Goal: Transaction & Acquisition: Download file/media

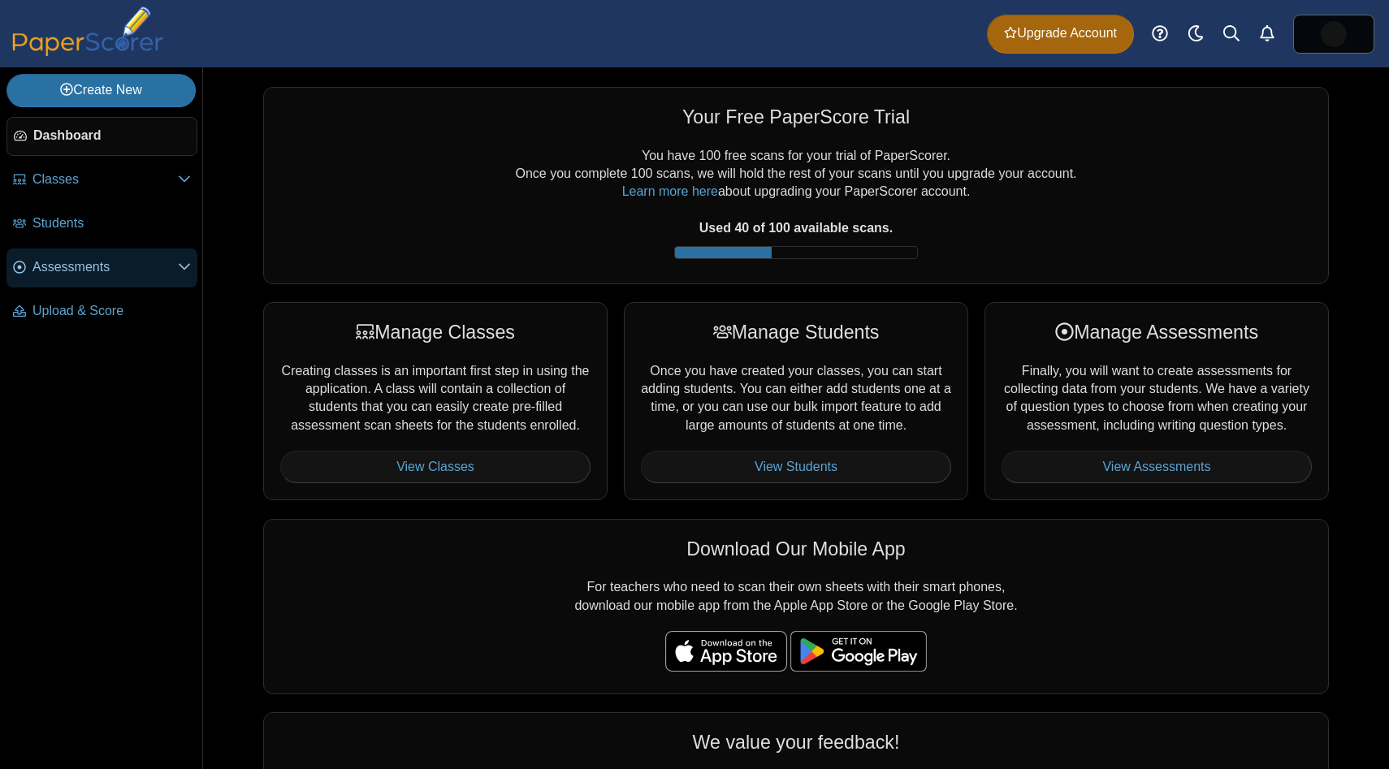
click at [154, 270] on span "Assessments" at bounding box center [104, 267] width 145 height 18
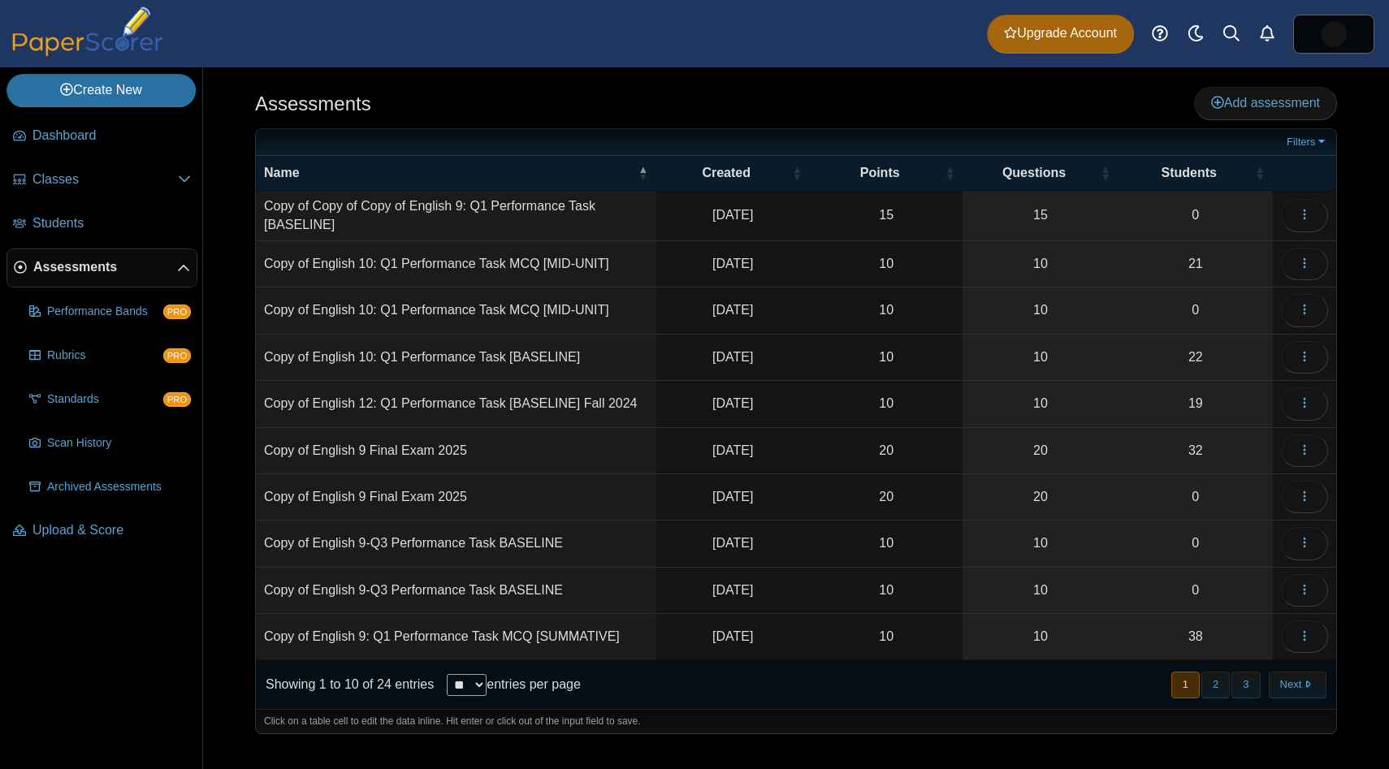
click at [128, 267] on span "Assessments" at bounding box center [105, 267] width 144 height 18
click at [147, 267] on span "Assessments" at bounding box center [105, 267] width 144 height 18
click at [177, 268] on icon at bounding box center [183, 268] width 13 height 13
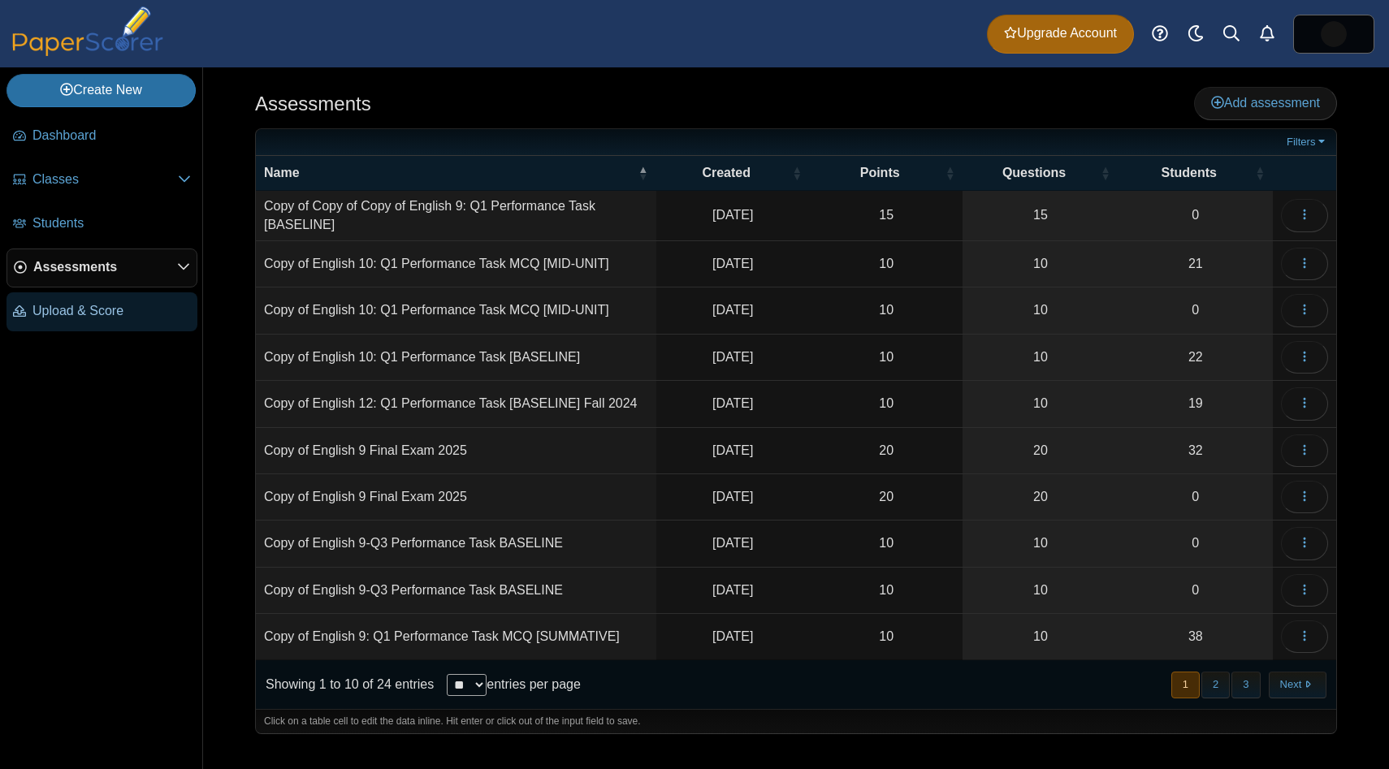
click at [126, 318] on span "Upload & Score" at bounding box center [111, 311] width 158 height 18
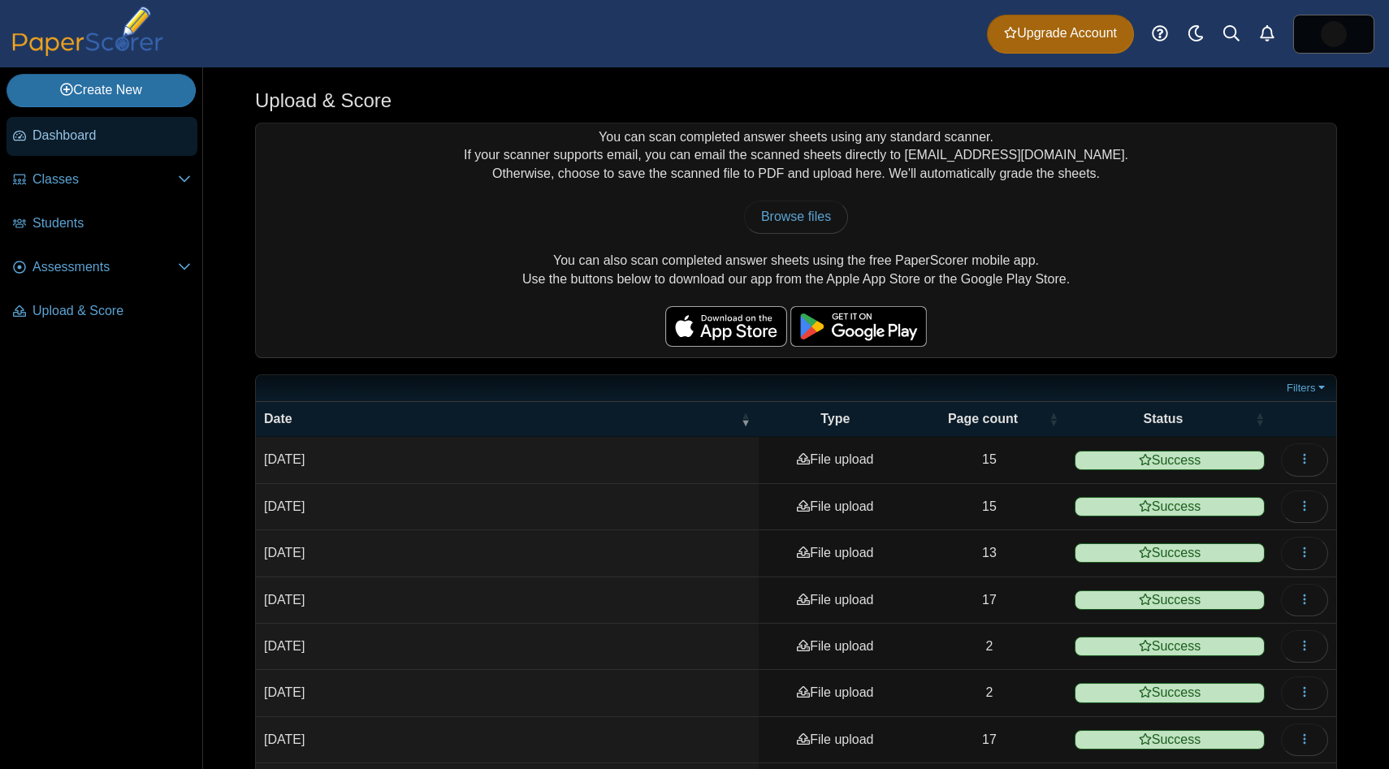
click at [128, 145] on link "Dashboard" at bounding box center [101, 136] width 191 height 39
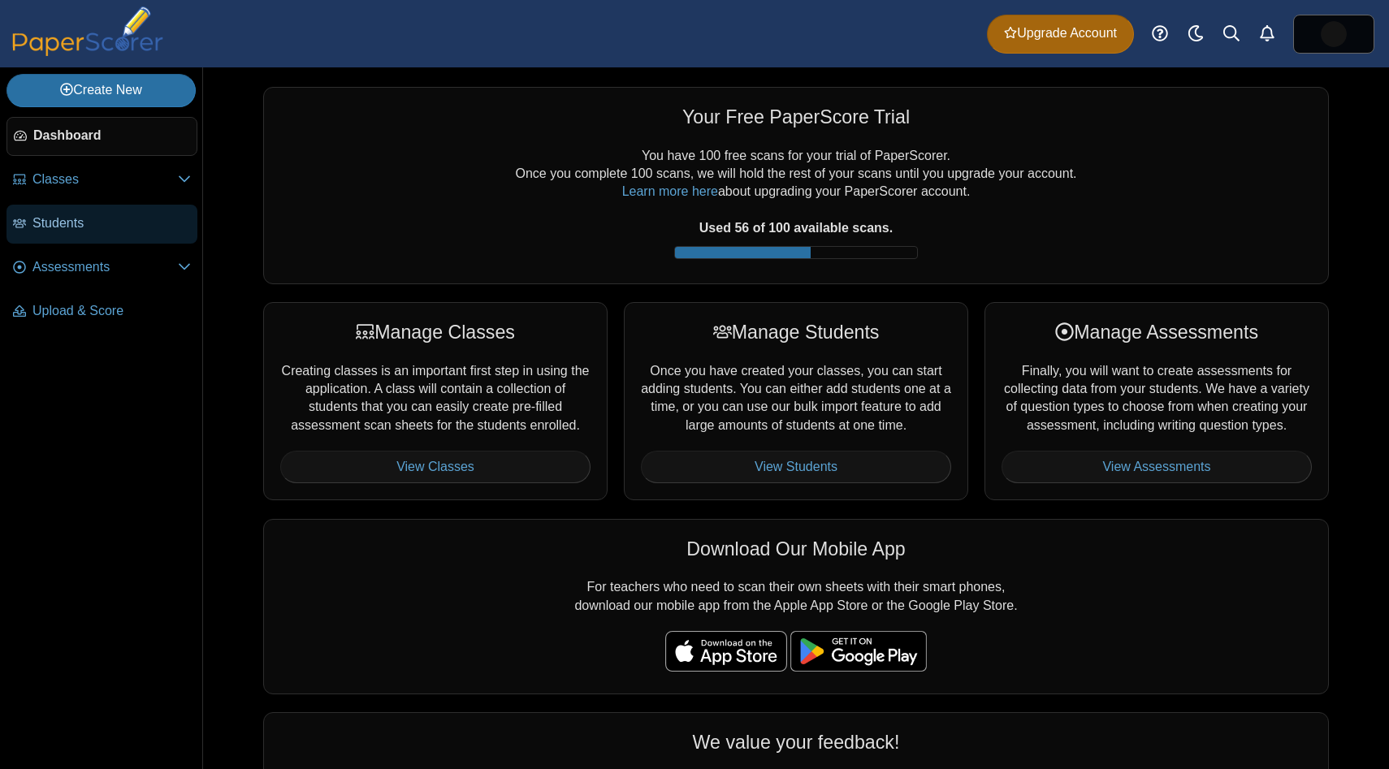
click at [42, 225] on span "Students" at bounding box center [111, 223] width 158 height 18
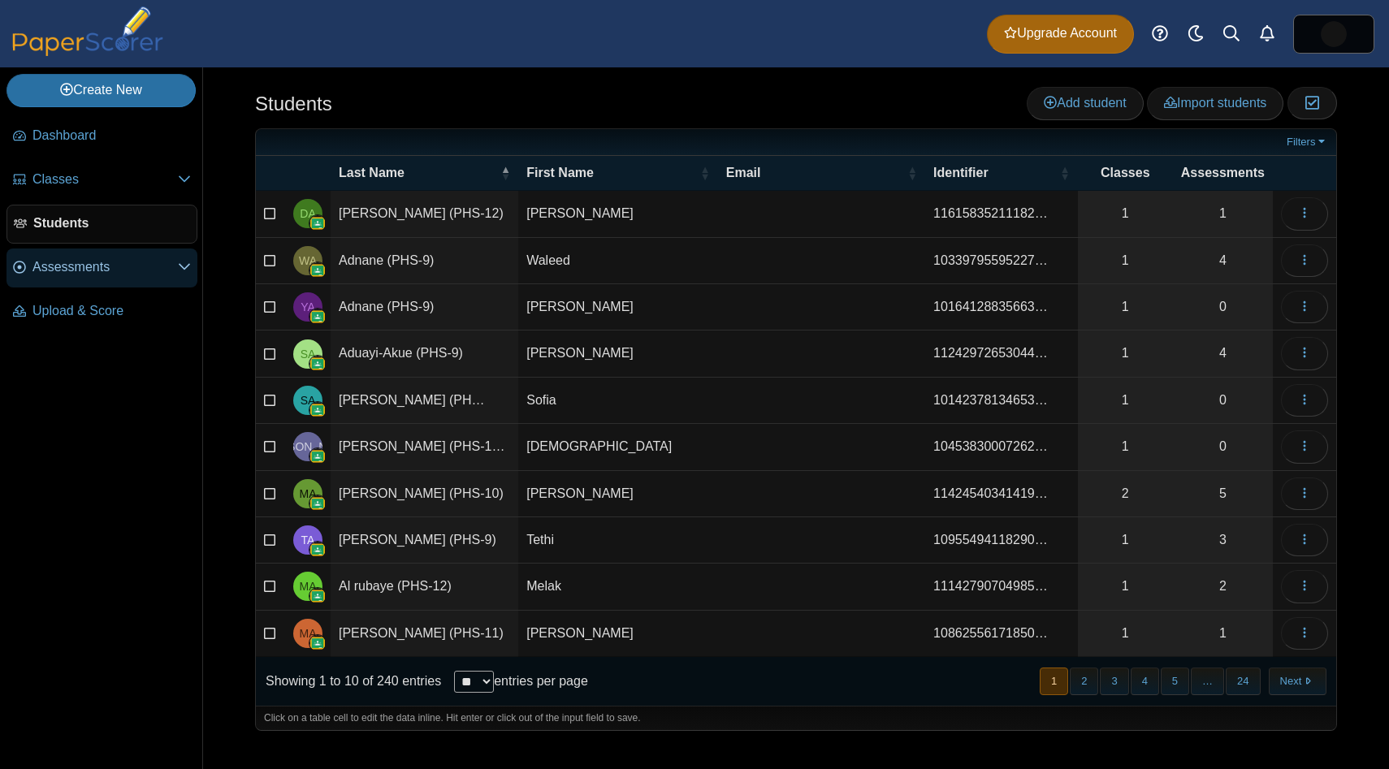
click at [50, 259] on span "Assessments" at bounding box center [104, 267] width 145 height 18
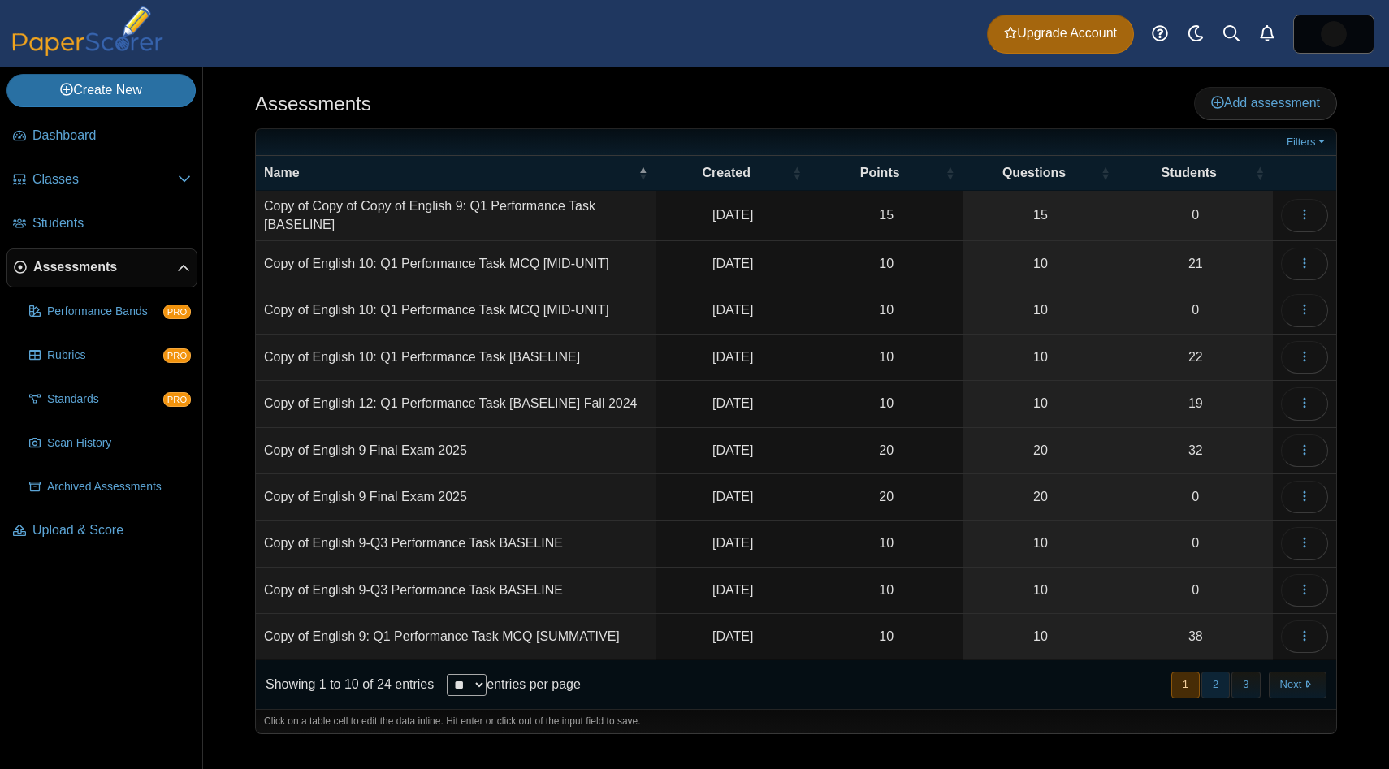
click at [1212, 682] on button "2" at bounding box center [1216, 685] width 28 height 27
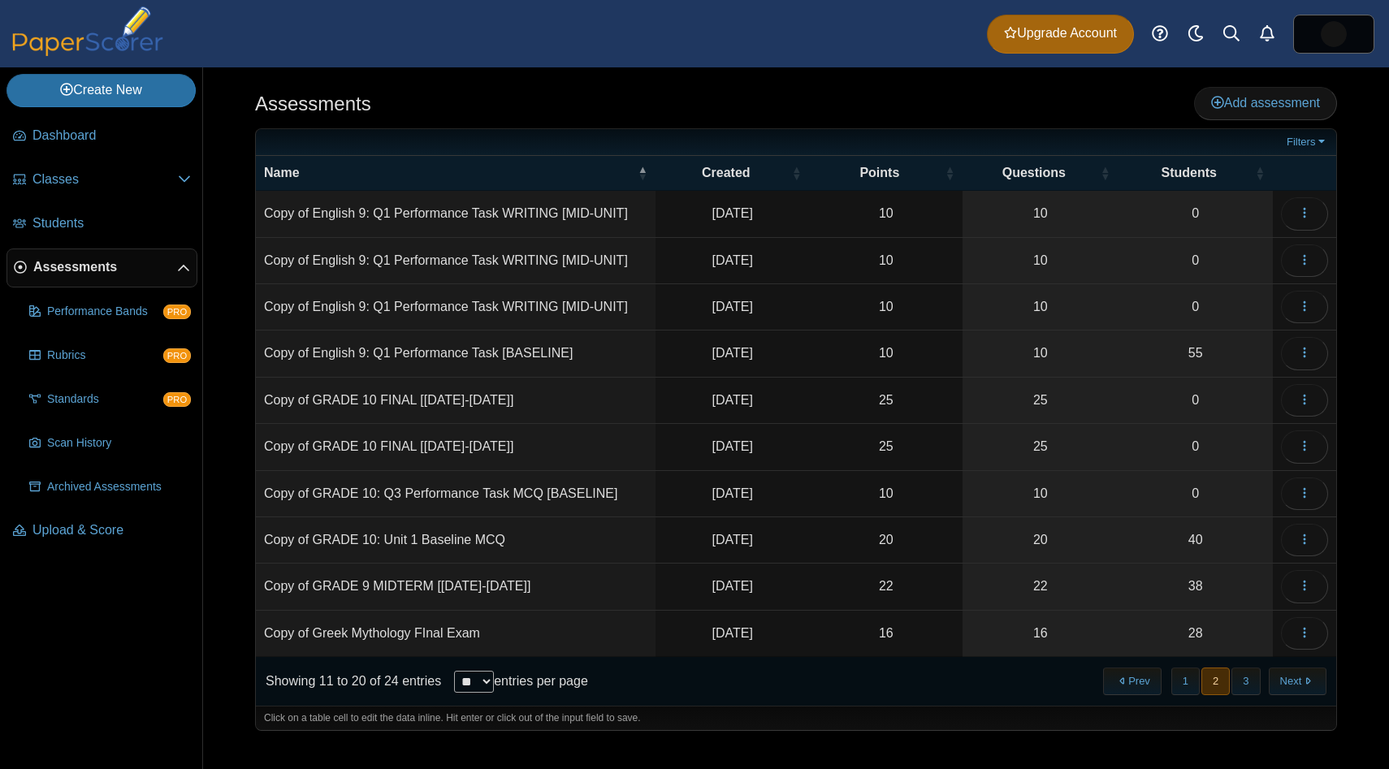
click at [1308, 336] on td "Loading…" at bounding box center [1304, 354] width 63 height 46
click at [1308, 346] on span "button" at bounding box center [1304, 353] width 13 height 14
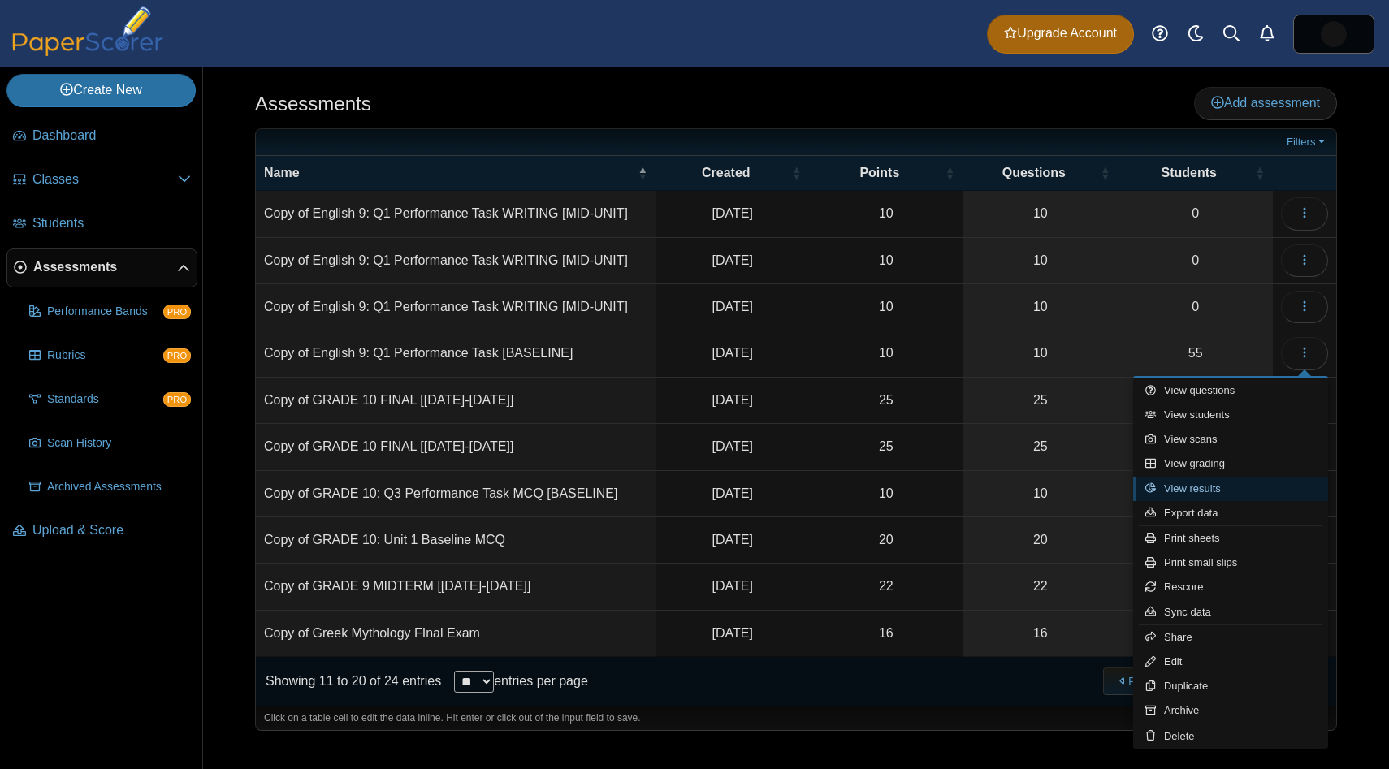
click at [1248, 485] on link "View results" at bounding box center [1230, 489] width 195 height 24
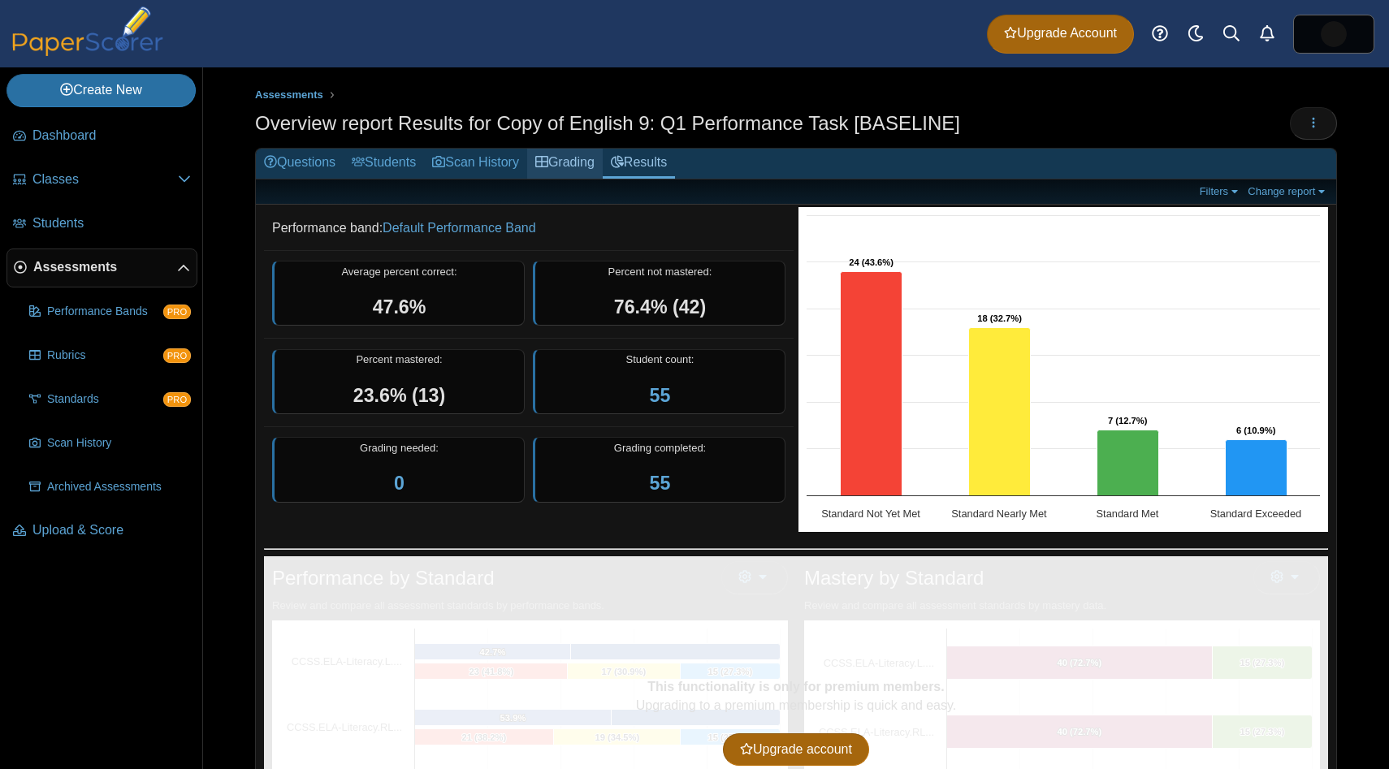
click at [603, 171] on link "Grading" at bounding box center [565, 164] width 76 height 30
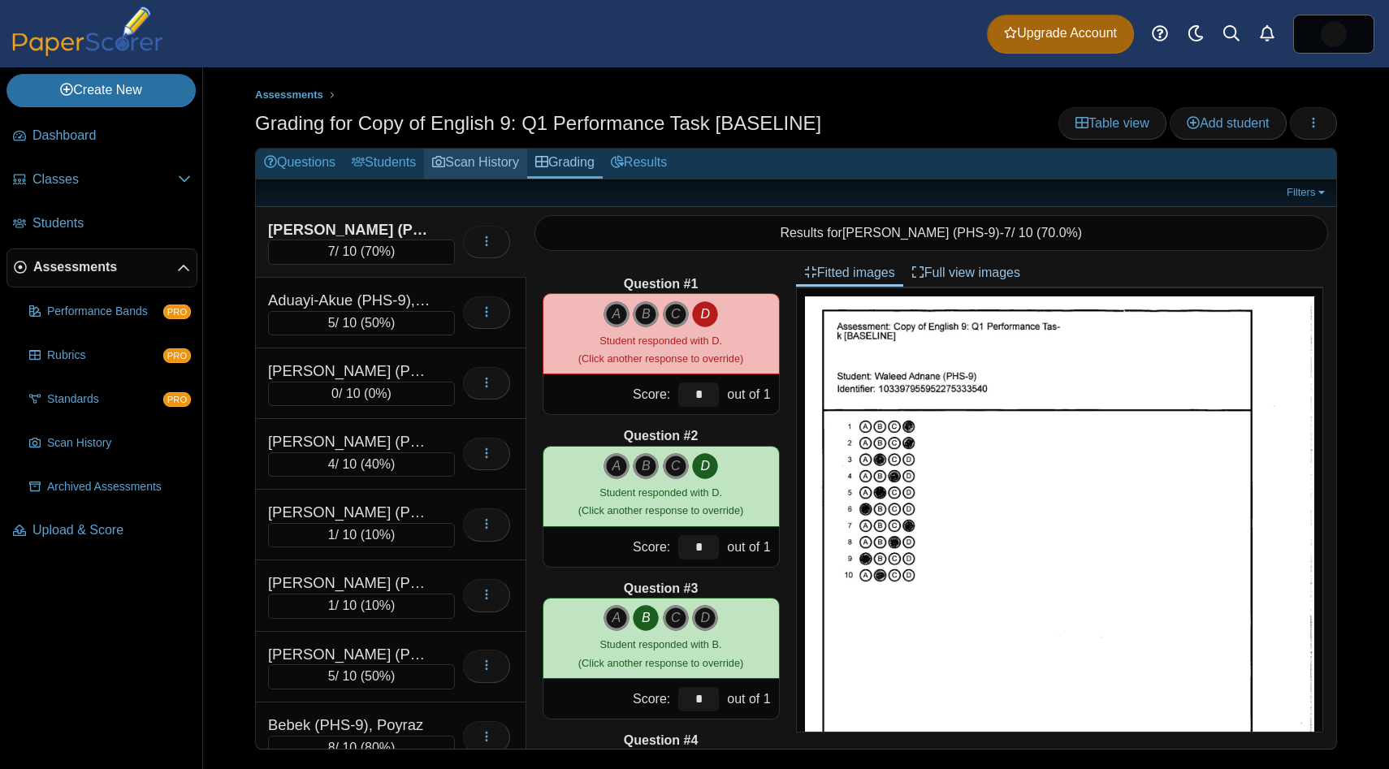
click at [470, 159] on link "Scan History" at bounding box center [475, 164] width 103 height 30
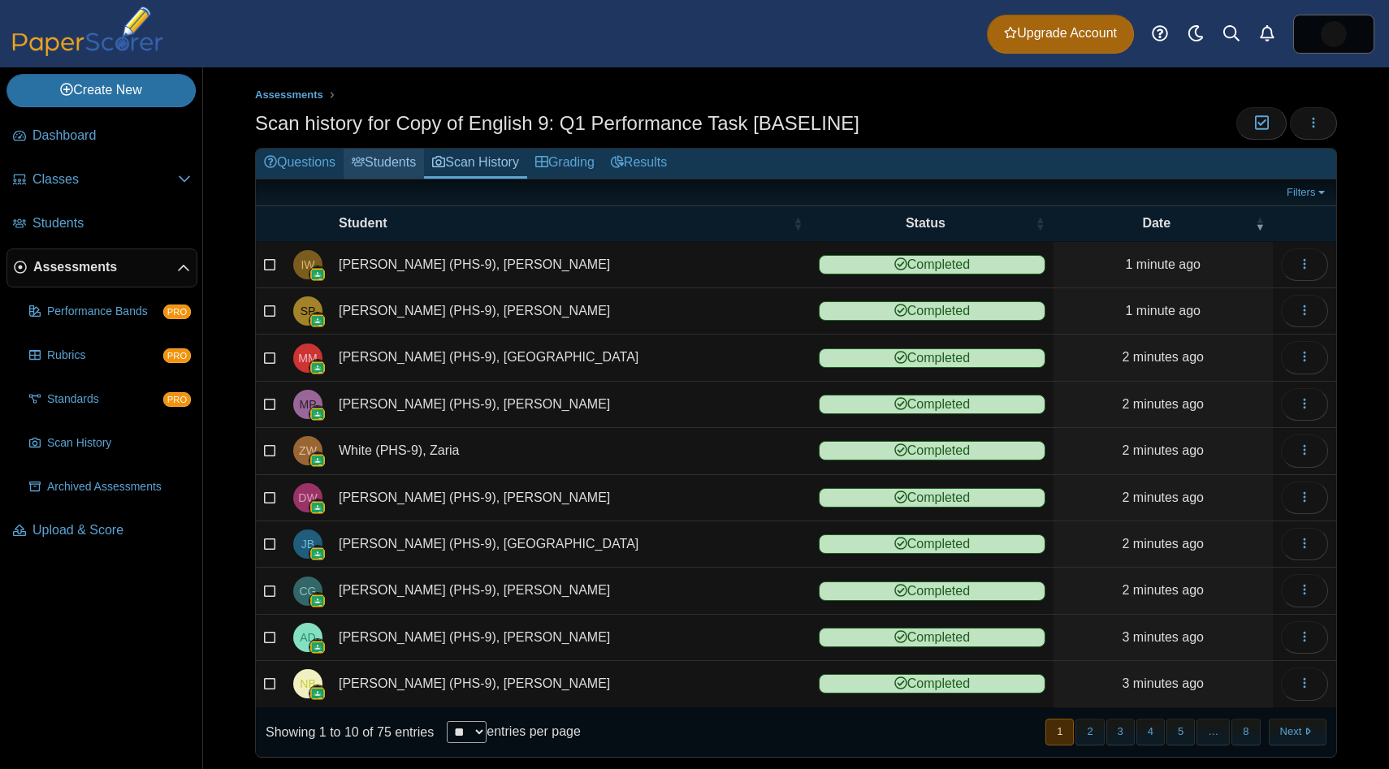
click at [396, 172] on link "Students" at bounding box center [384, 164] width 80 height 30
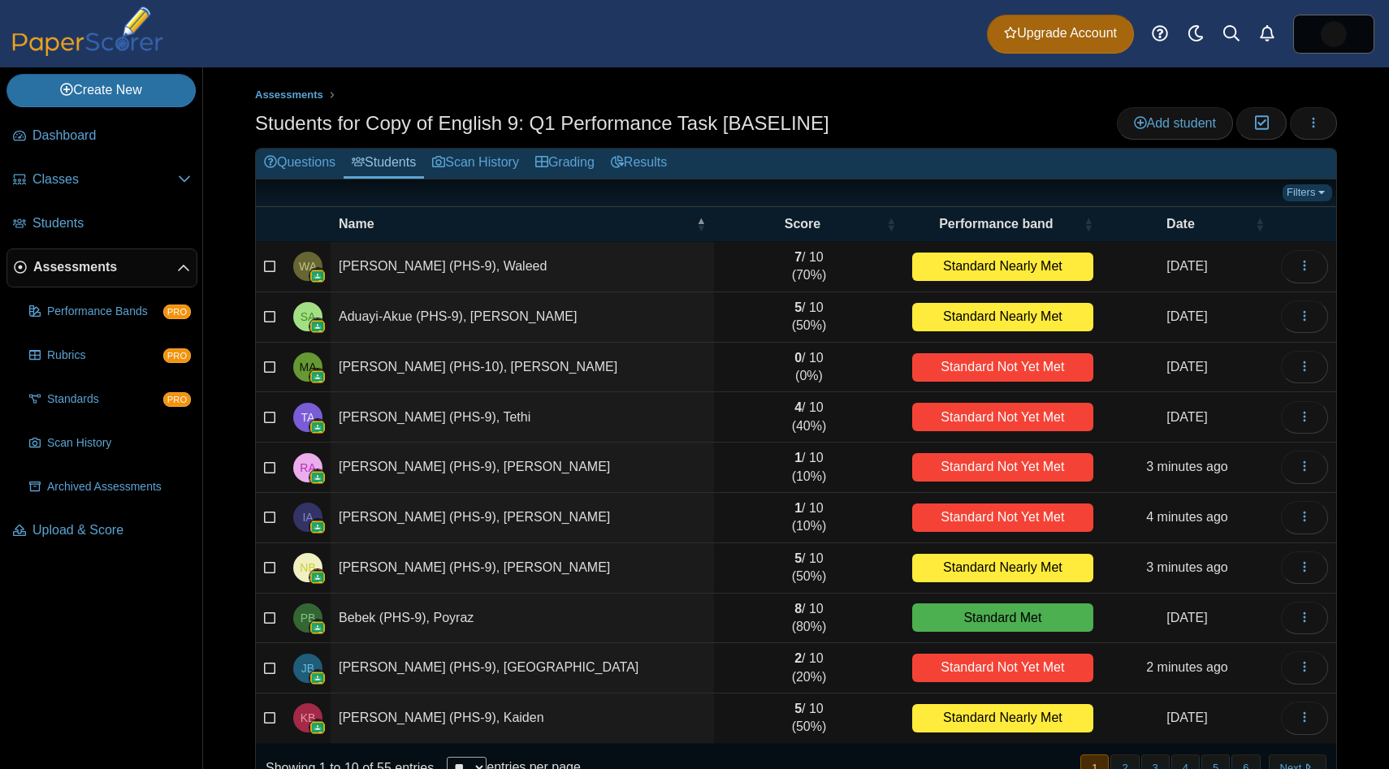
click at [1301, 189] on link "Filters" at bounding box center [1308, 192] width 50 height 16
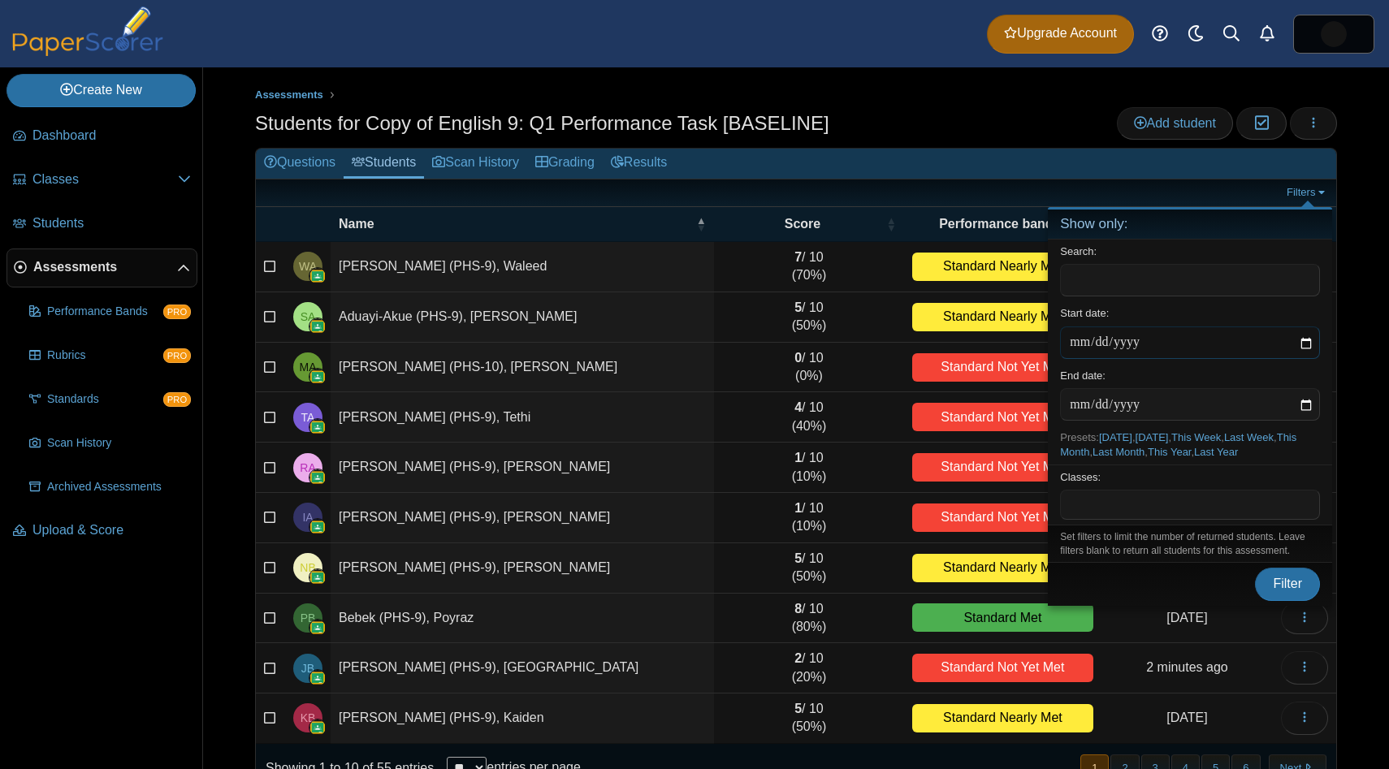
click at [1076, 340] on input "date" at bounding box center [1190, 343] width 260 height 32
type input "**********"
click at [1078, 408] on input "date" at bounding box center [1190, 404] width 260 height 32
type input "**********"
click at [1234, 479] on div "Classes: ​" at bounding box center [1190, 495] width 284 height 60
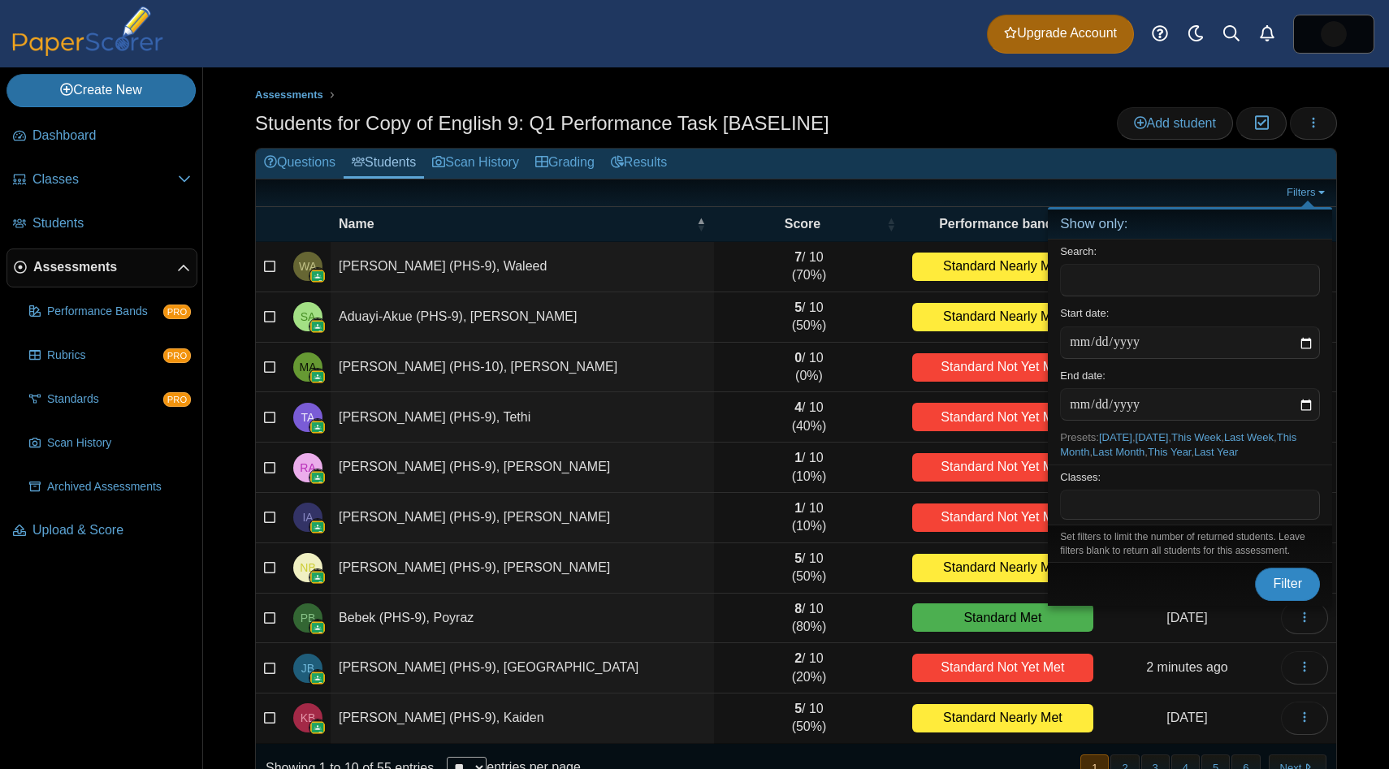
click at [1287, 596] on button "Filter" at bounding box center [1287, 584] width 65 height 32
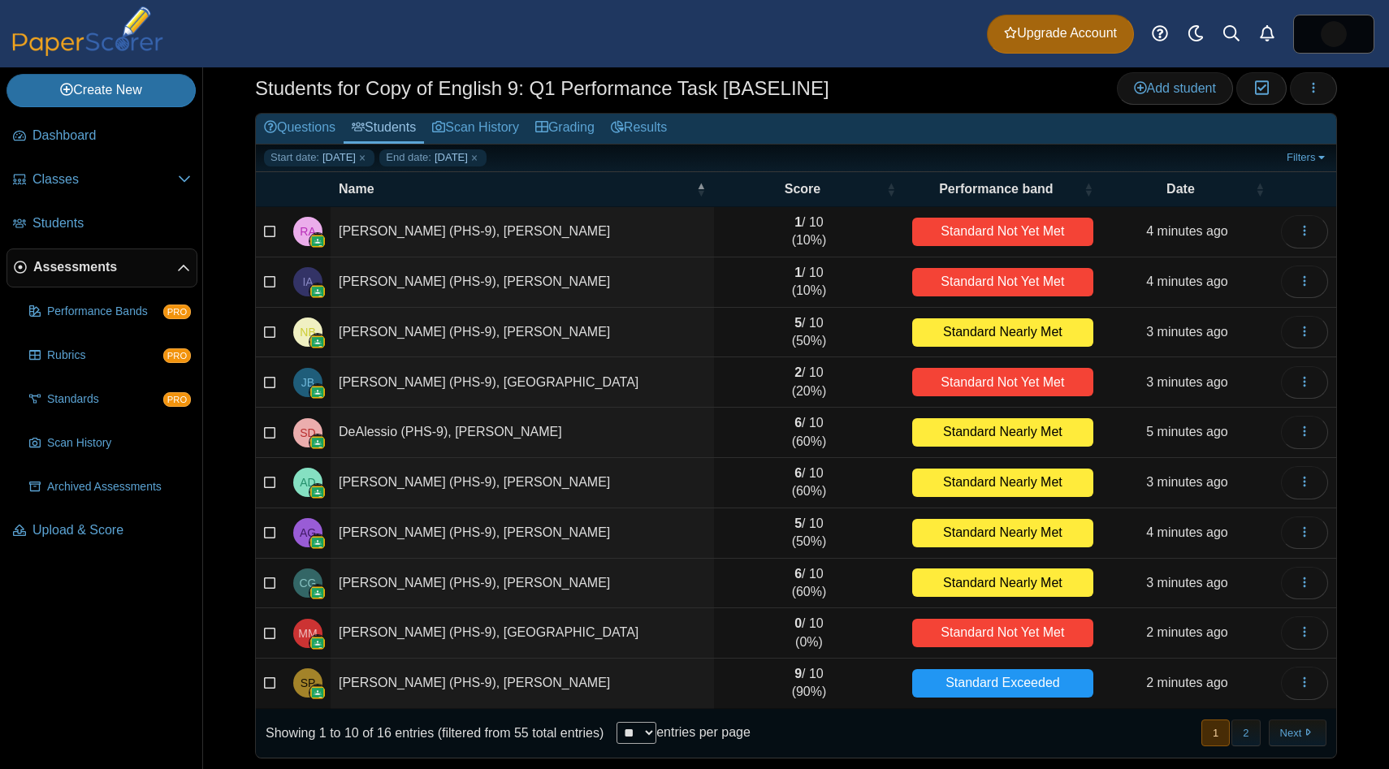
scroll to position [45, 0]
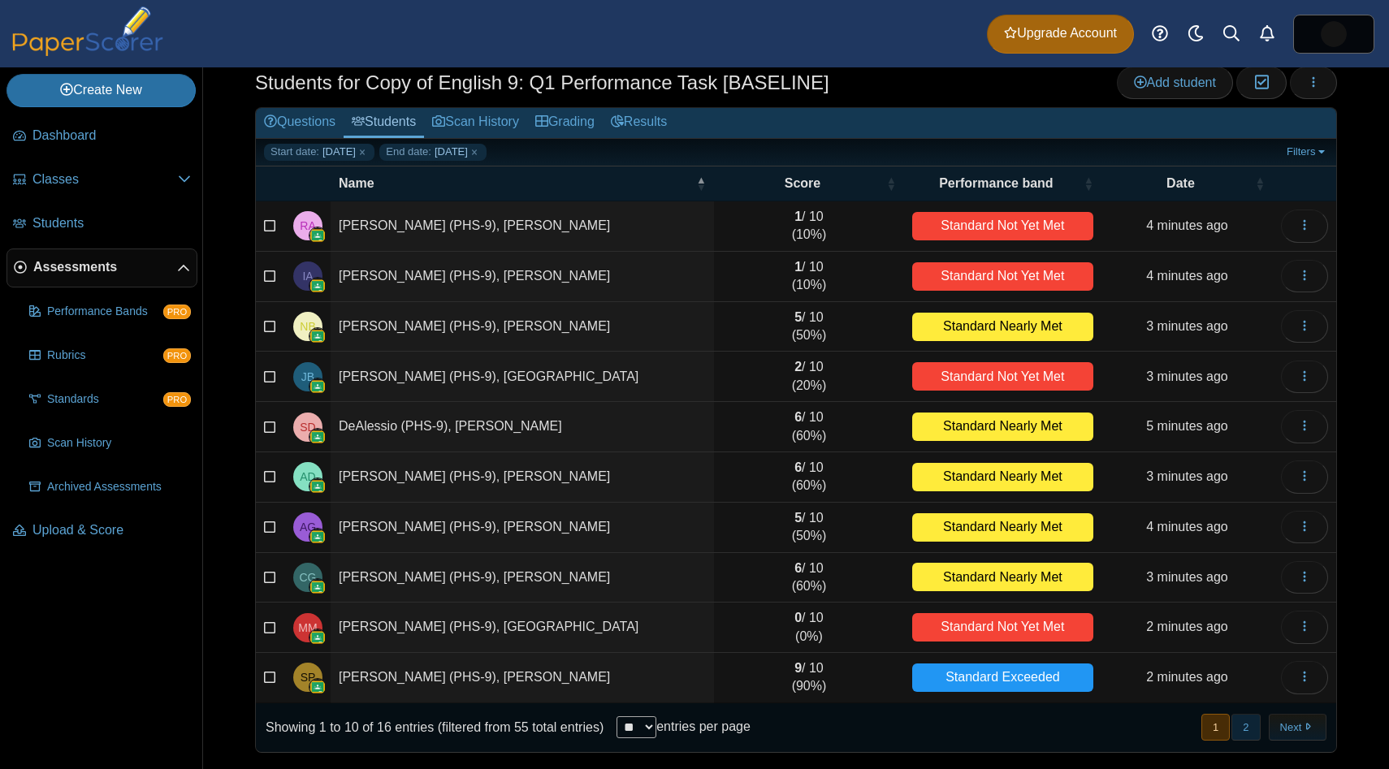
click at [1248, 728] on button "2" at bounding box center [1246, 727] width 28 height 27
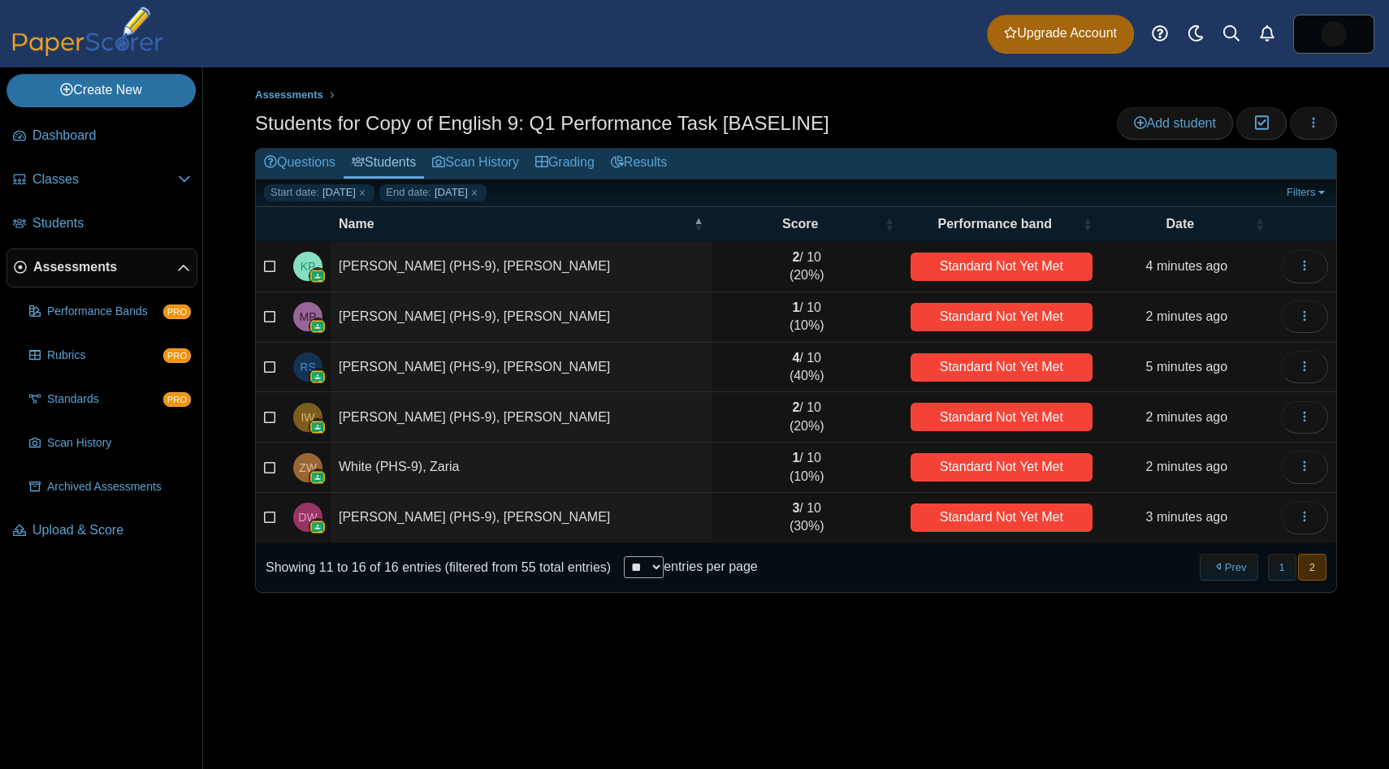
scroll to position [0, 0]
click at [1287, 571] on button "1" at bounding box center [1282, 567] width 28 height 27
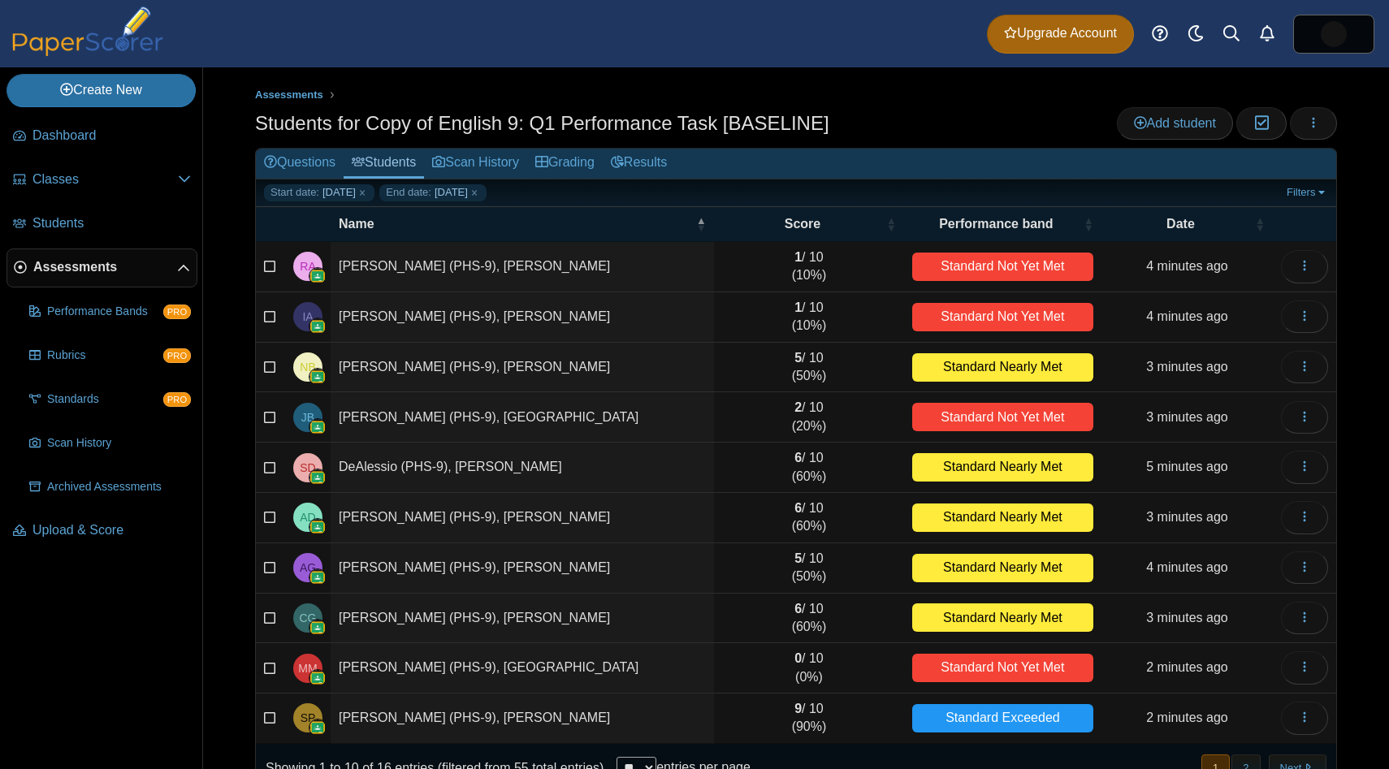
scroll to position [45, 0]
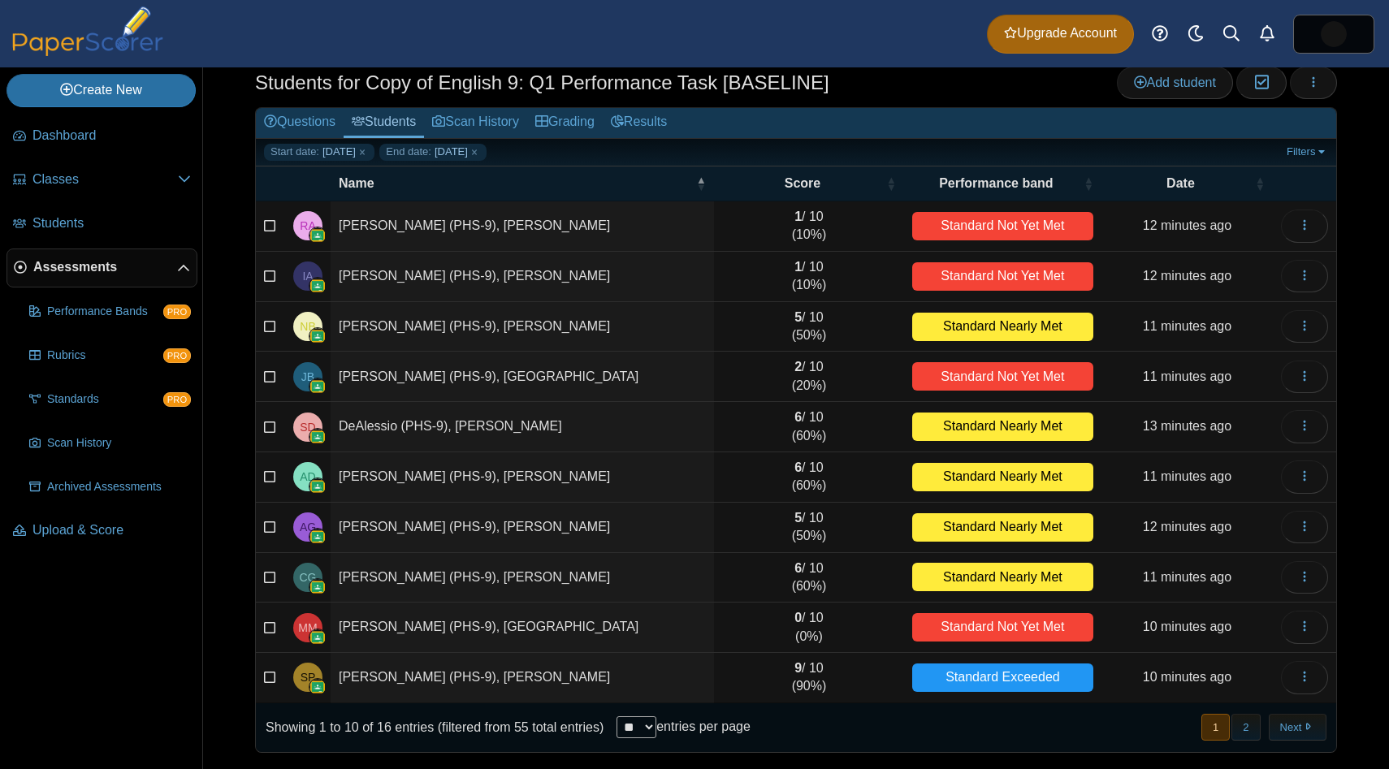
click at [179, 266] on icon at bounding box center [183, 268] width 13 height 13
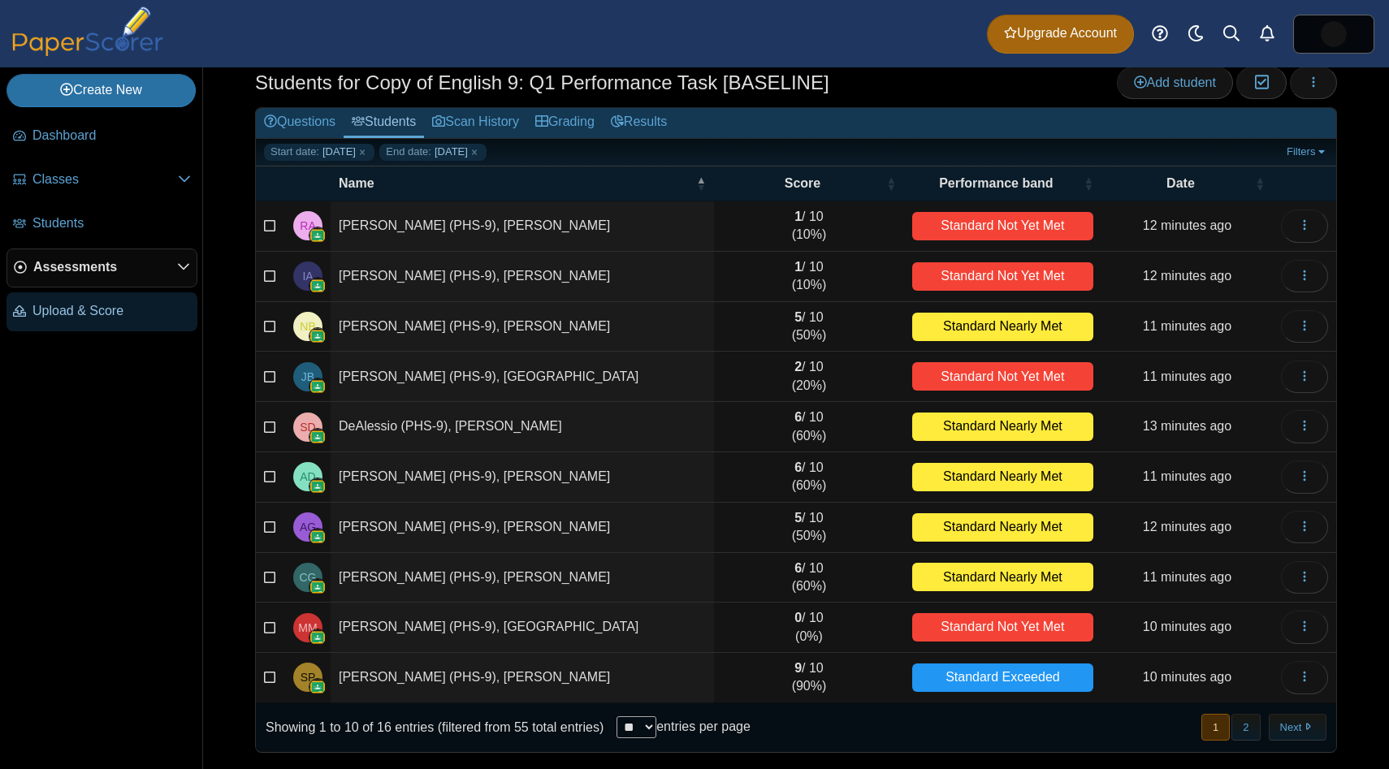
click at [109, 309] on span "Upload & Score" at bounding box center [111, 311] width 158 height 18
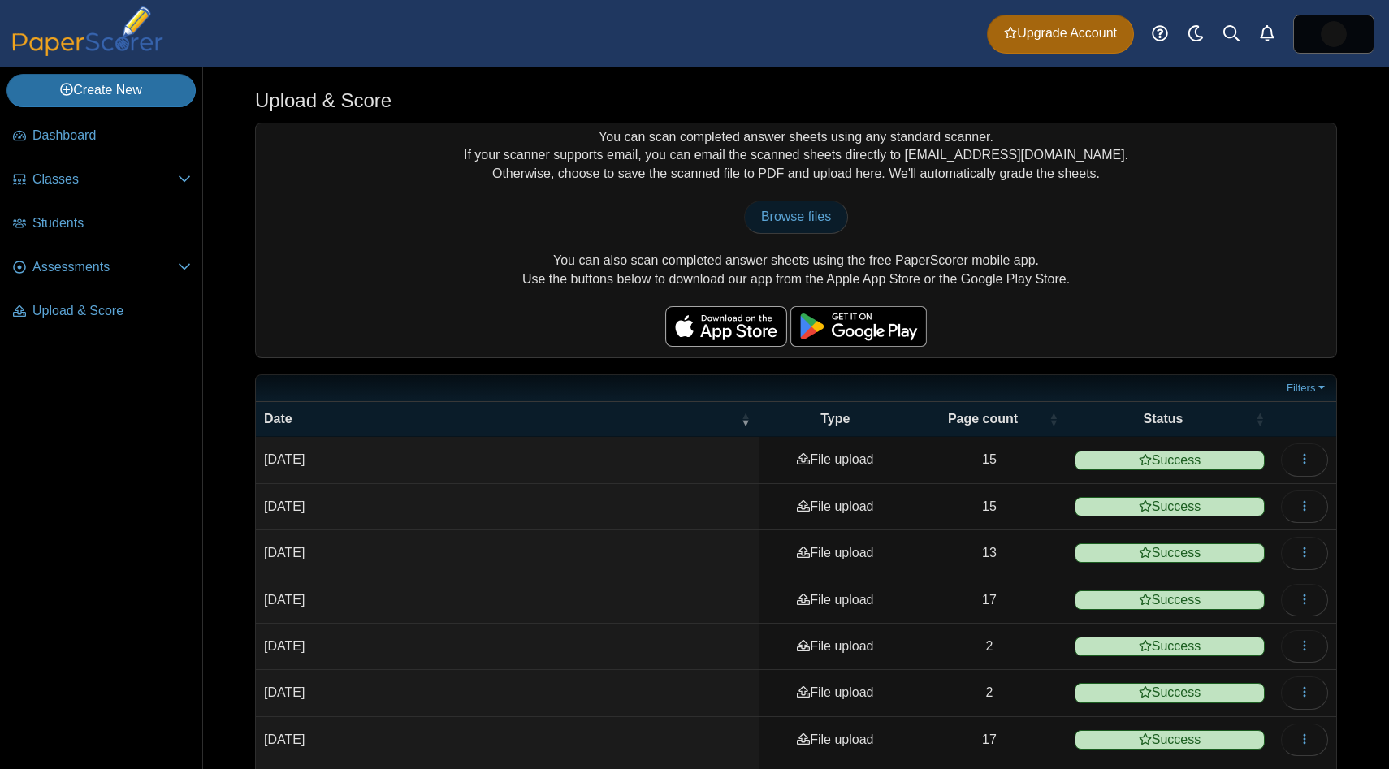
click at [772, 227] on link "Browse files" at bounding box center [796, 217] width 104 height 32
click at [818, 223] on span "Browse files" at bounding box center [796, 217] width 70 height 14
type input "**********"
click at [1307, 463] on icon "button" at bounding box center [1304, 459] width 13 height 13
click at [1294, 469] on button "button" at bounding box center [1304, 460] width 47 height 32
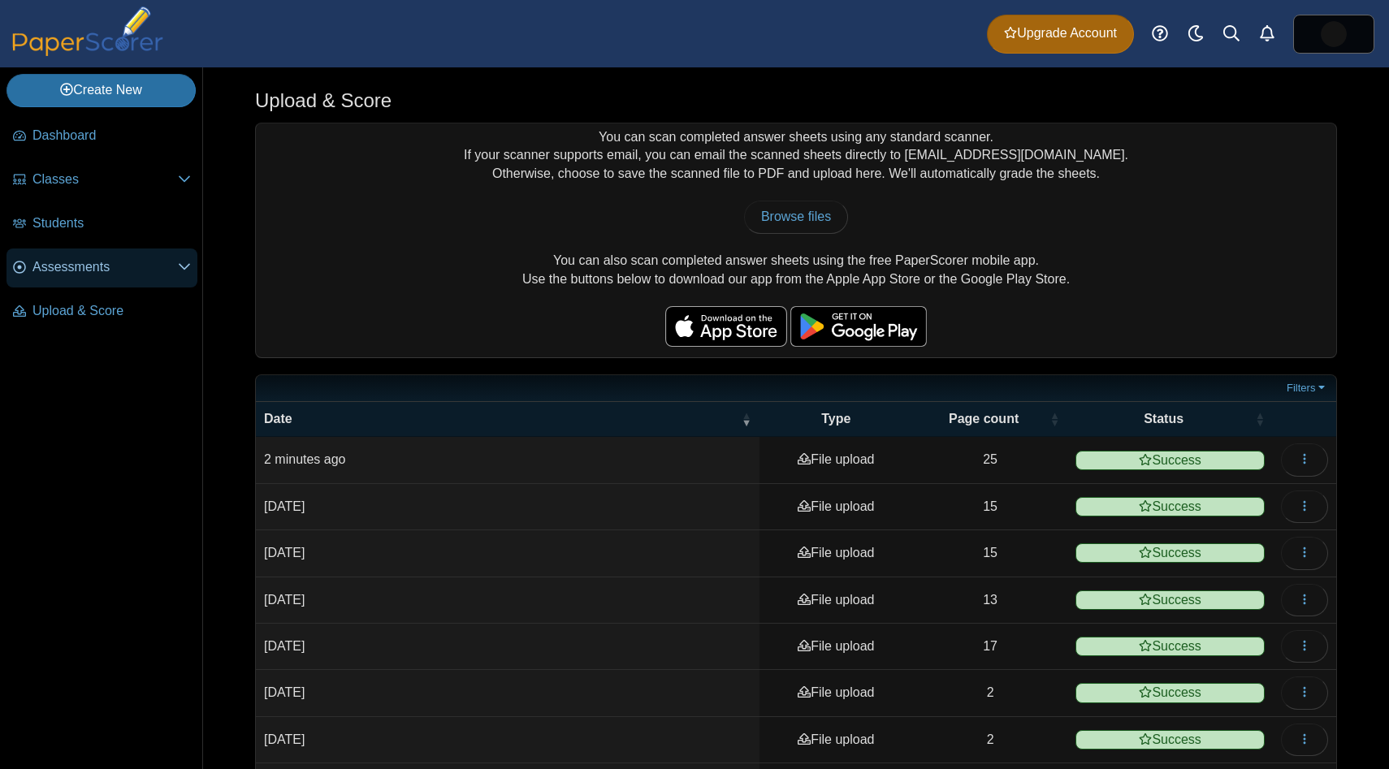
click at [59, 259] on span "Assessments" at bounding box center [104, 267] width 145 height 18
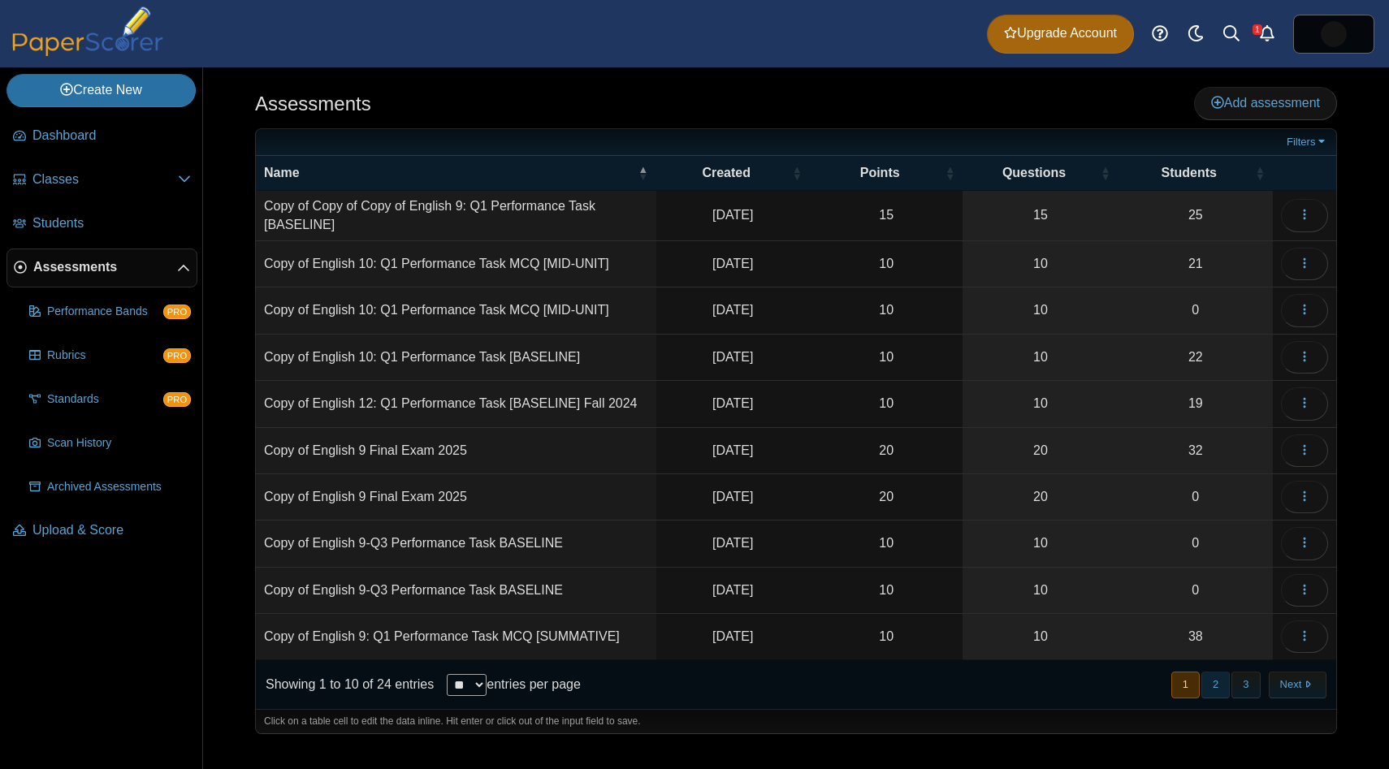
click at [1213, 689] on button "2" at bounding box center [1216, 685] width 28 height 27
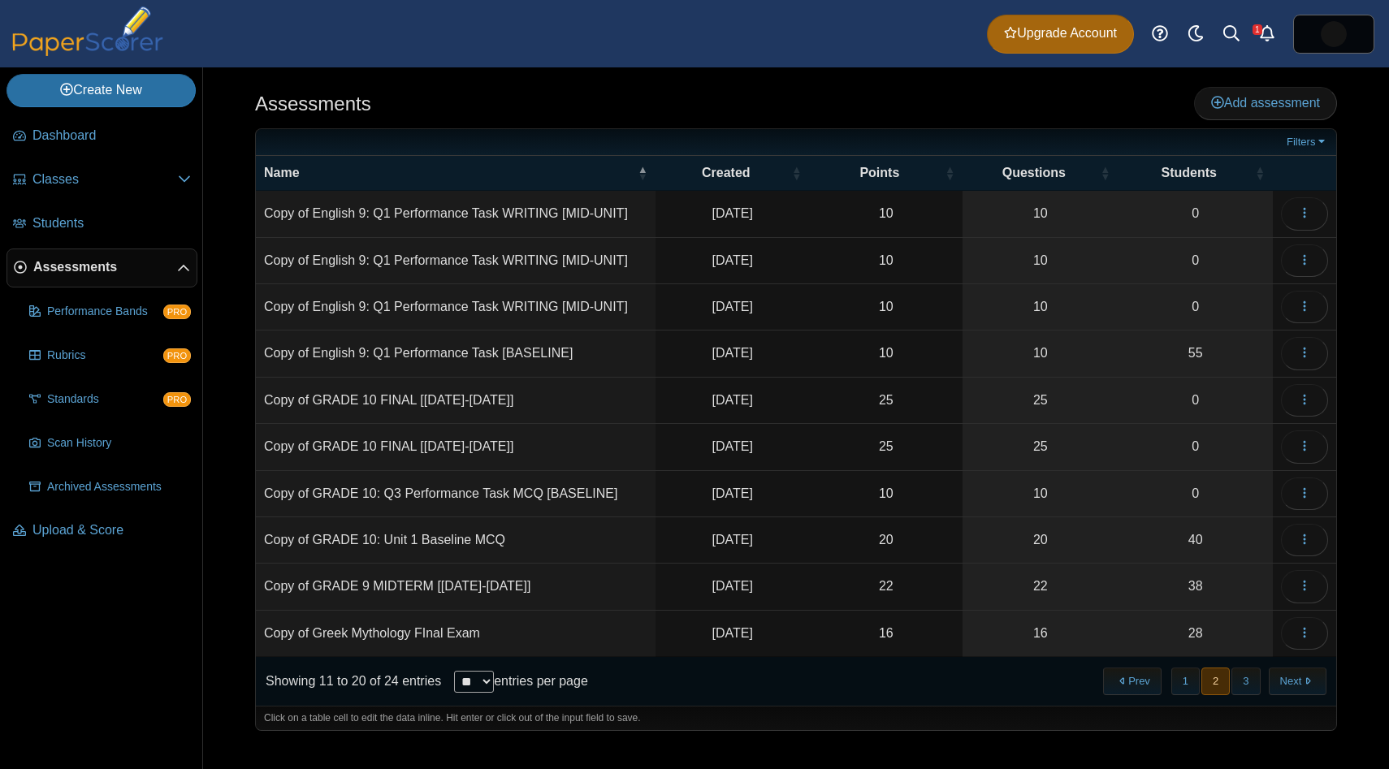
click at [174, 263] on span "Assessments" at bounding box center [105, 267] width 144 height 18
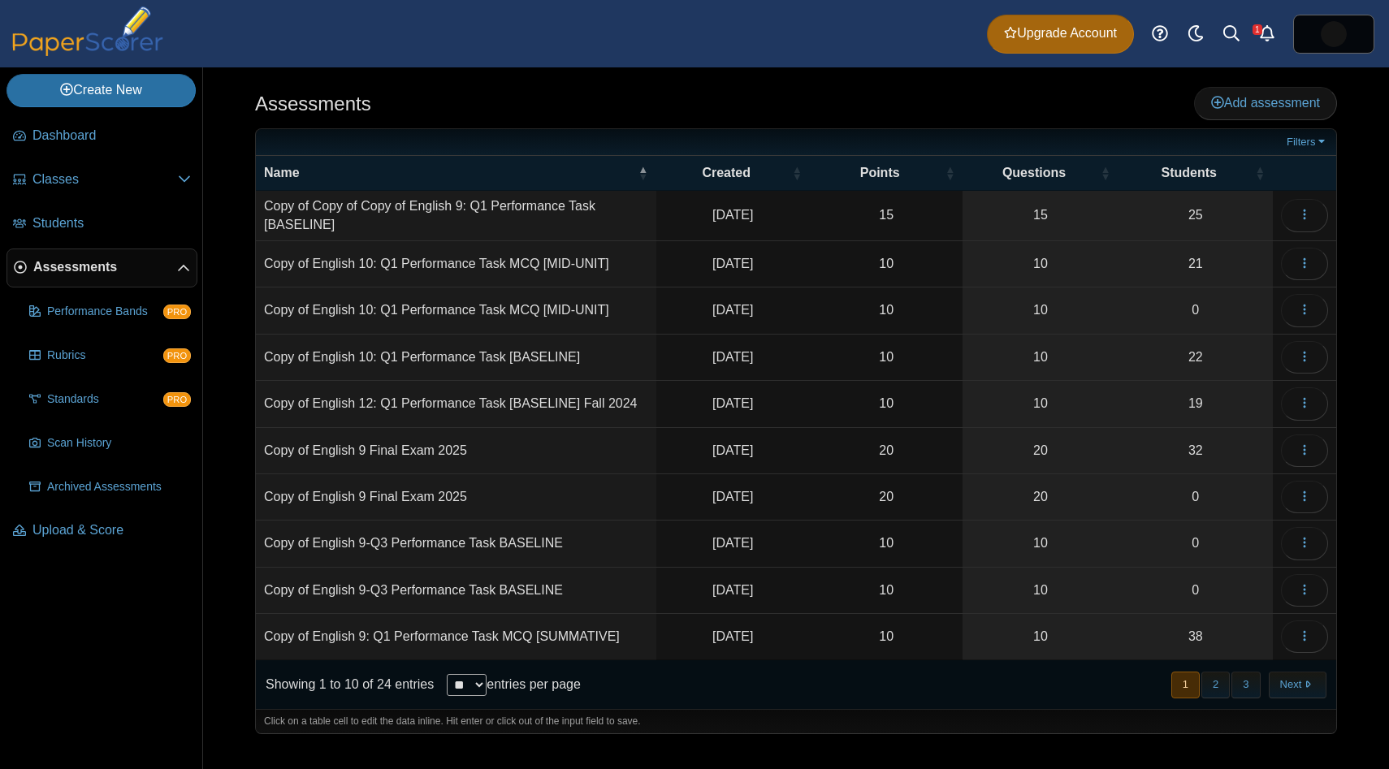
click at [175, 275] on span "Assessments" at bounding box center [105, 267] width 144 height 18
click at [178, 267] on icon at bounding box center [183, 268] width 13 height 13
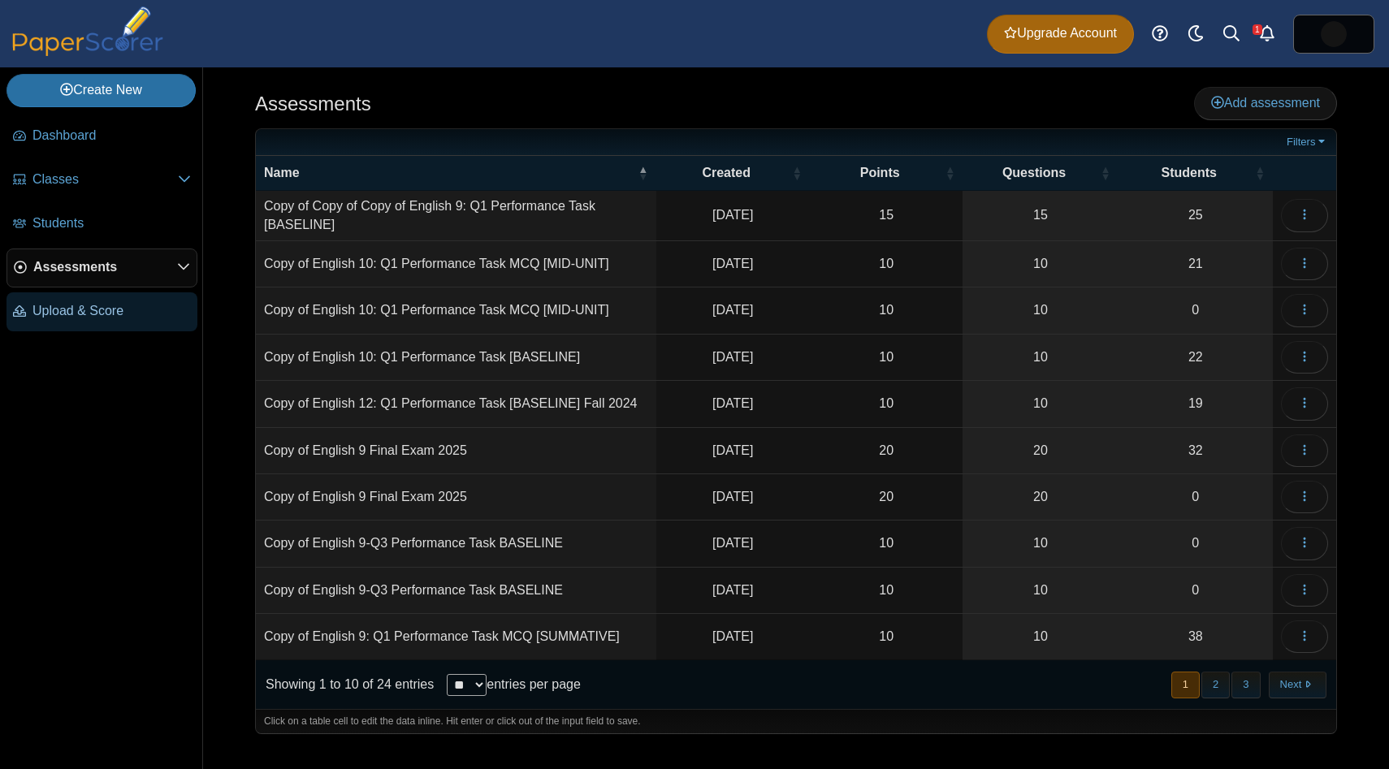
click at [114, 315] on span "Upload & Score" at bounding box center [111, 311] width 158 height 18
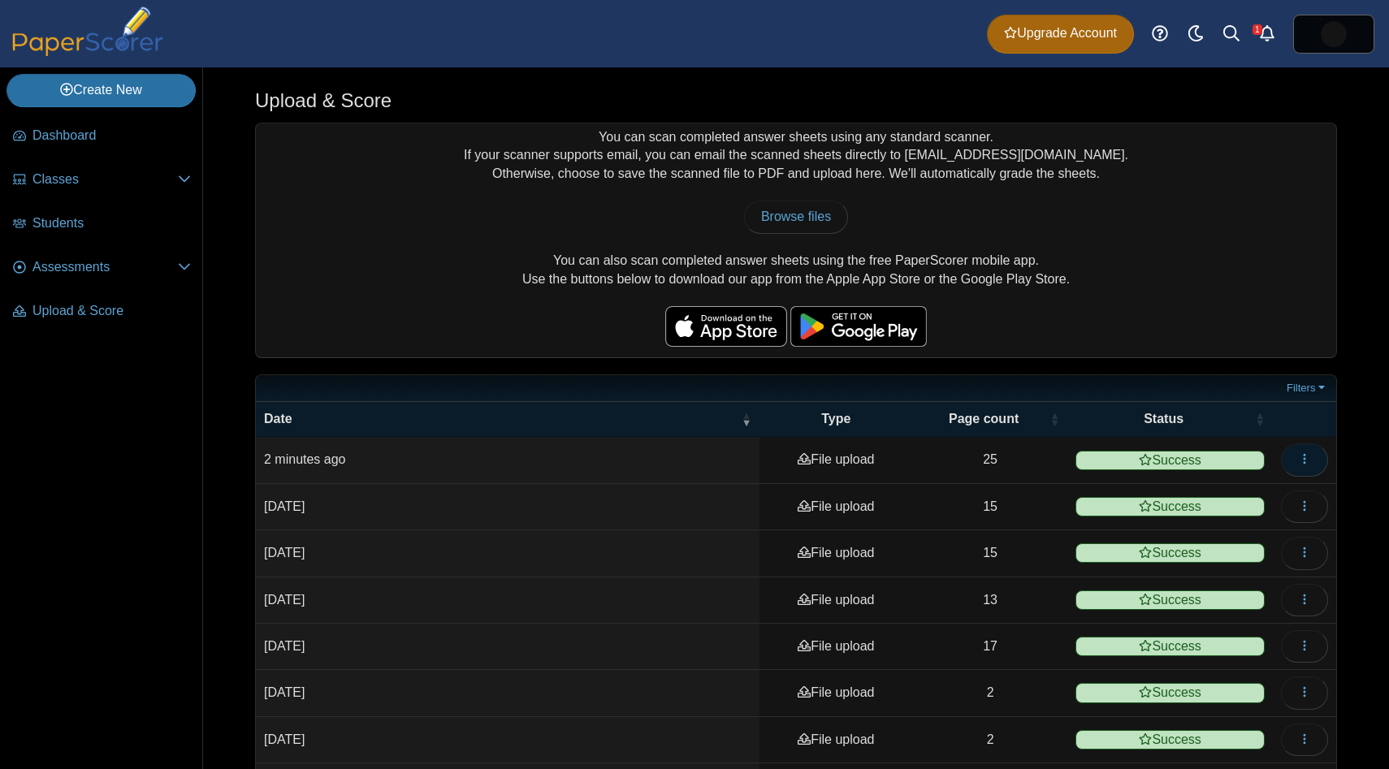
click at [1300, 465] on icon "button" at bounding box center [1304, 459] width 13 height 13
click at [1262, 505] on link "View scanned pages" at bounding box center [1230, 497] width 195 height 24
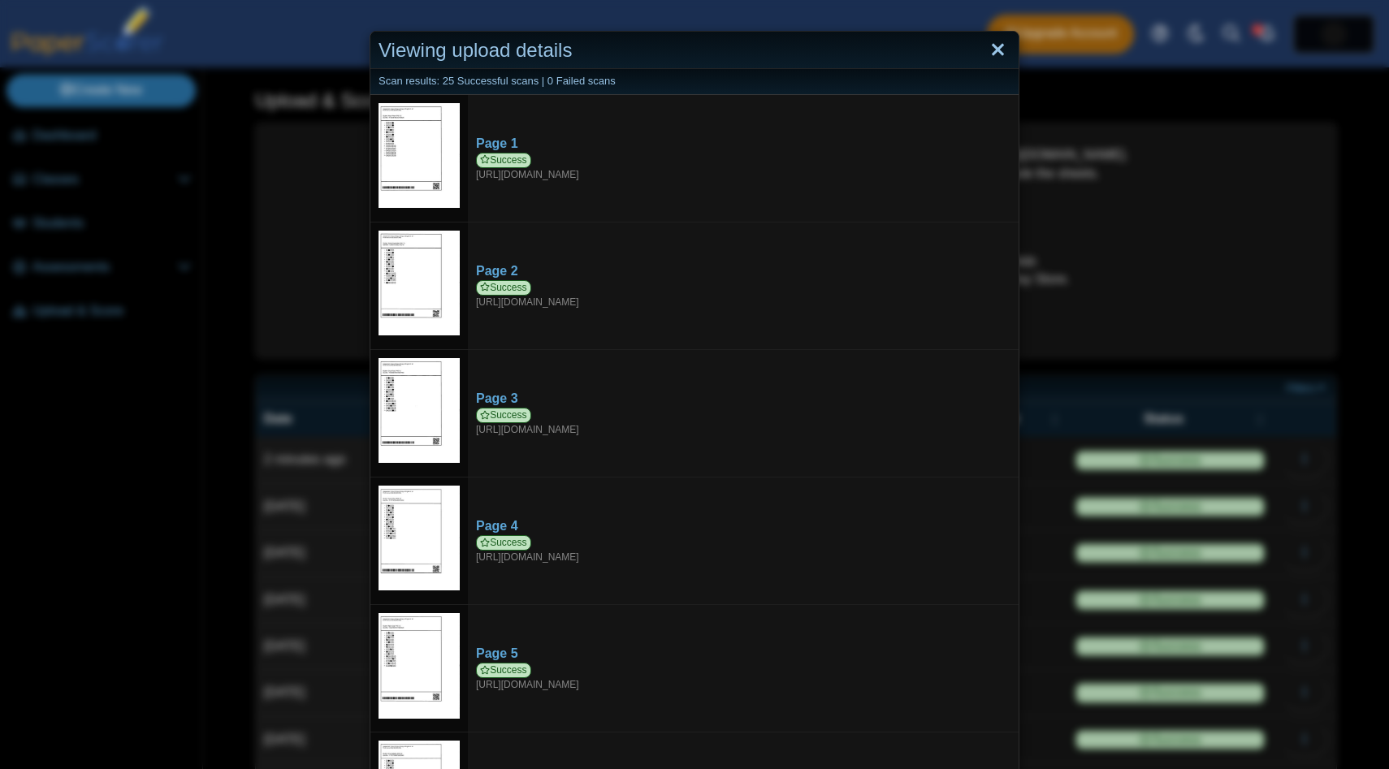
click at [998, 49] on link "Close" at bounding box center [997, 51] width 25 height 28
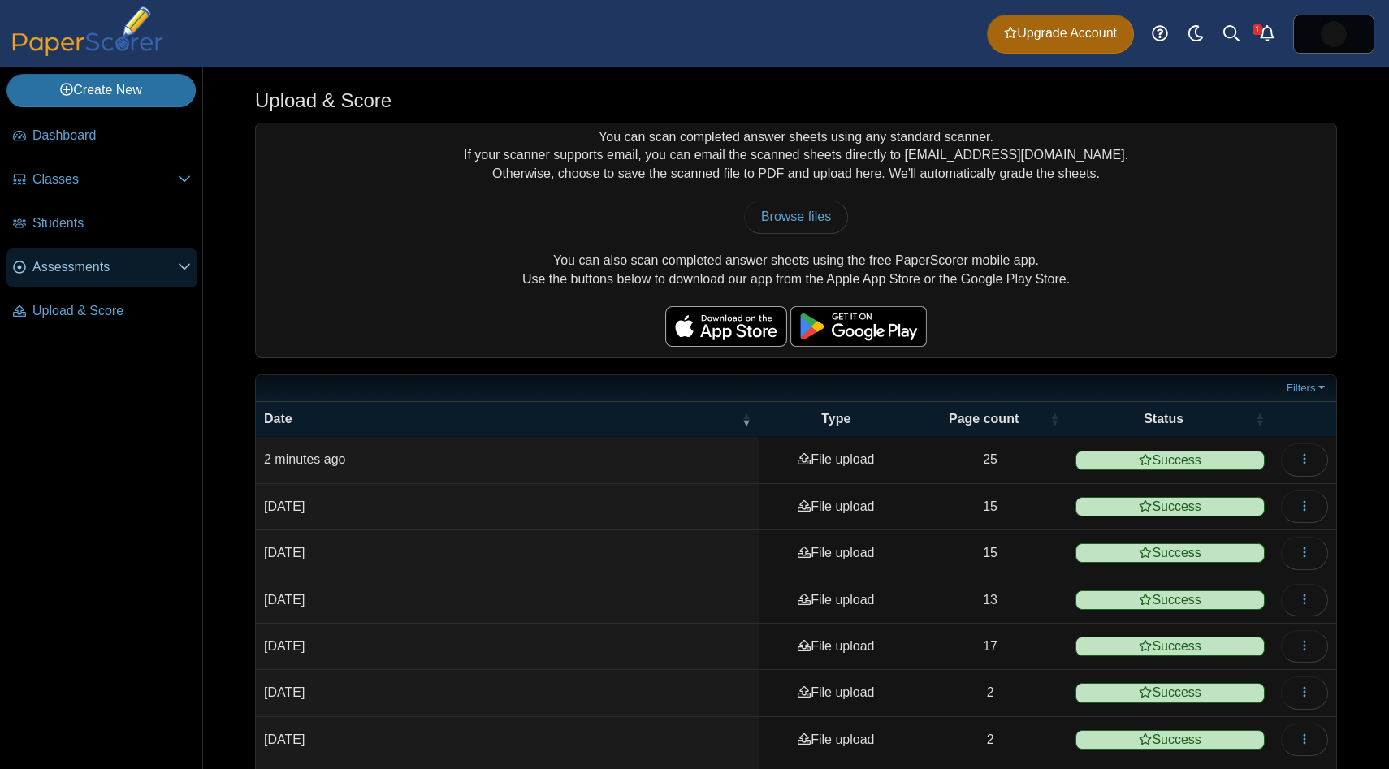
click at [84, 280] on link "Assessments" at bounding box center [101, 268] width 191 height 39
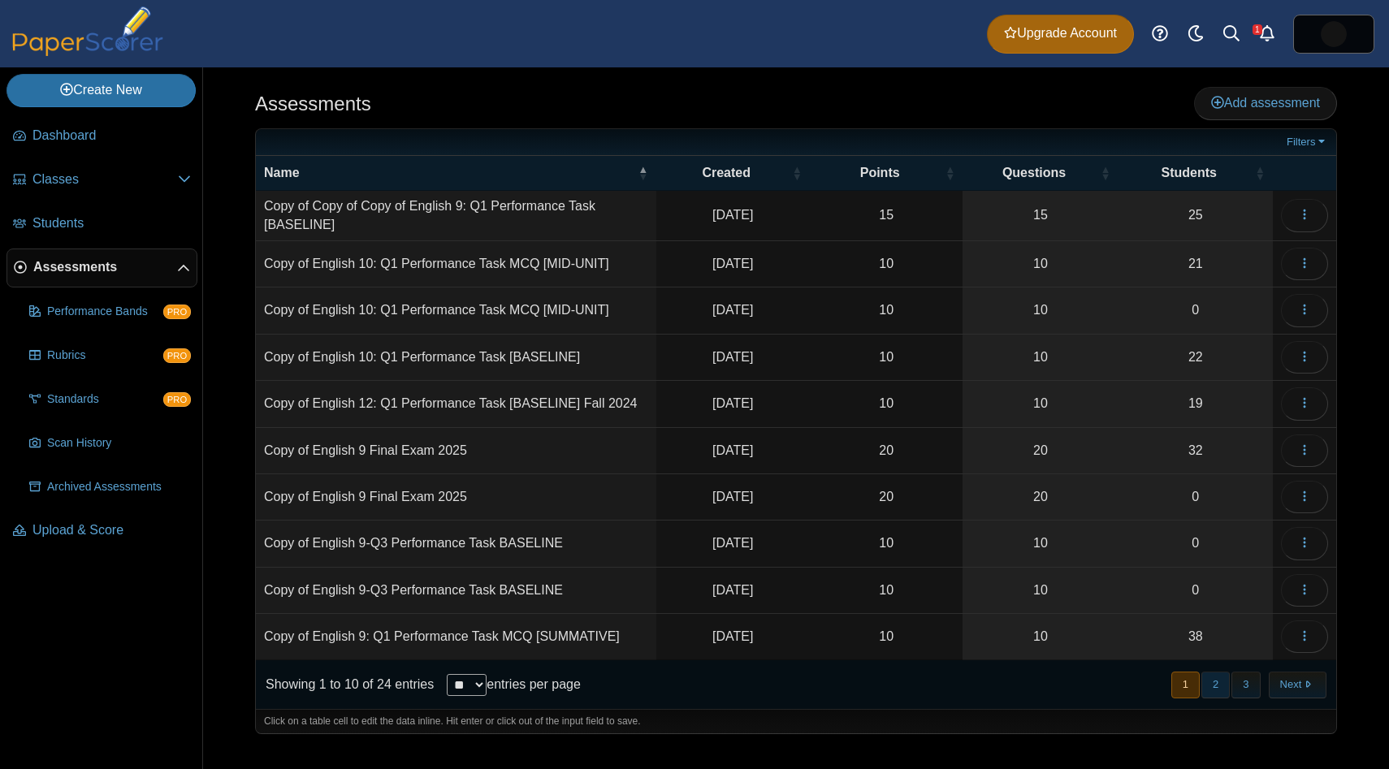
click at [1220, 685] on button "2" at bounding box center [1216, 685] width 28 height 27
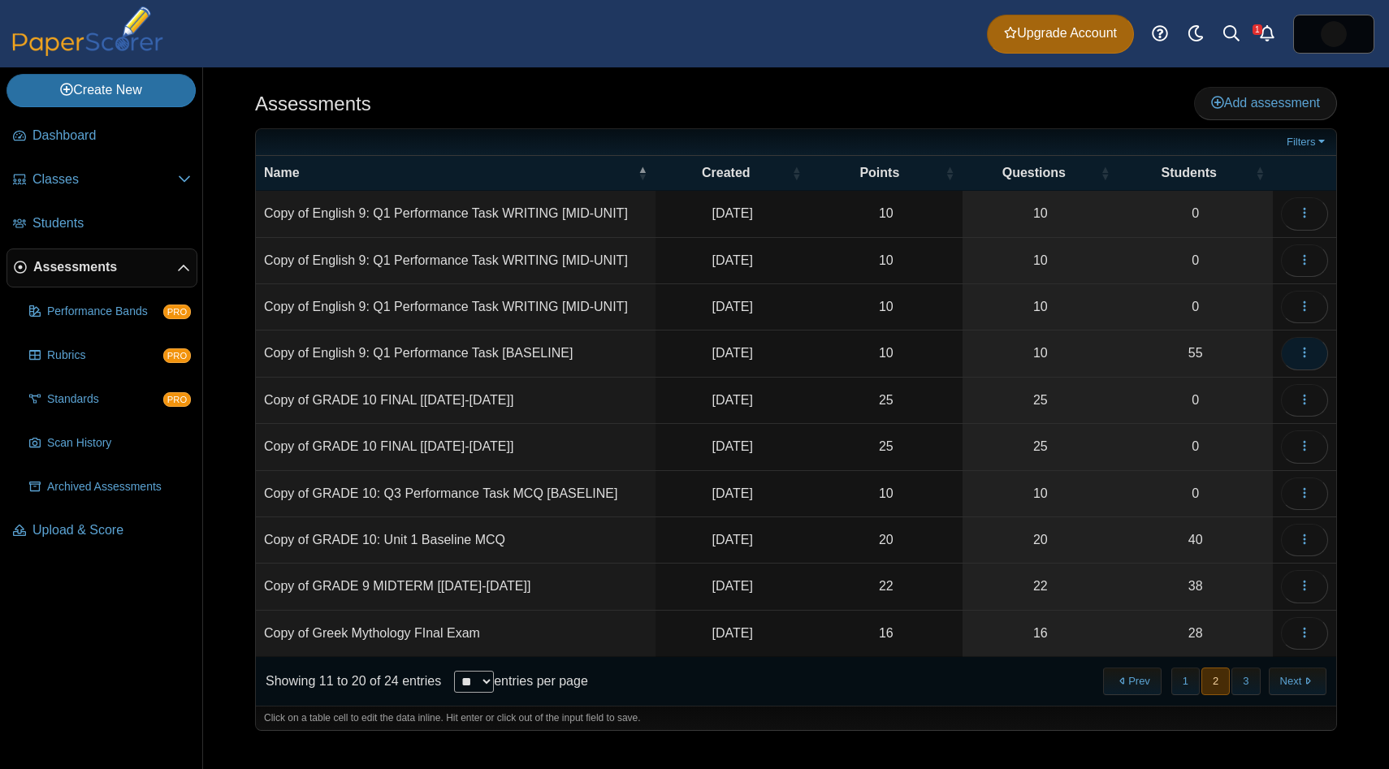
click at [1313, 359] on button "button" at bounding box center [1304, 353] width 47 height 32
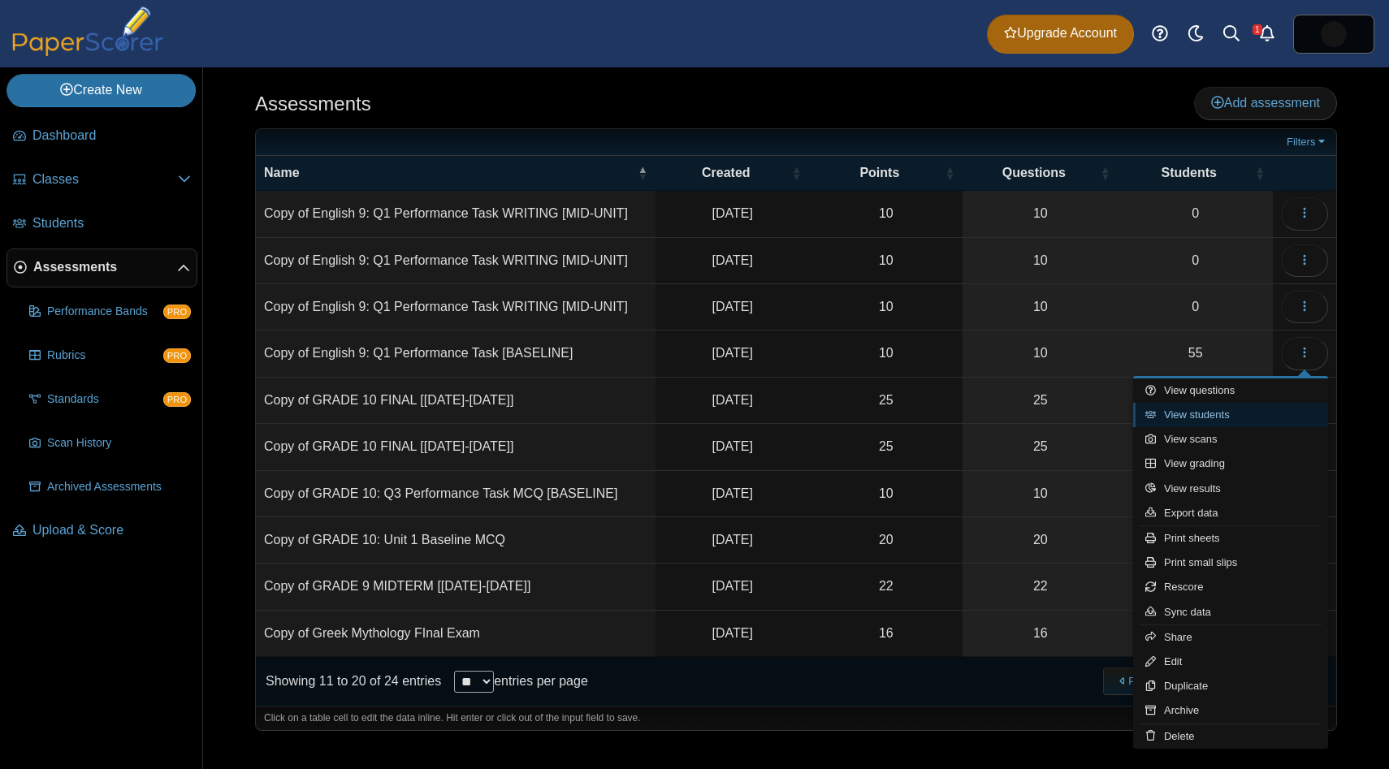
click at [1276, 411] on link "View students" at bounding box center [1230, 415] width 195 height 24
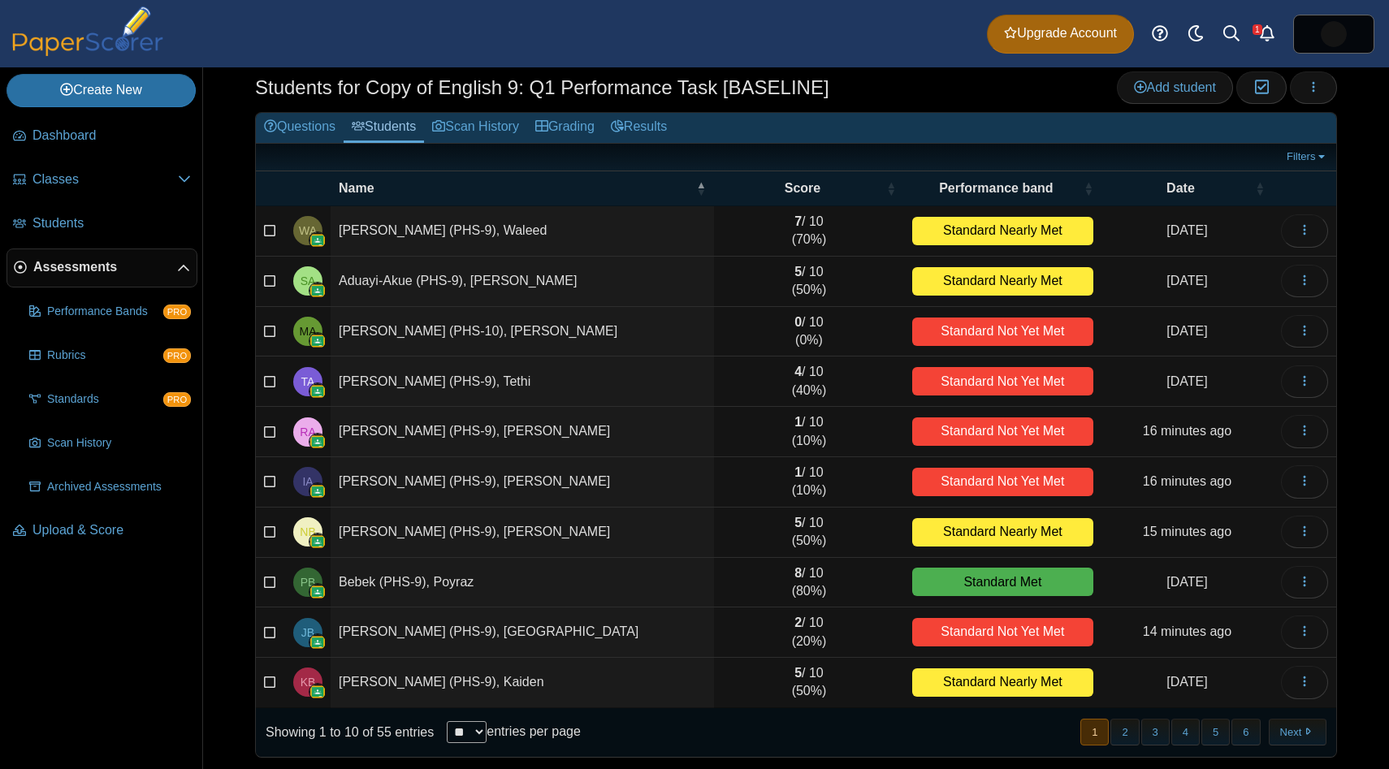
scroll to position [45, 0]
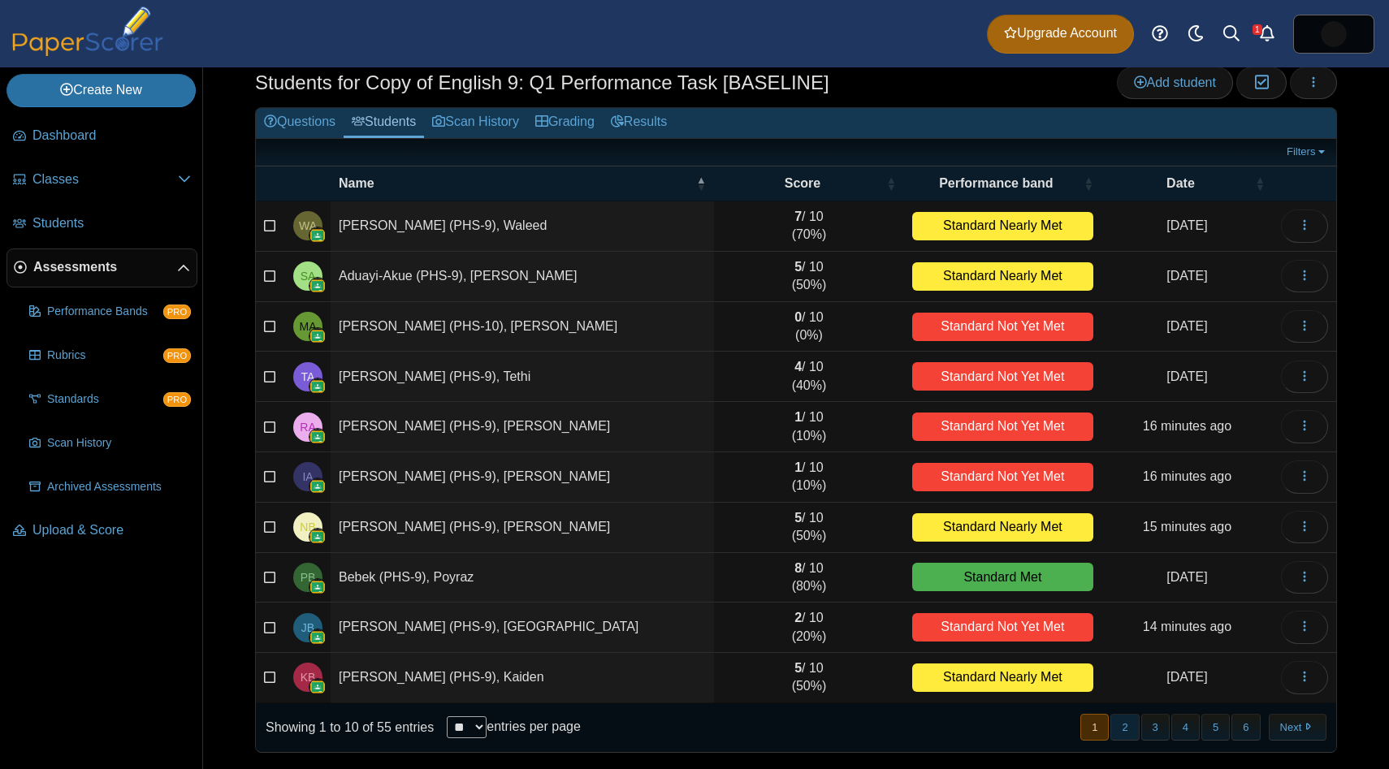
click at [1126, 730] on button "2" at bounding box center [1125, 727] width 28 height 27
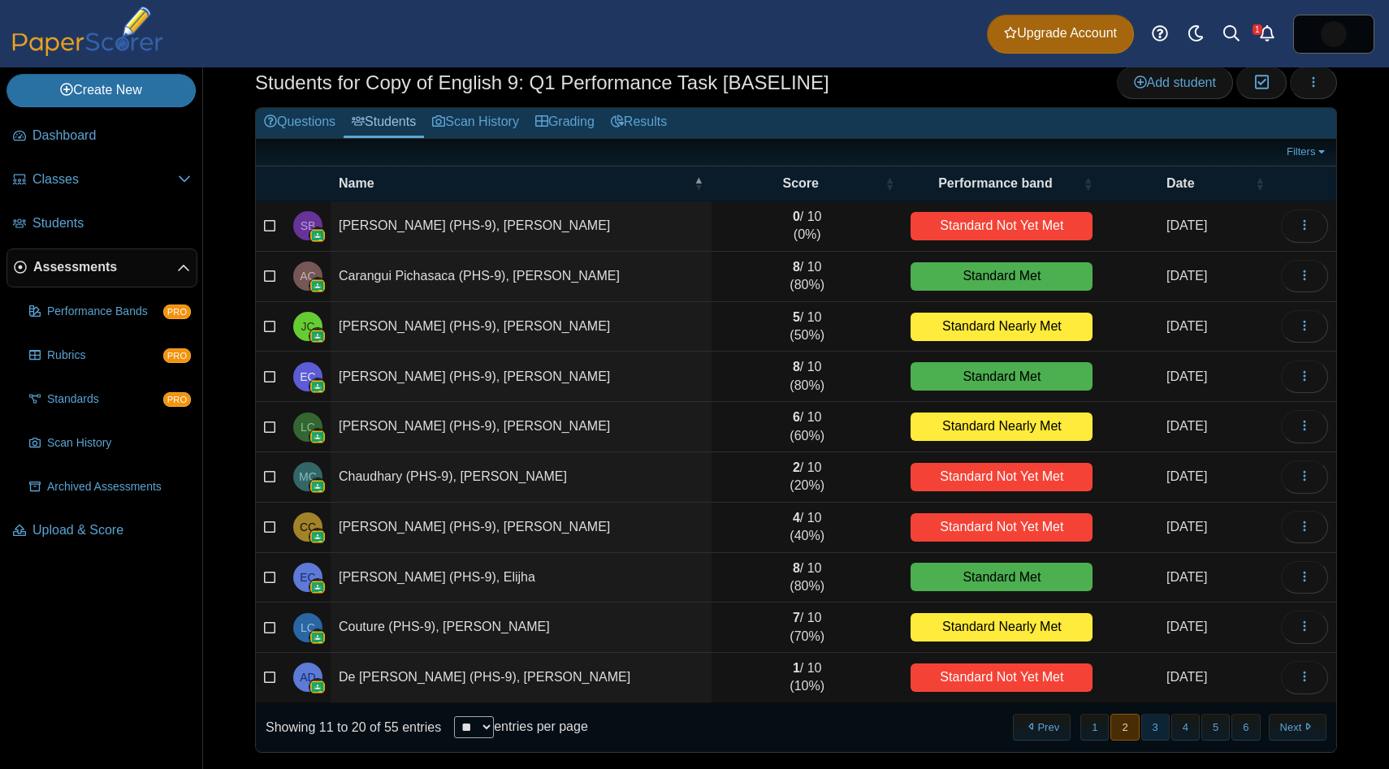
click at [1157, 732] on button "3" at bounding box center [1155, 727] width 28 height 27
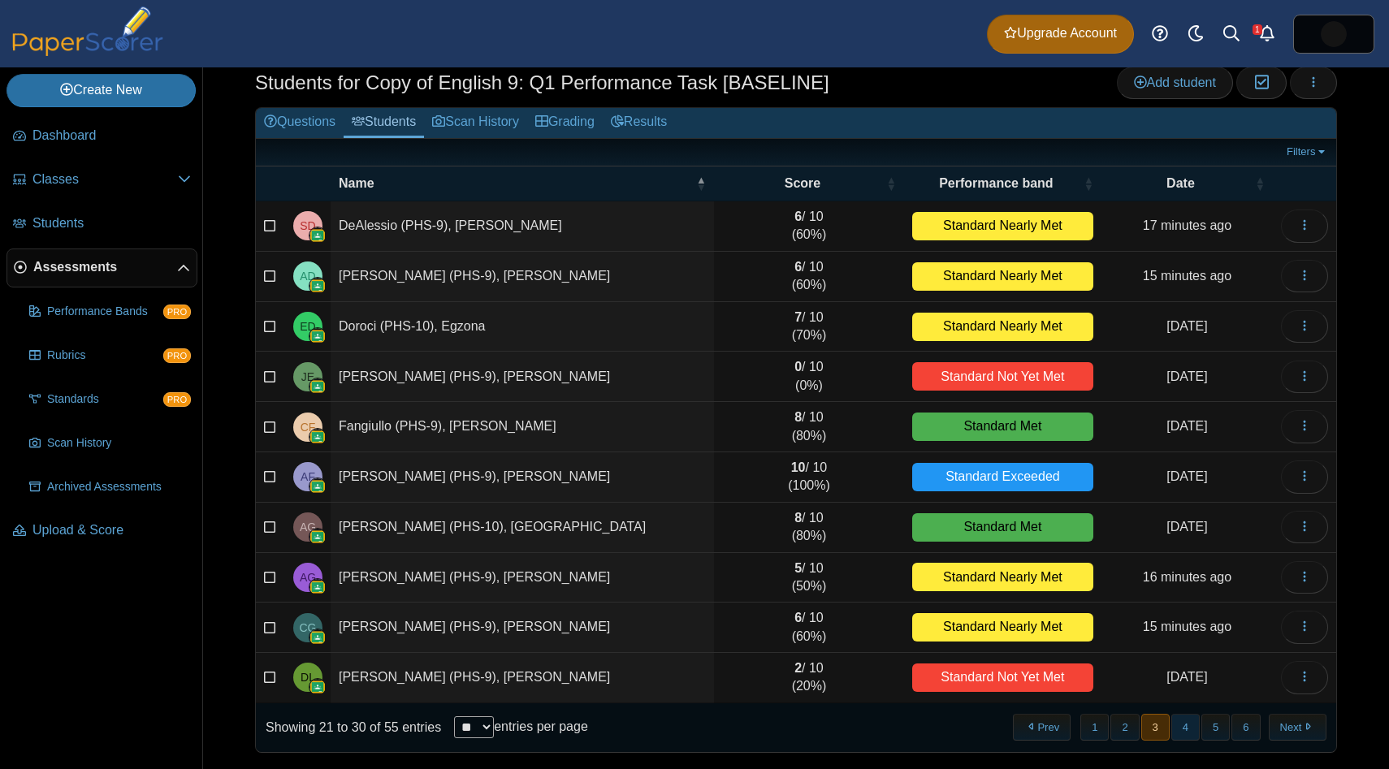
click at [1196, 734] on button "4" at bounding box center [1186, 727] width 28 height 27
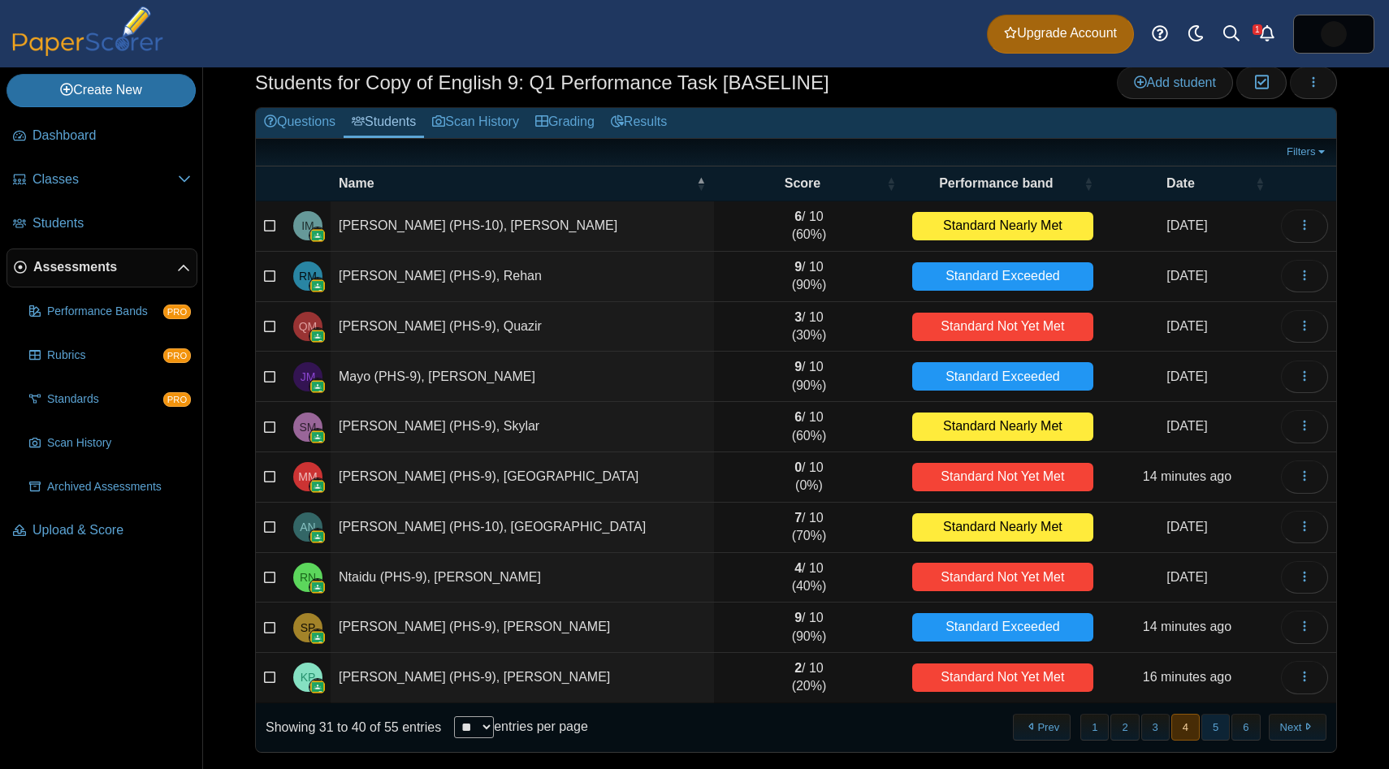
click at [1218, 734] on button "5" at bounding box center [1216, 727] width 28 height 27
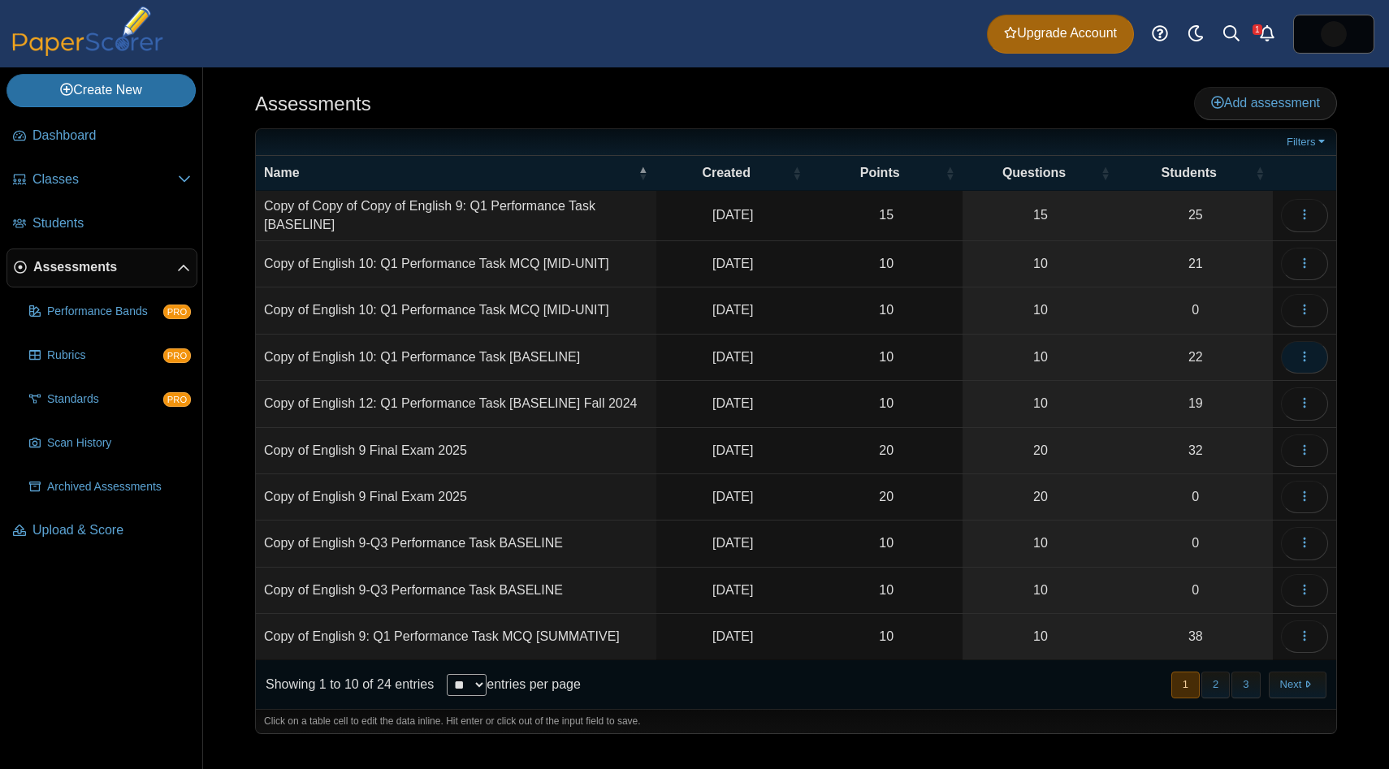
click at [1316, 360] on button "button" at bounding box center [1304, 357] width 47 height 32
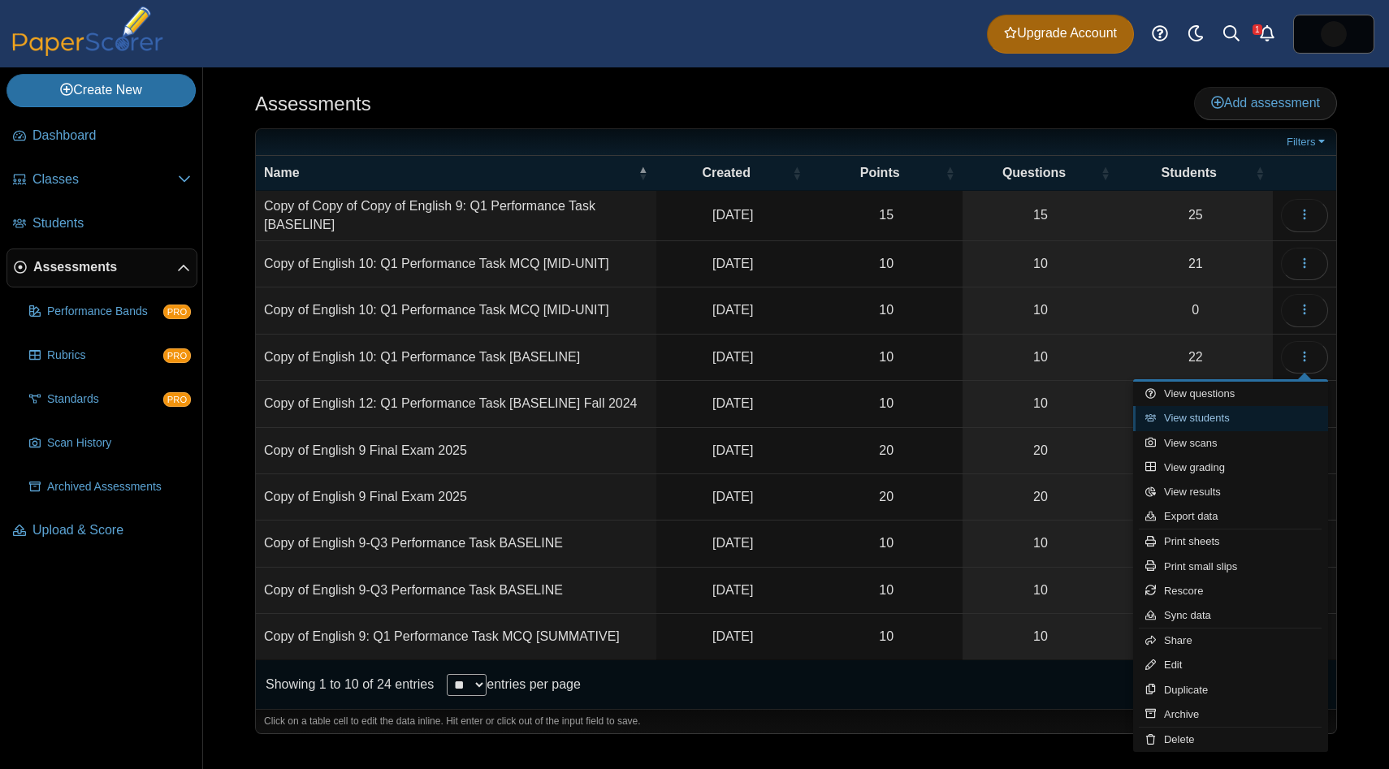
click at [1280, 415] on link "View students" at bounding box center [1230, 418] width 195 height 24
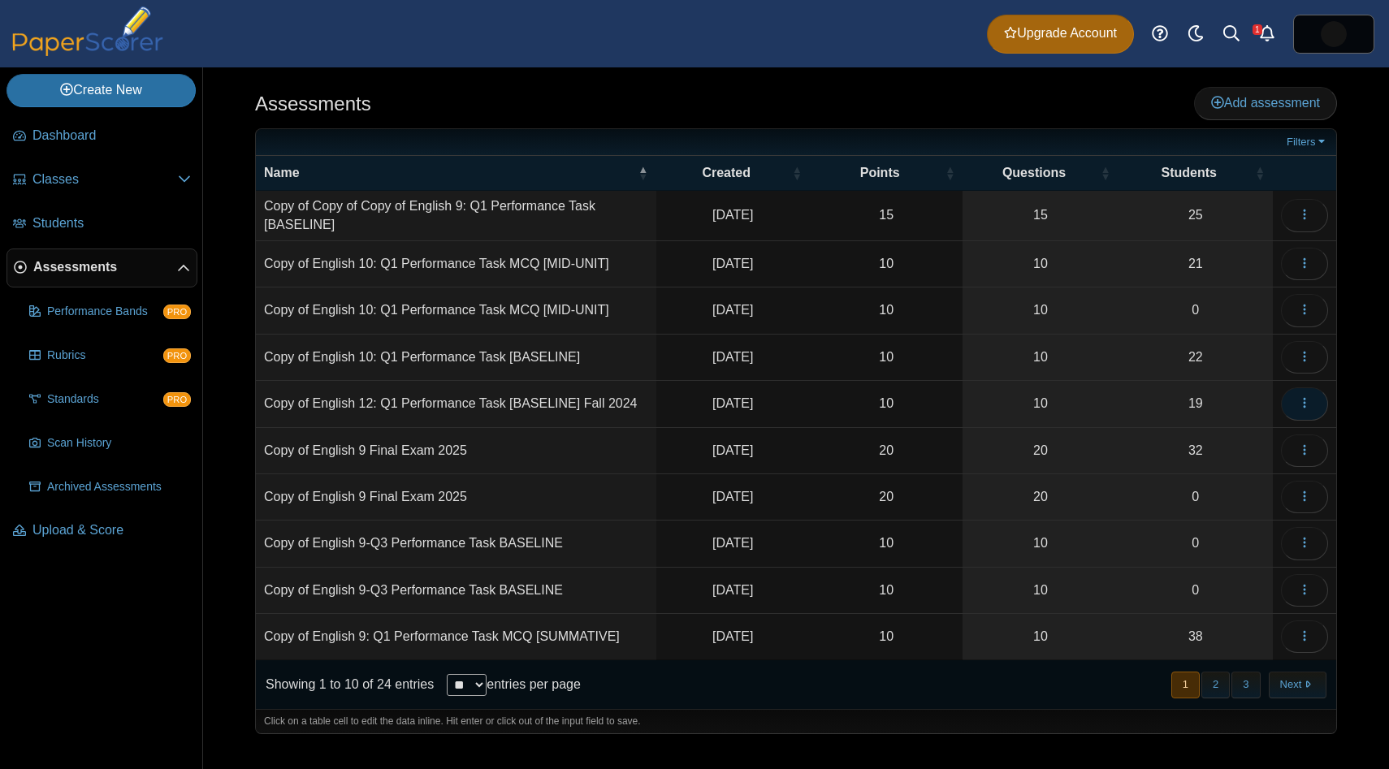
click at [1291, 404] on button "button" at bounding box center [1304, 404] width 47 height 32
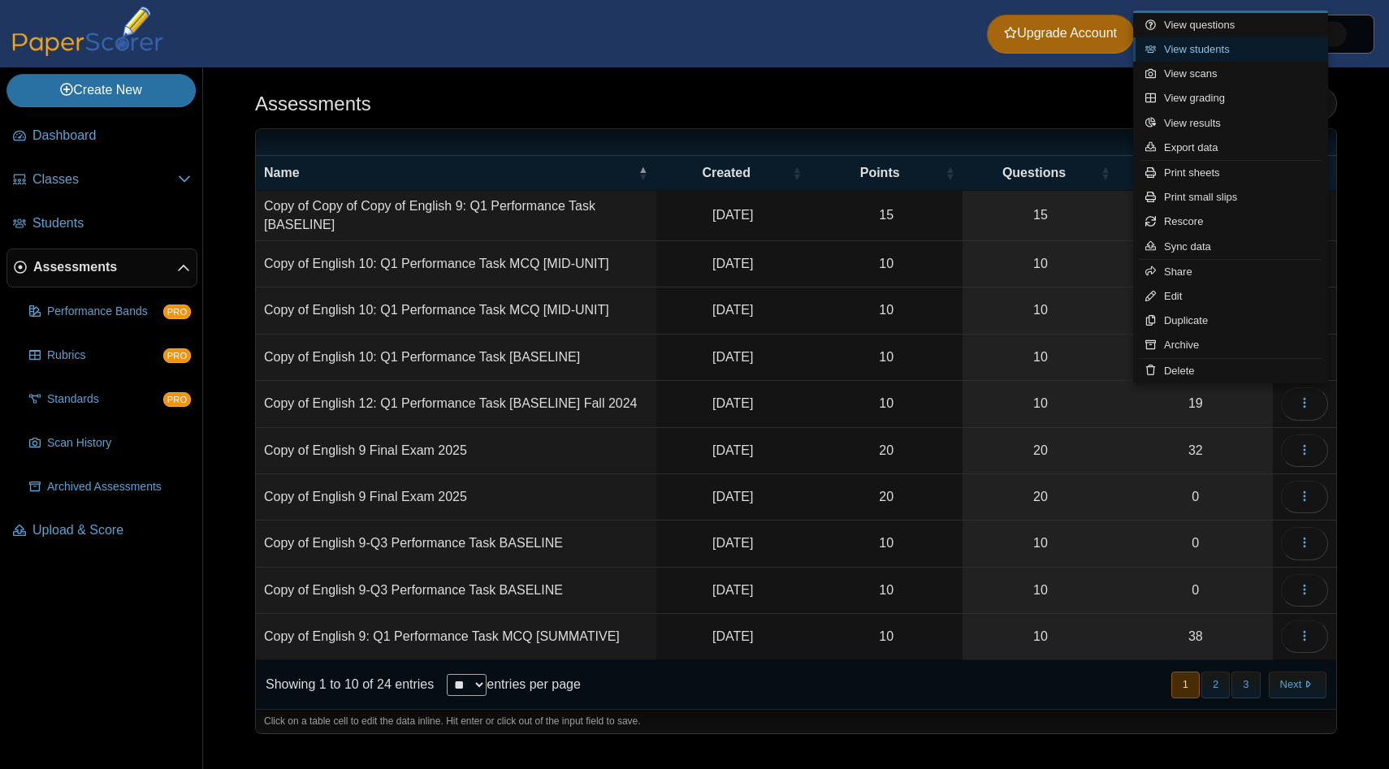
click at [1242, 49] on link "View students" at bounding box center [1230, 49] width 195 height 24
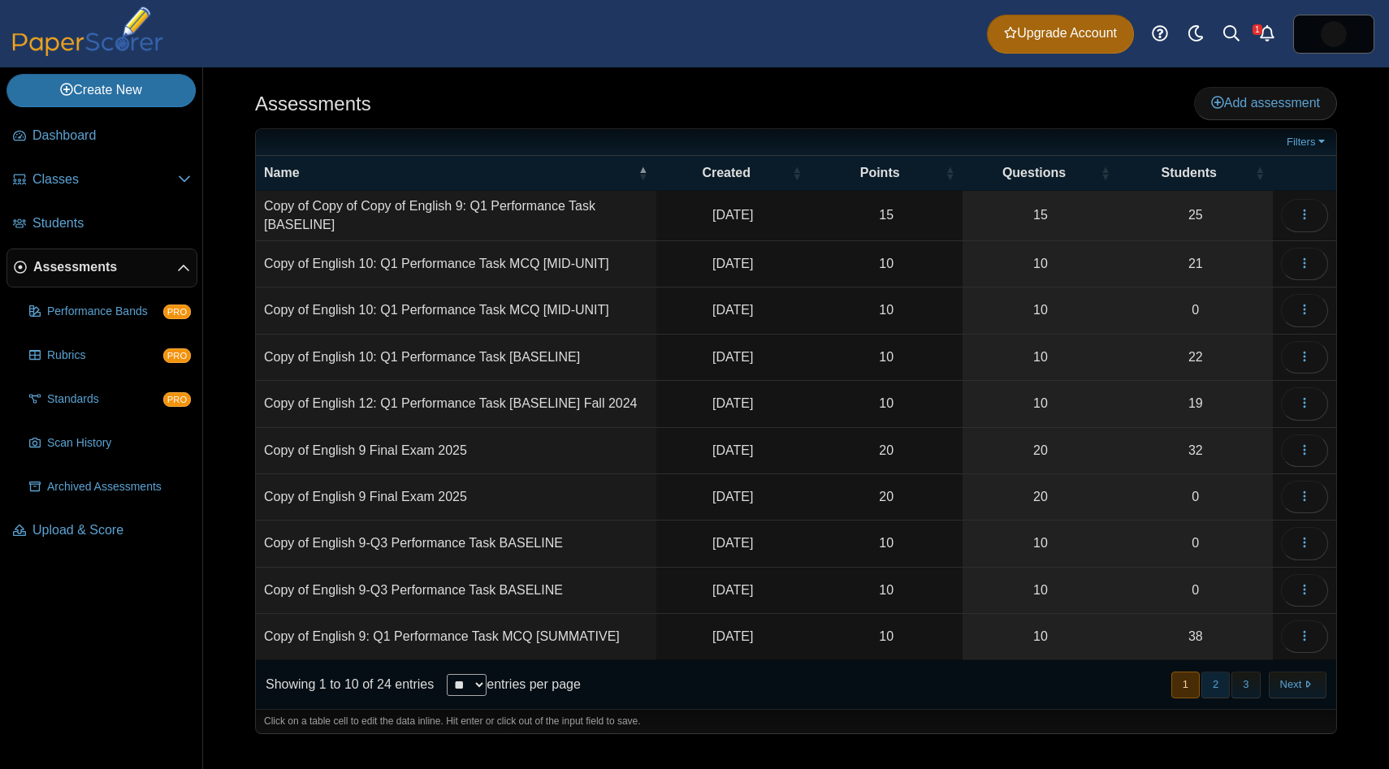
click at [1219, 694] on button "2" at bounding box center [1216, 685] width 28 height 27
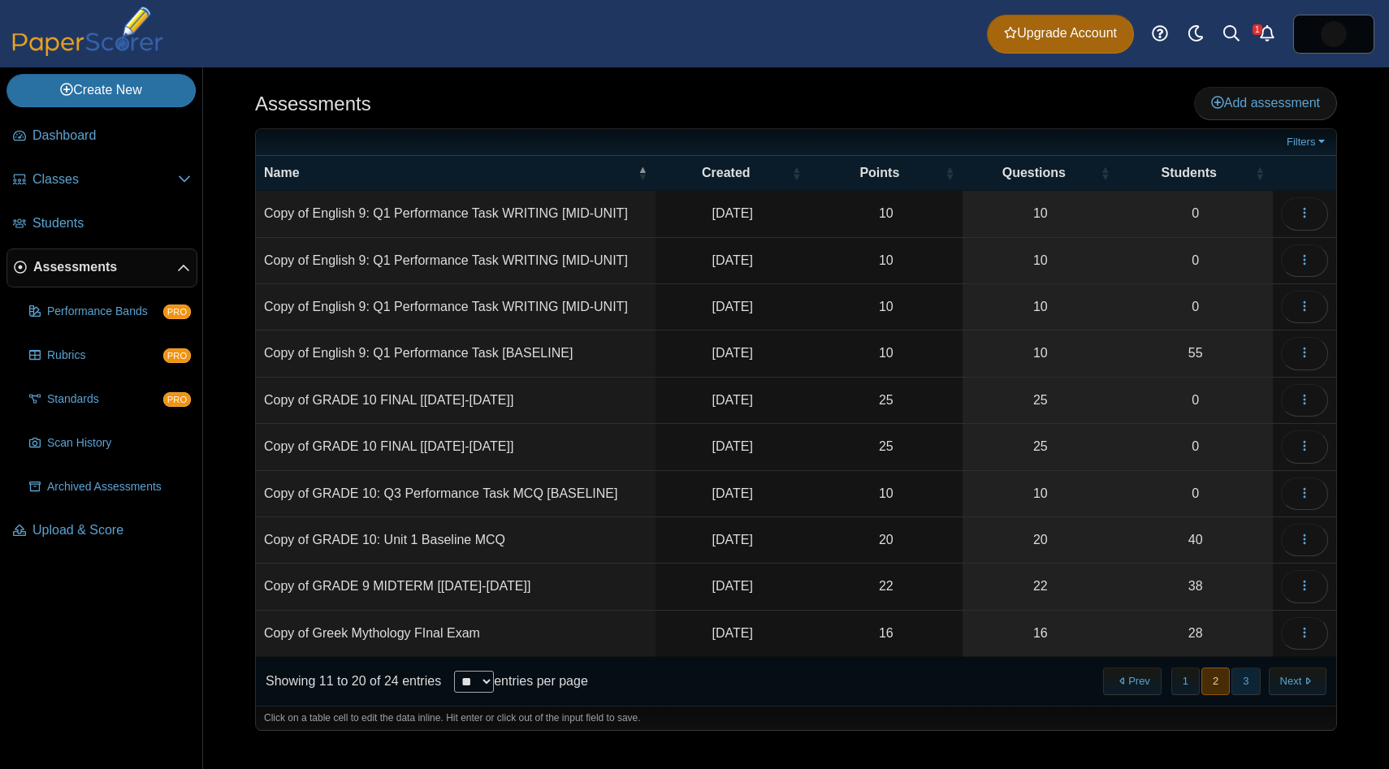
click at [1242, 691] on button "3" at bounding box center [1246, 681] width 28 height 27
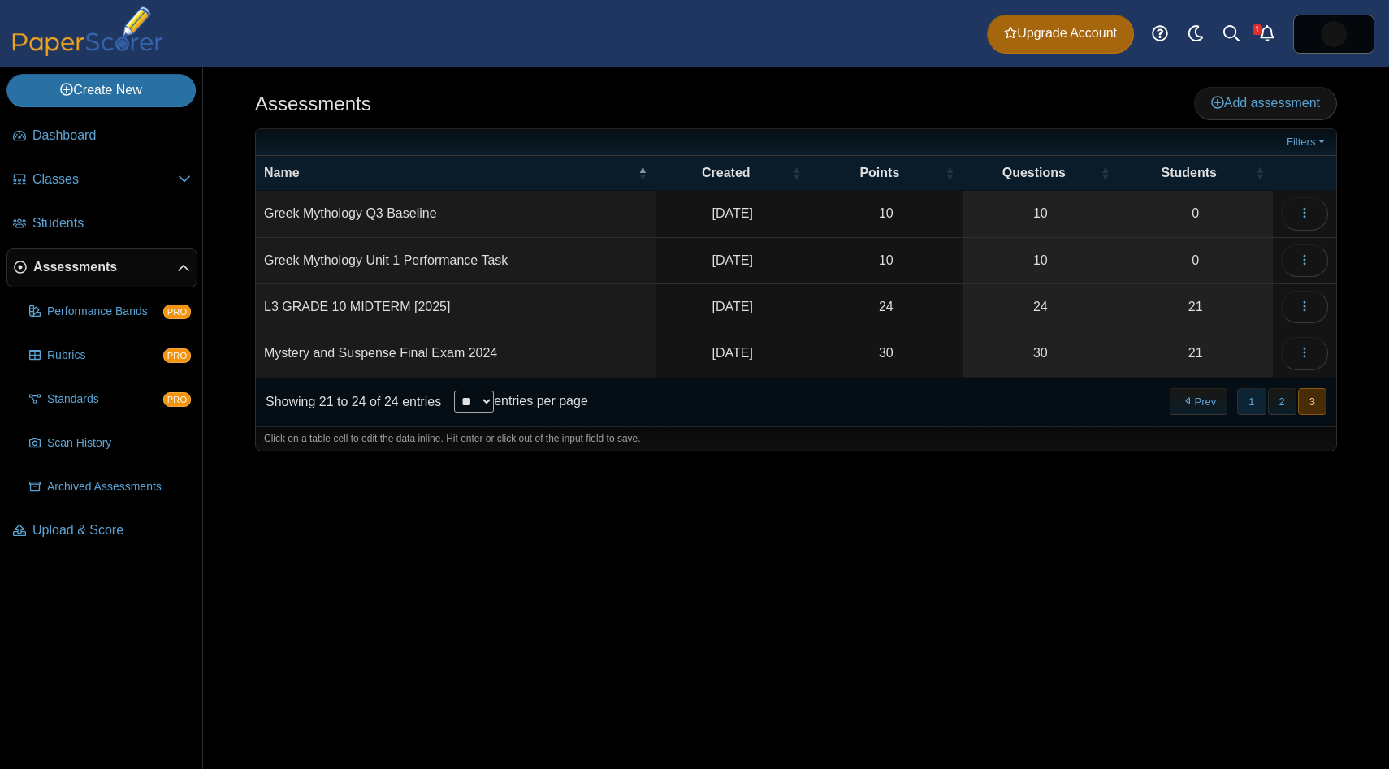
click at [1261, 405] on button "1" at bounding box center [1251, 401] width 28 height 27
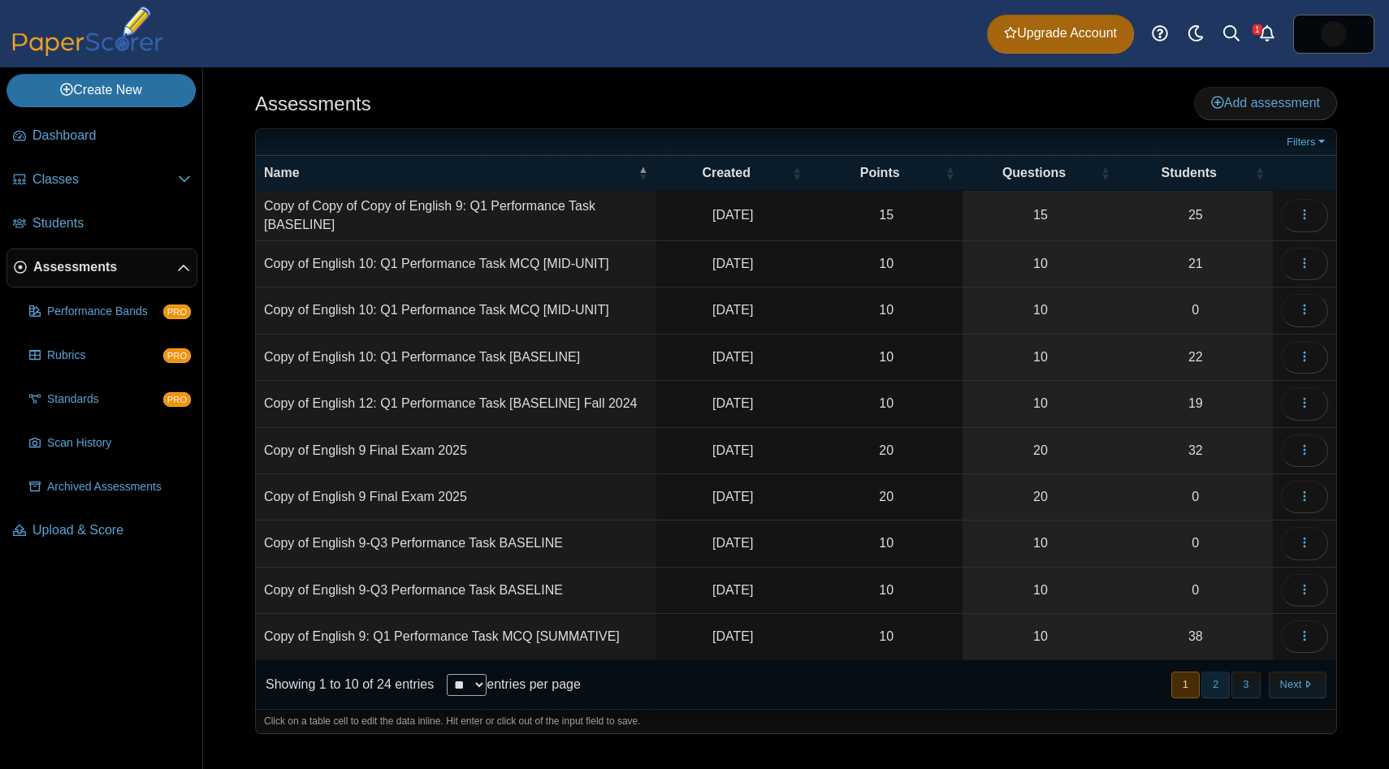
click at [1219, 687] on button "2" at bounding box center [1216, 685] width 28 height 27
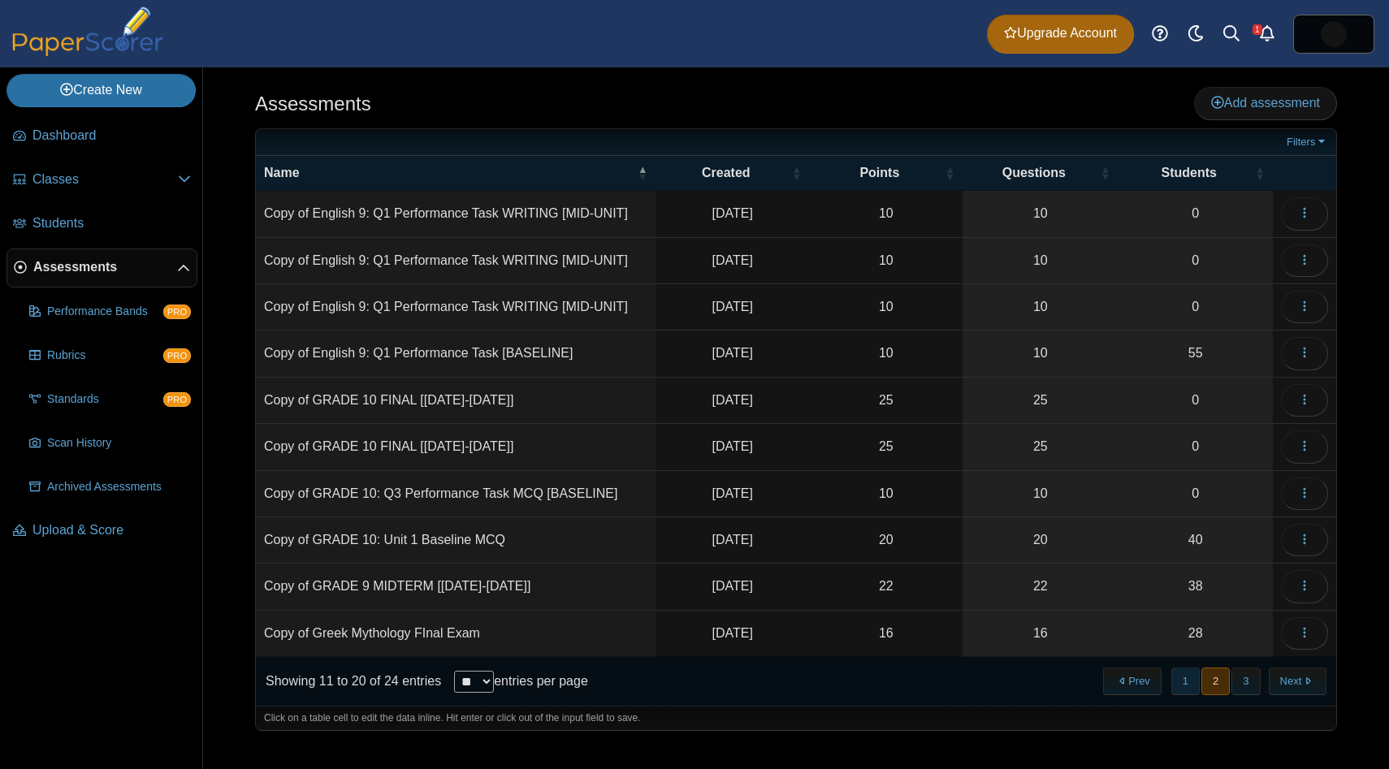
click at [1181, 687] on button "1" at bounding box center [1186, 681] width 28 height 27
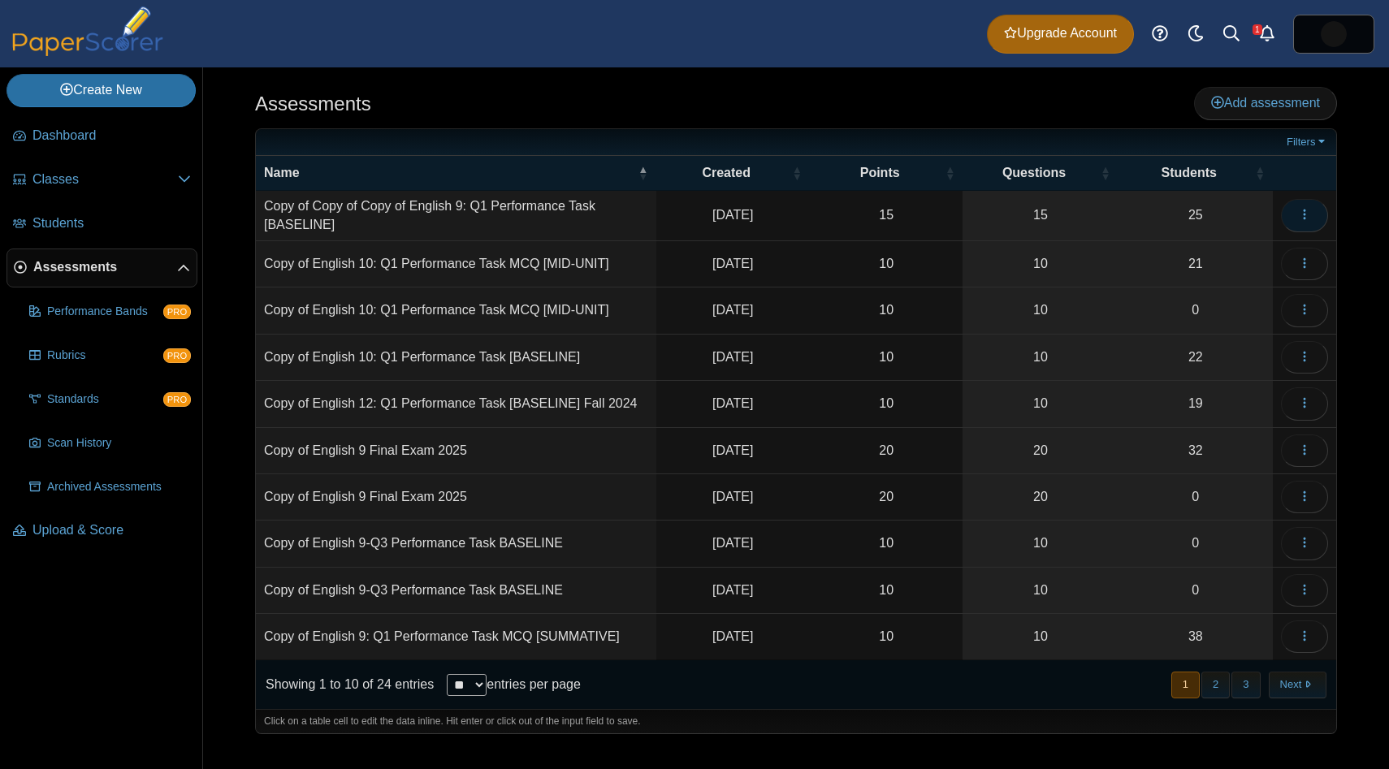
click at [1310, 223] on button "button" at bounding box center [1304, 215] width 47 height 32
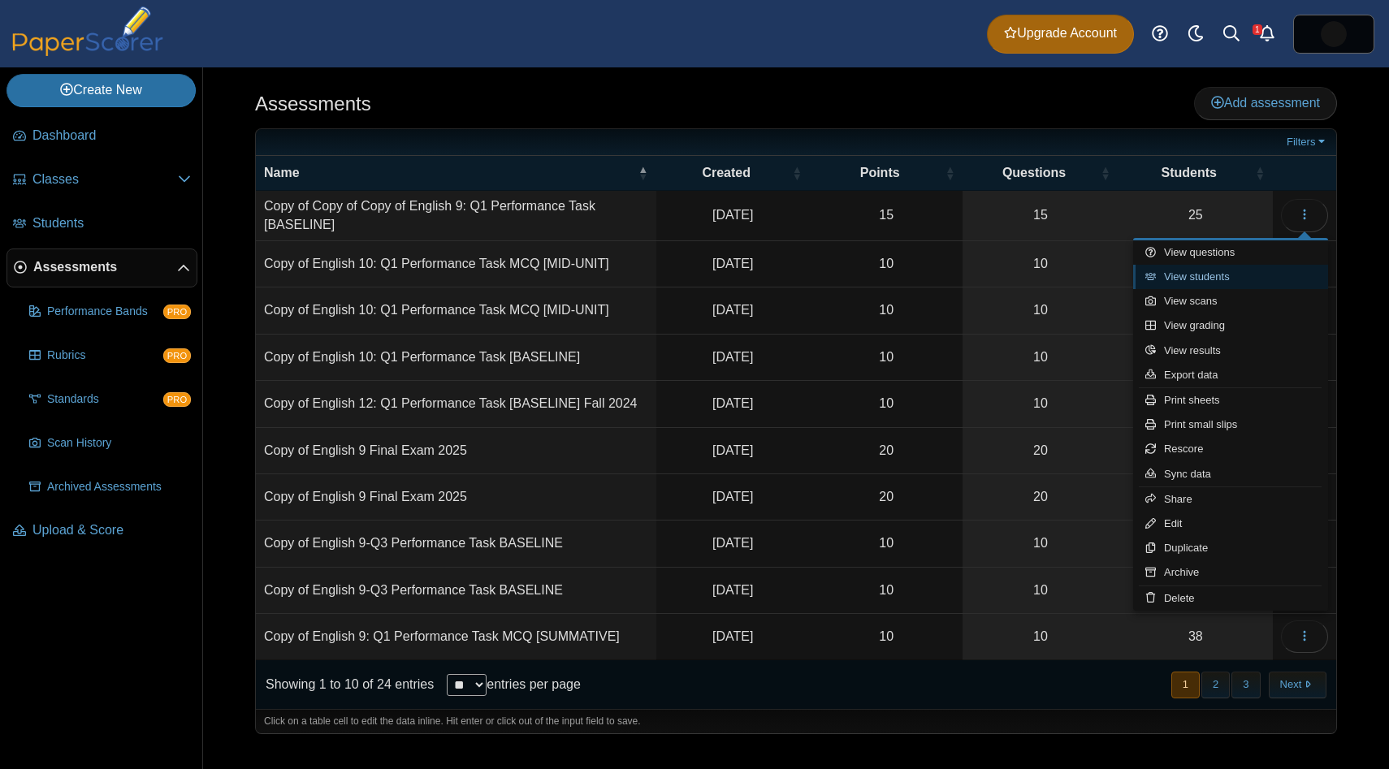
click at [1276, 276] on link "View students" at bounding box center [1230, 277] width 195 height 24
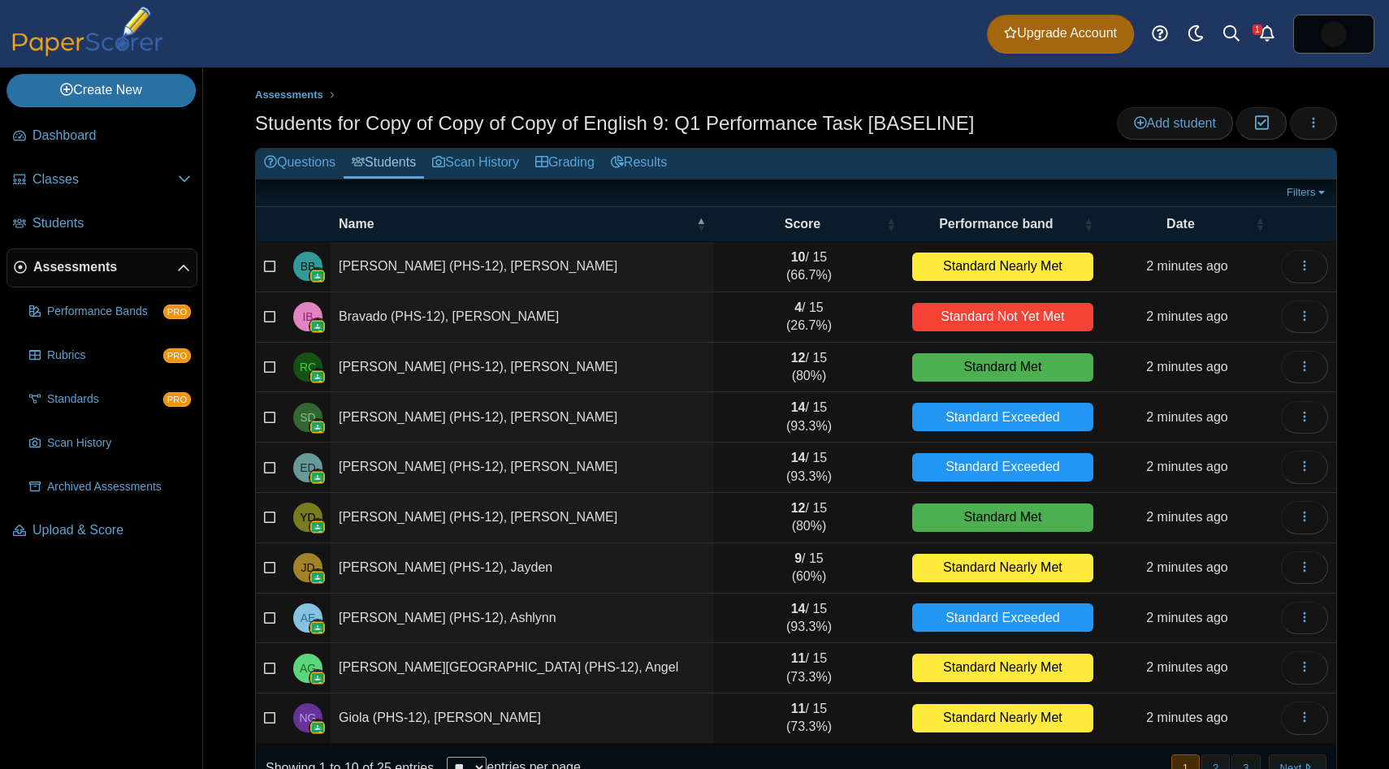
scroll to position [45, 0]
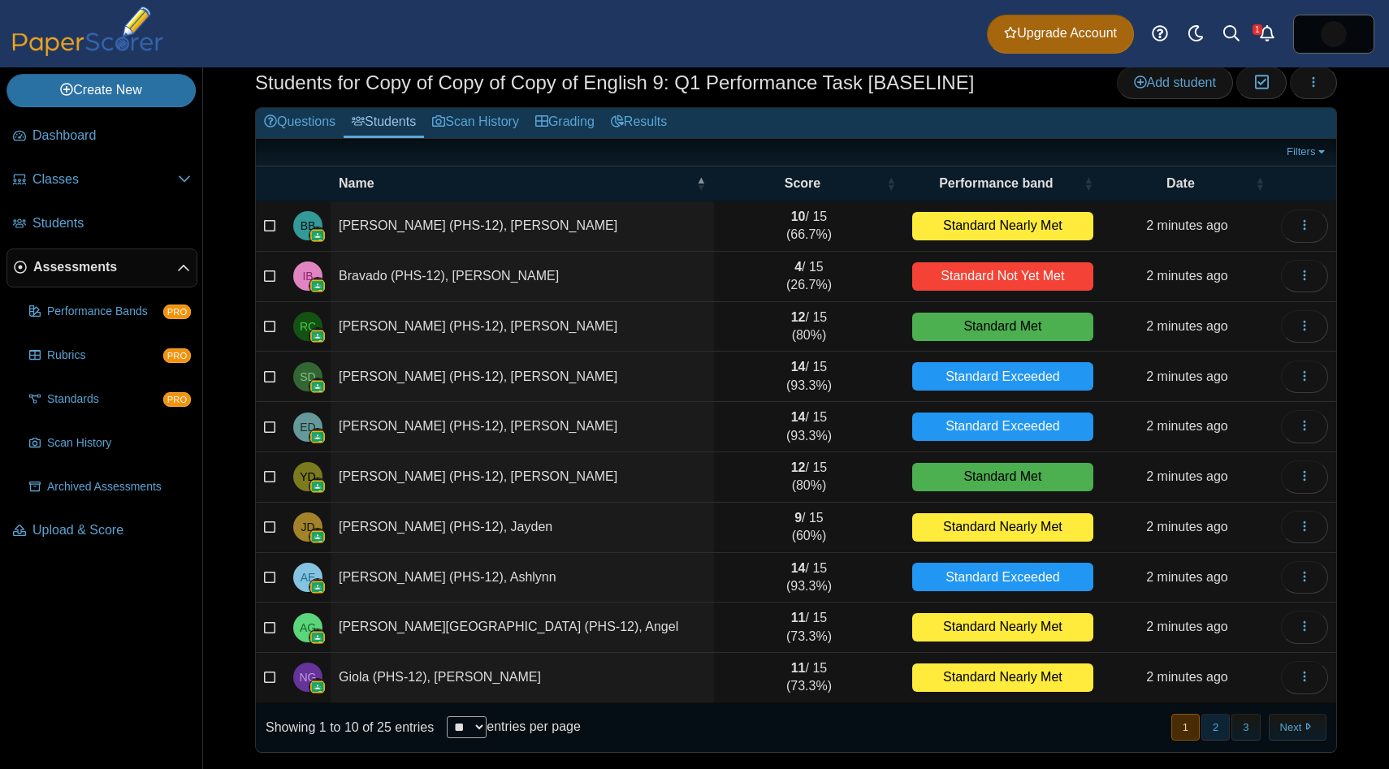
click at [1206, 733] on button "2" at bounding box center [1216, 727] width 28 height 27
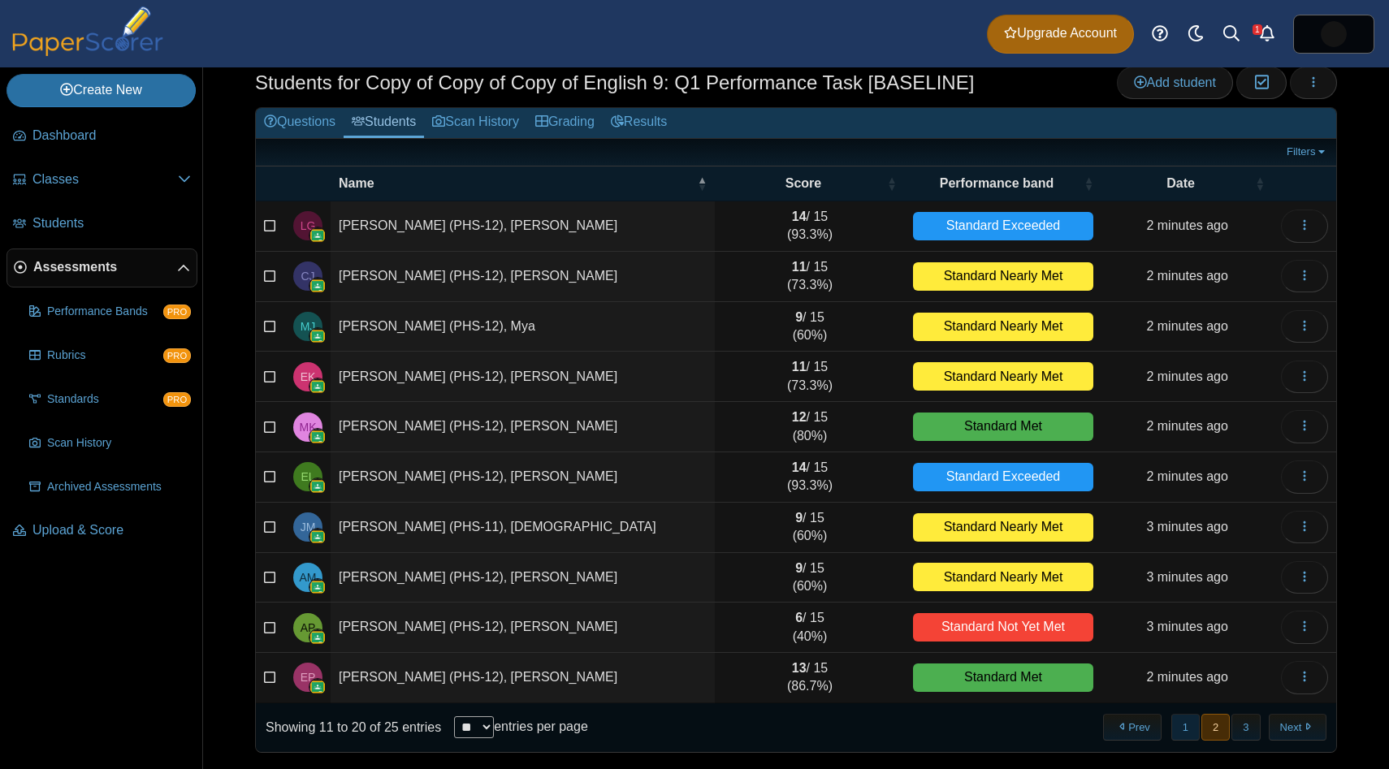
click at [1180, 730] on button "1" at bounding box center [1186, 727] width 28 height 27
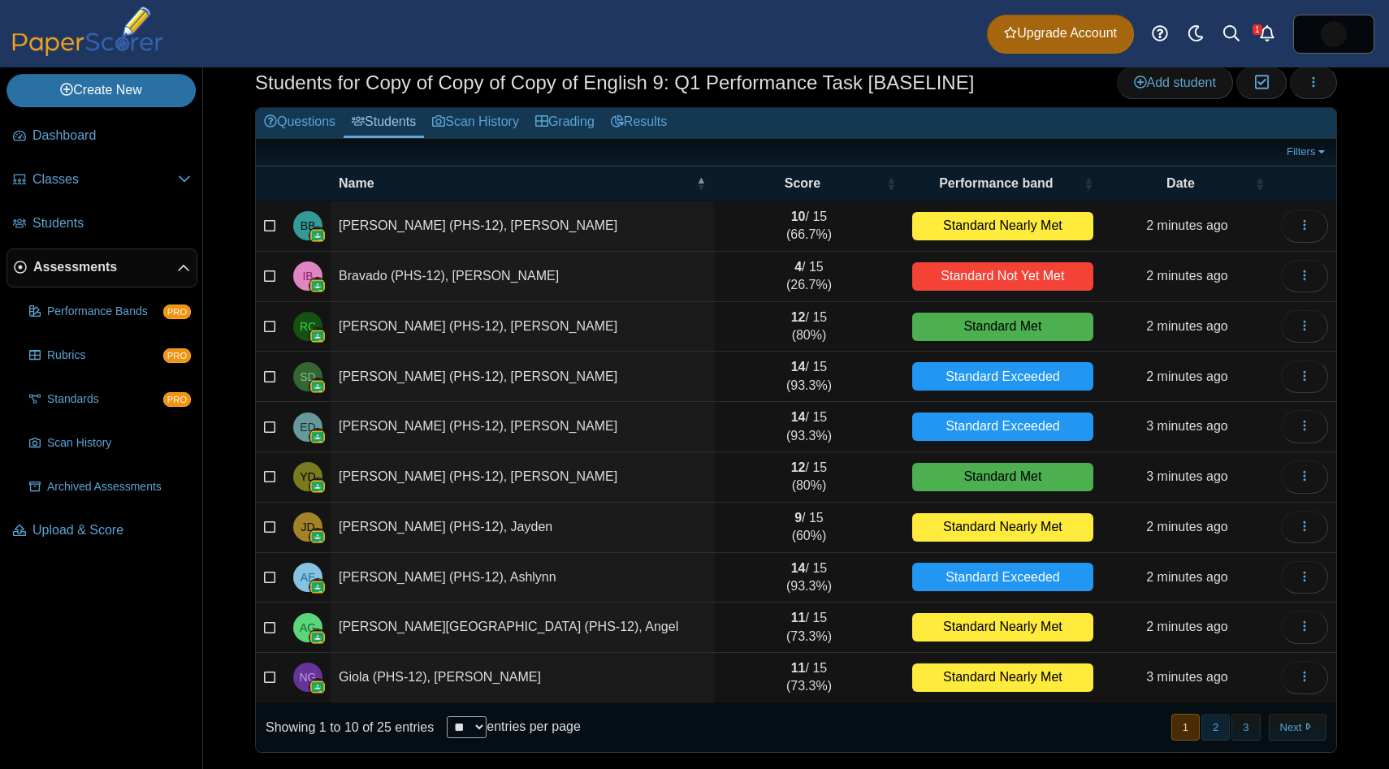
click at [1208, 736] on button "2" at bounding box center [1216, 727] width 28 height 27
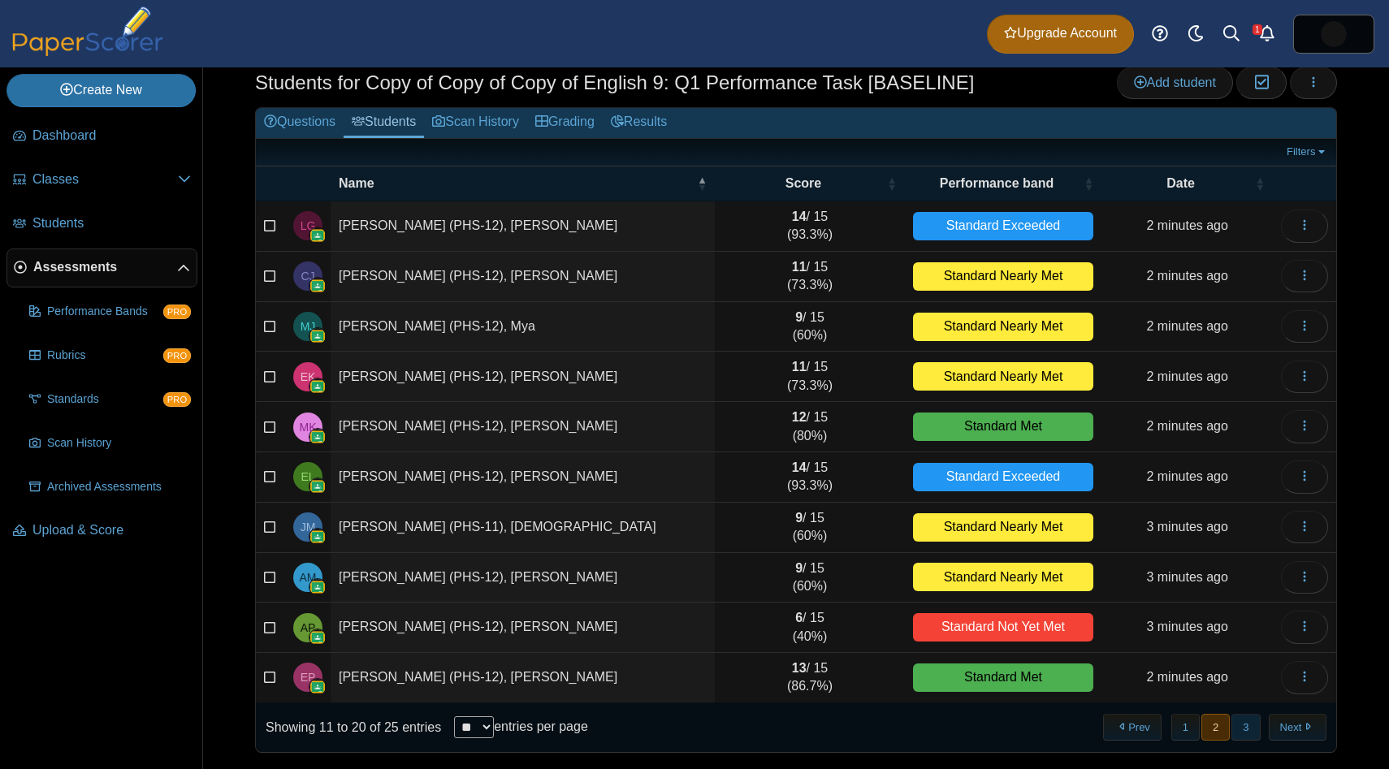
click at [1243, 734] on button "3" at bounding box center [1246, 727] width 28 height 27
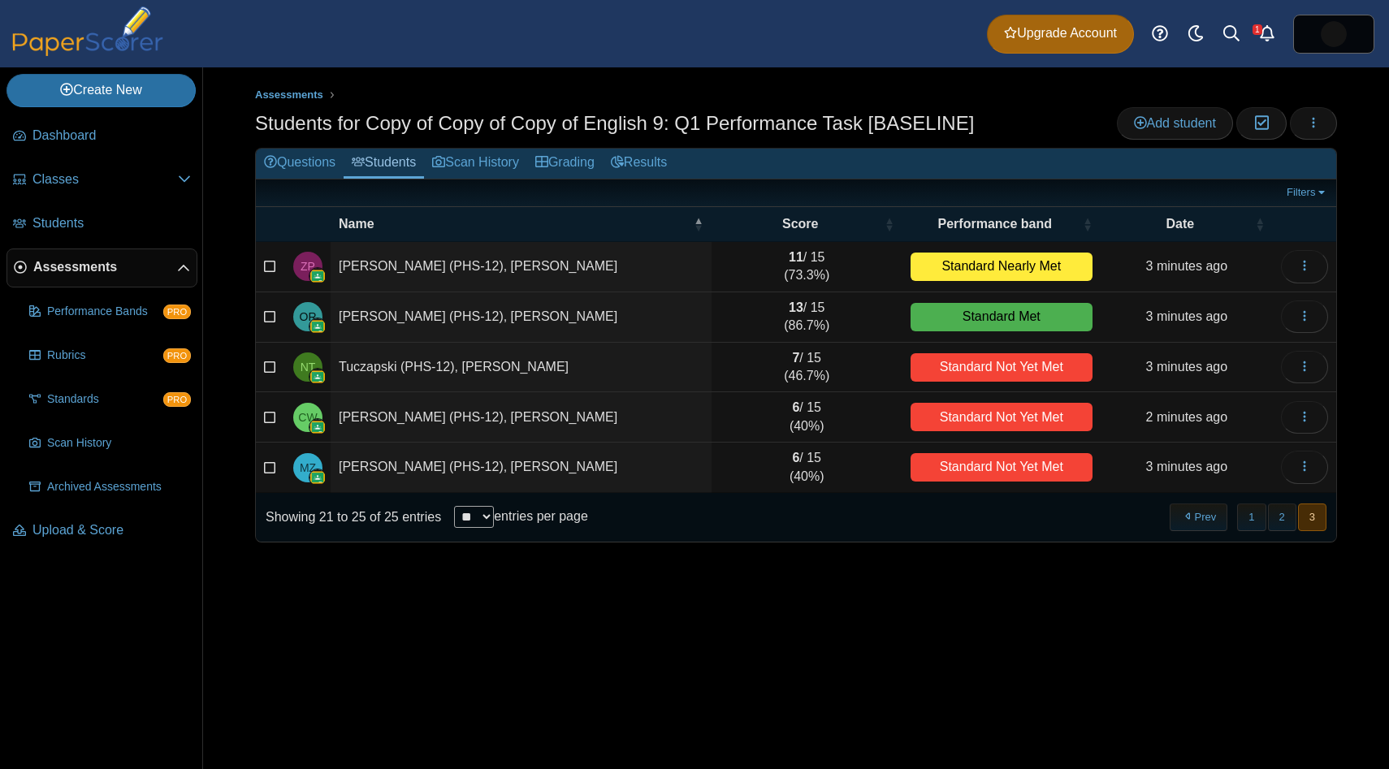
scroll to position [0, 0]
click at [1245, 530] on button "1" at bounding box center [1251, 517] width 28 height 27
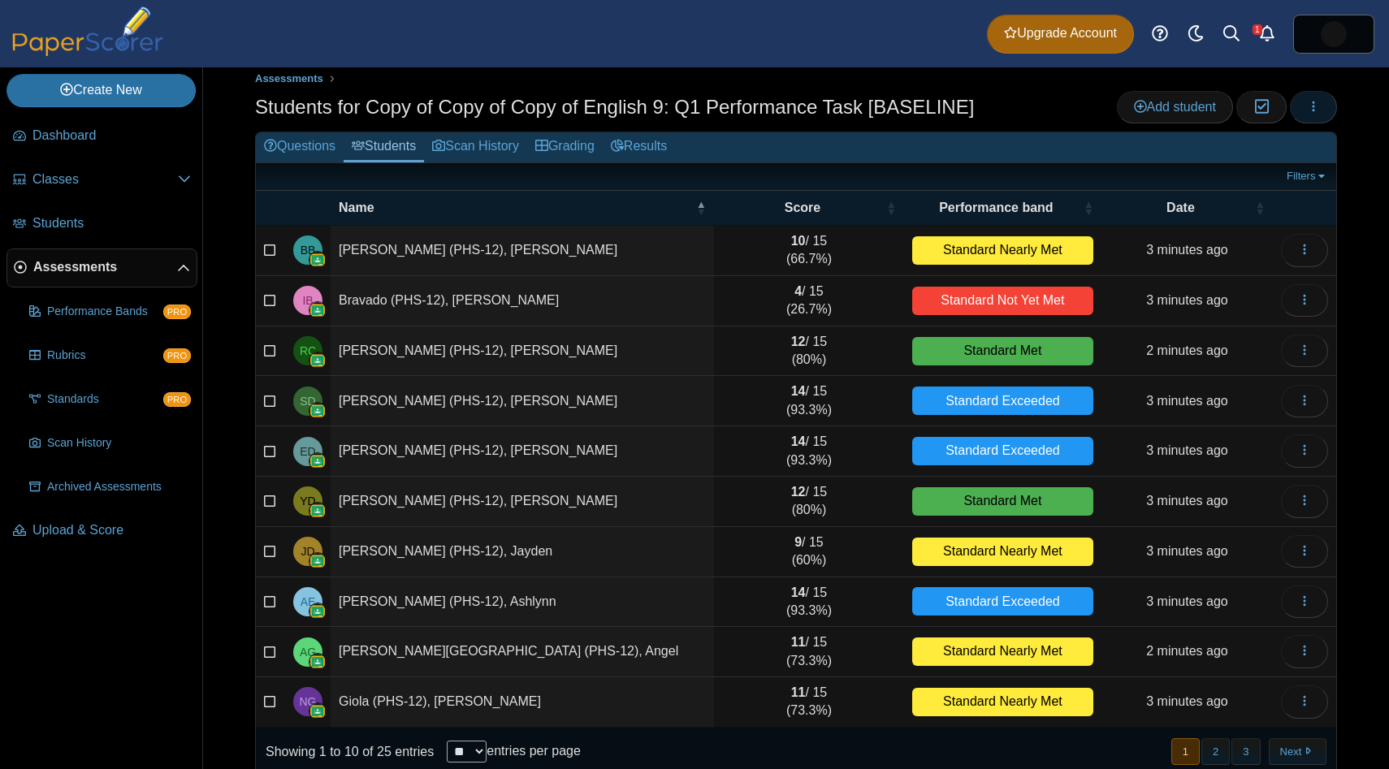
click at [1313, 110] on use "button" at bounding box center [1314, 106] width 2 height 11
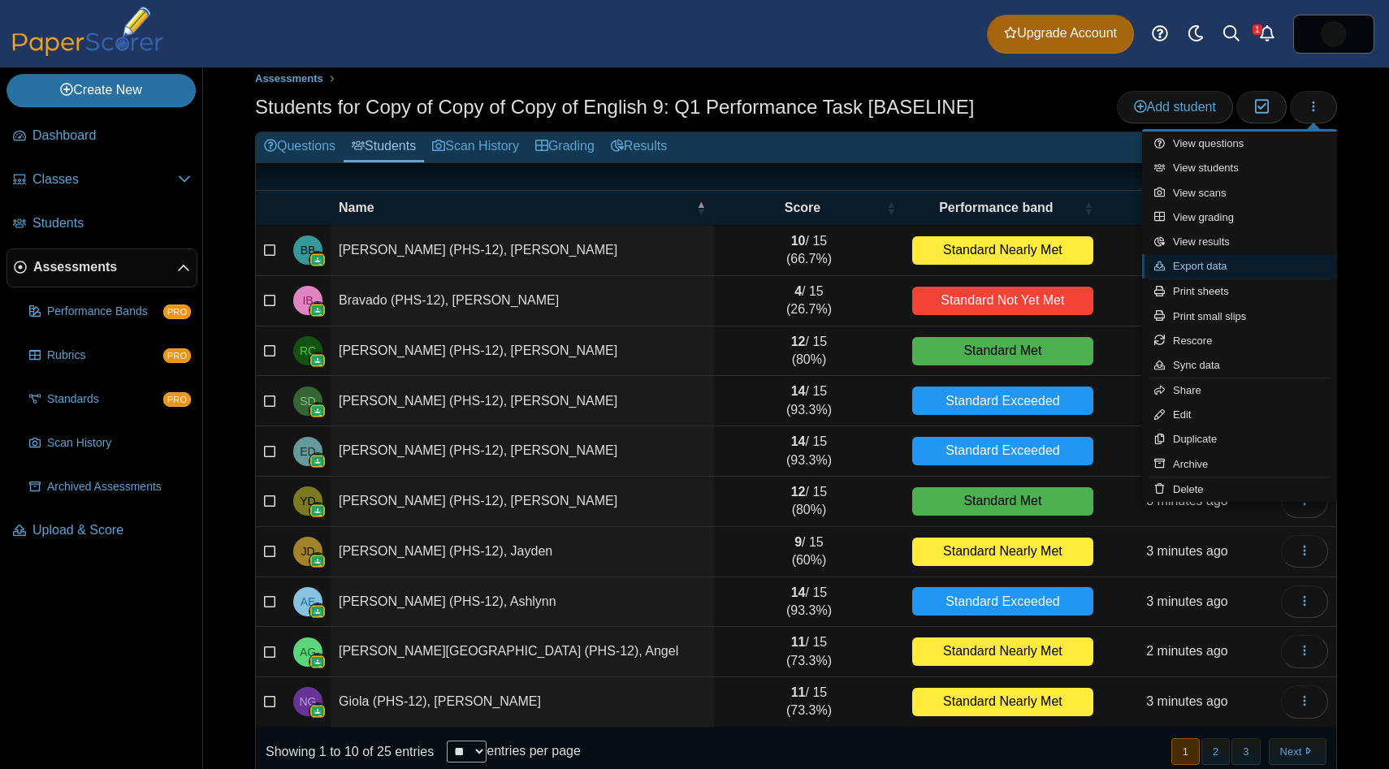
click at [1253, 257] on link "Export data" at bounding box center [1239, 266] width 195 height 24
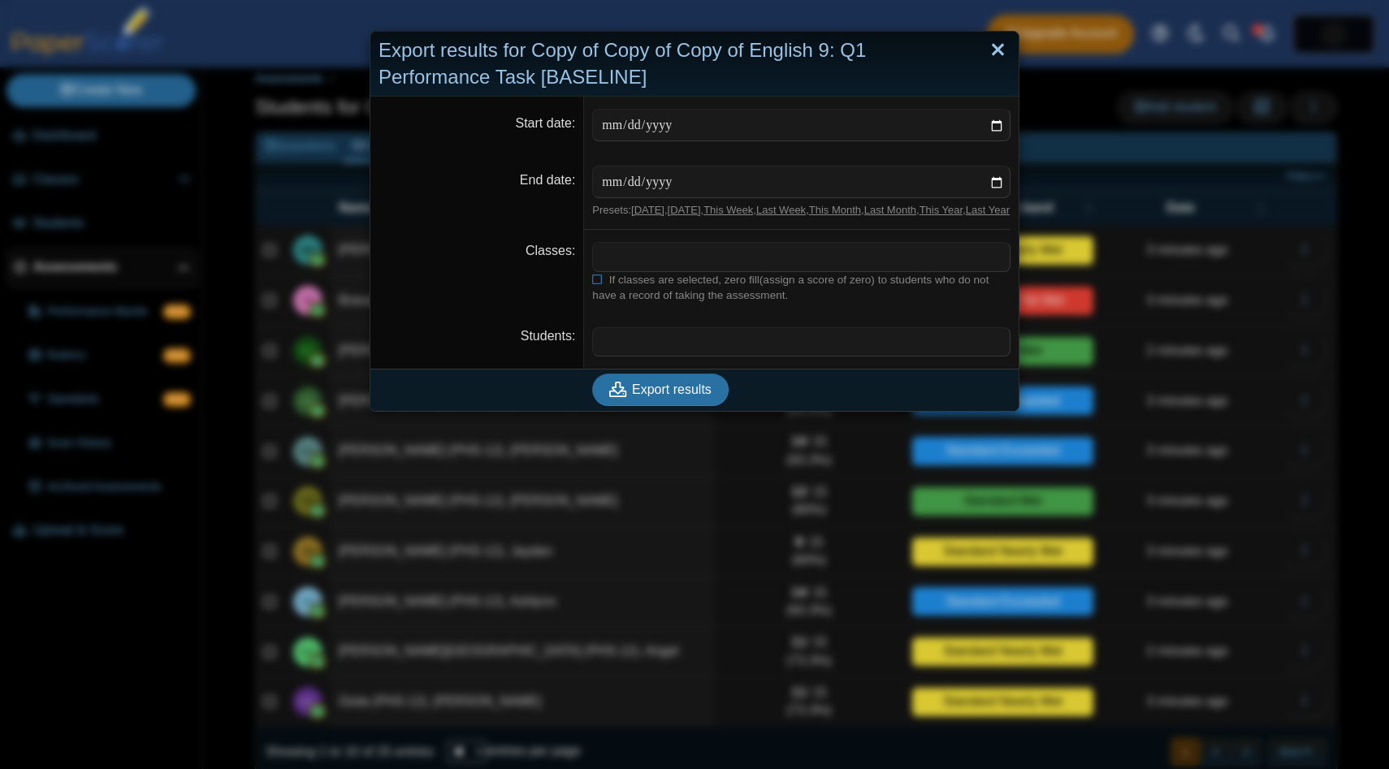
click at [996, 41] on link "Close" at bounding box center [997, 51] width 25 height 28
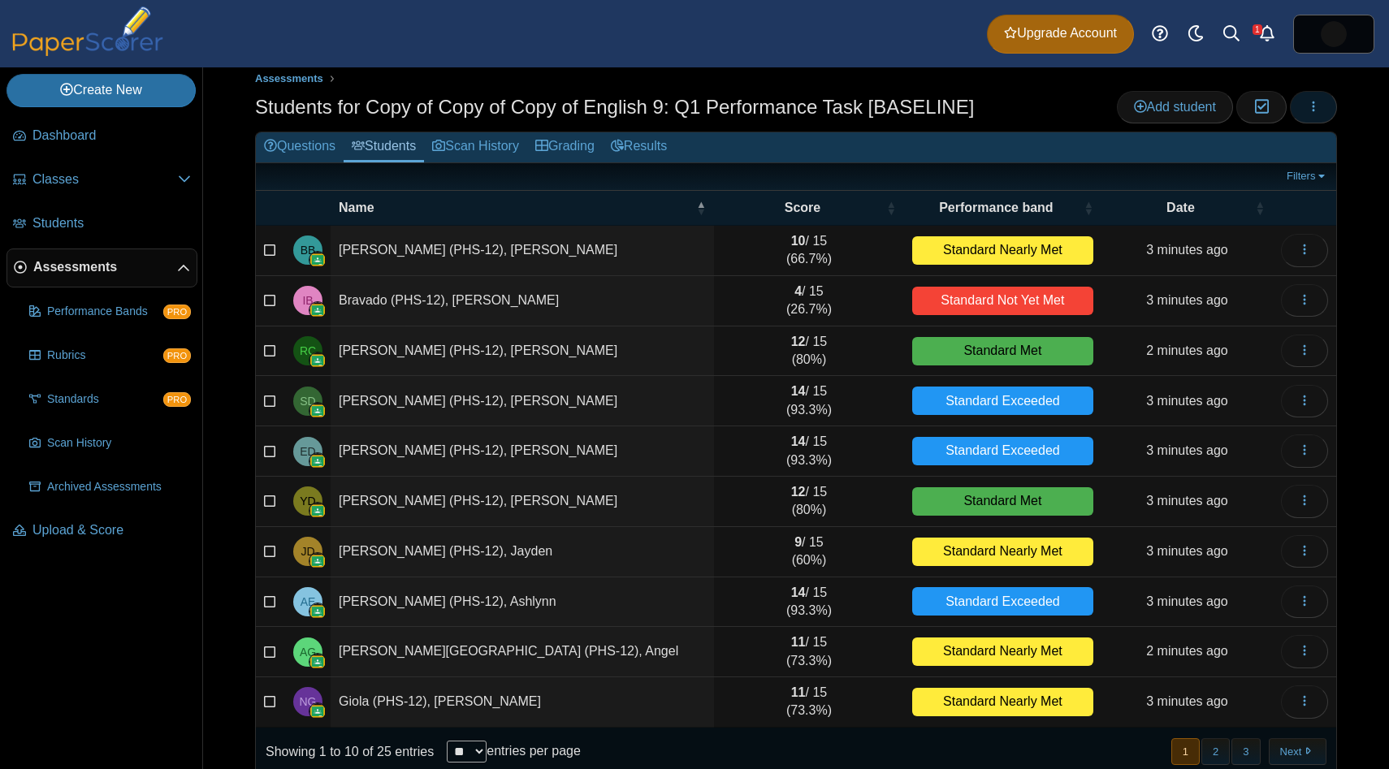
click at [1307, 105] on icon "button" at bounding box center [1313, 106] width 13 height 13
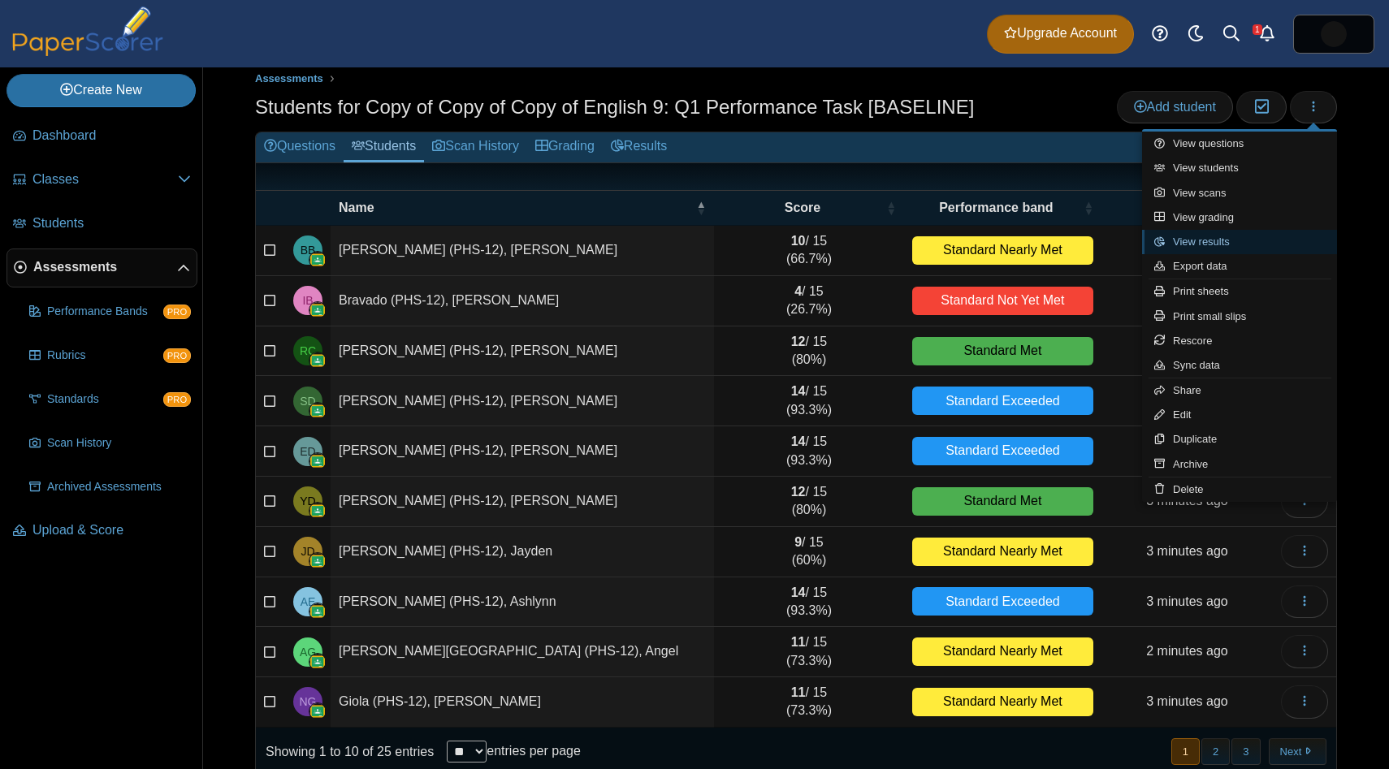
click at [1247, 237] on link "View results" at bounding box center [1239, 242] width 195 height 24
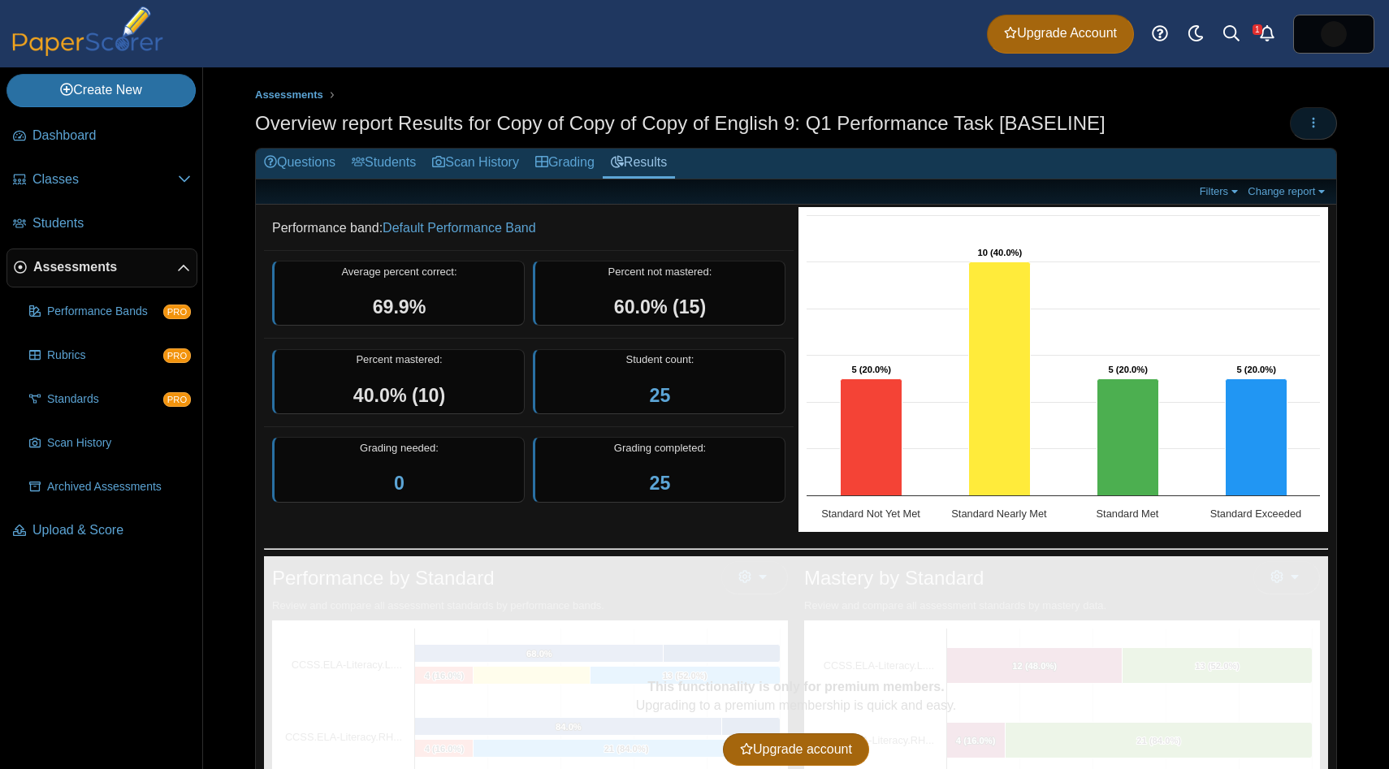
click at [1324, 128] on button "button" at bounding box center [1313, 123] width 47 height 32
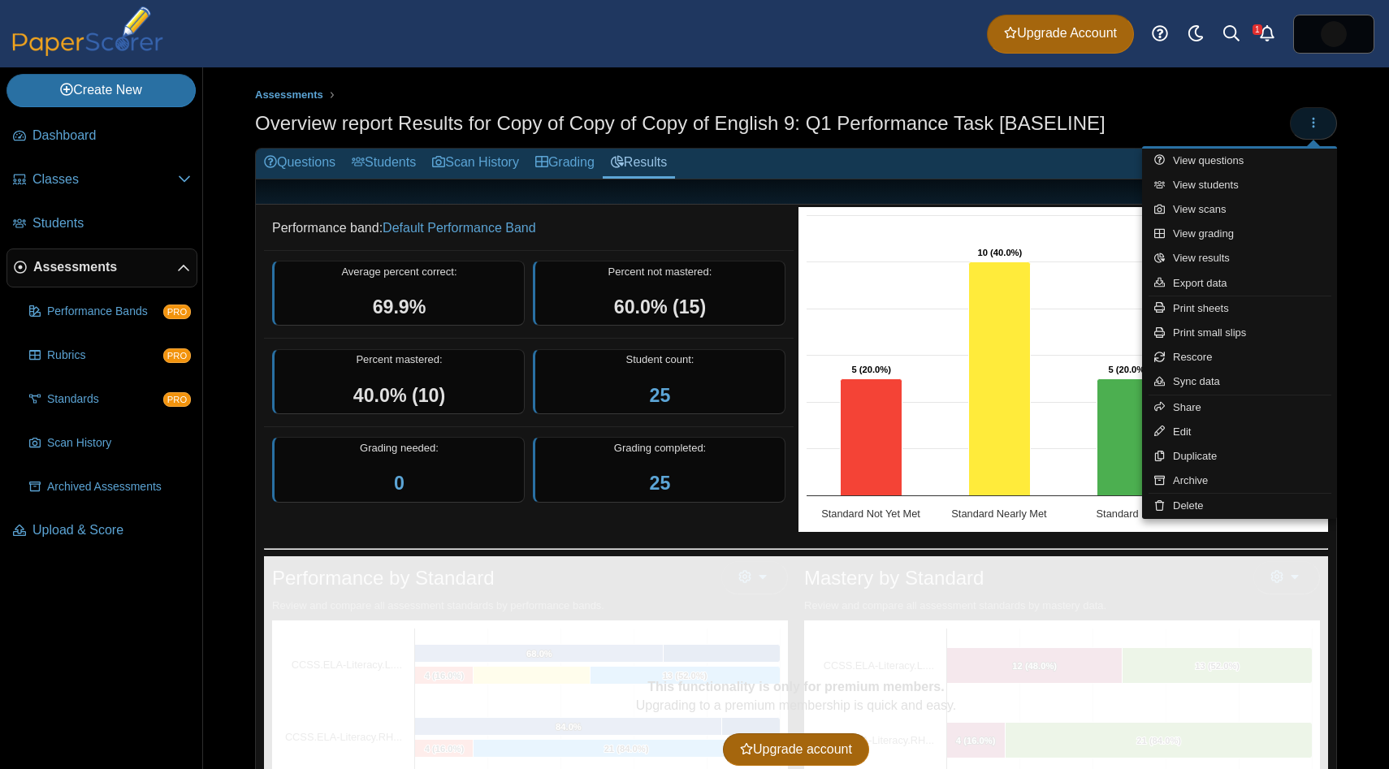
click at [1323, 128] on button "button" at bounding box center [1313, 123] width 47 height 32
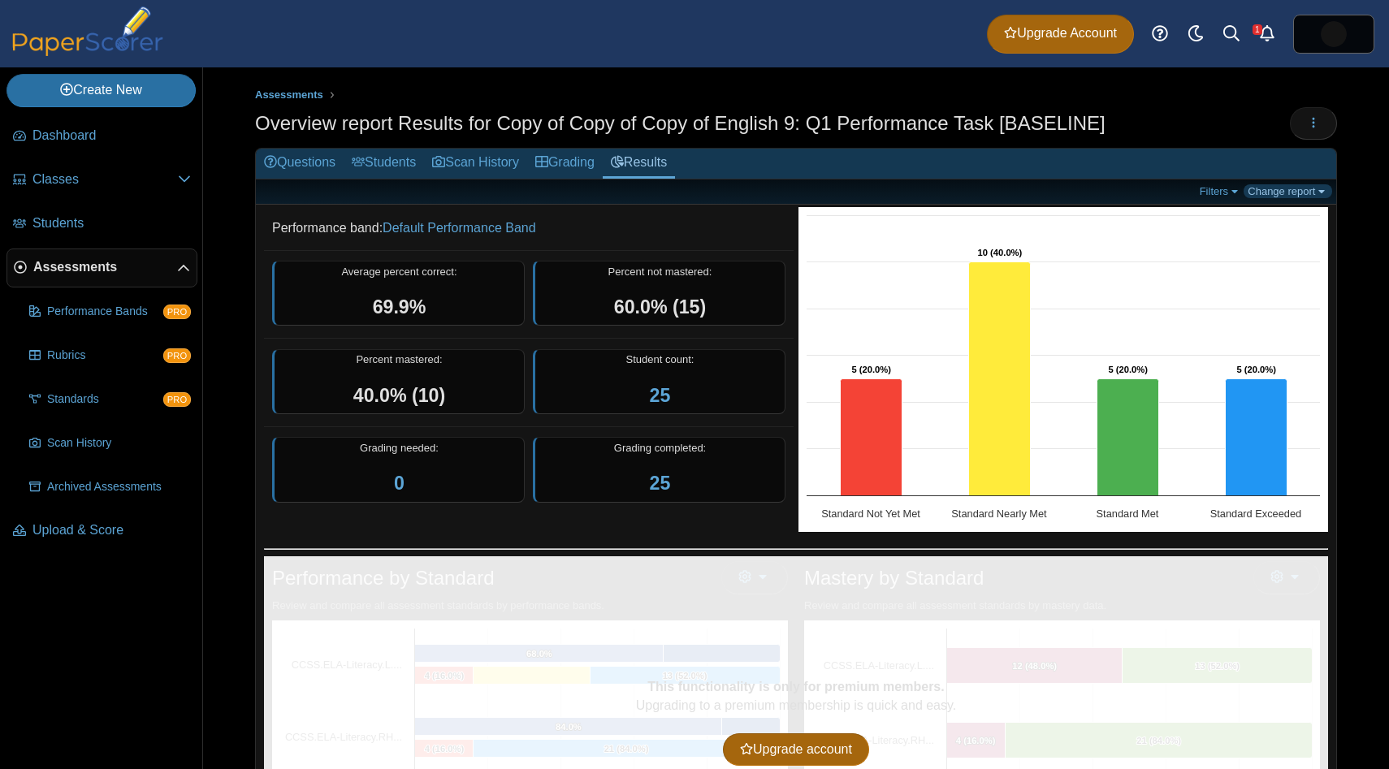
click at [1301, 190] on link "Change report" at bounding box center [1288, 191] width 89 height 14
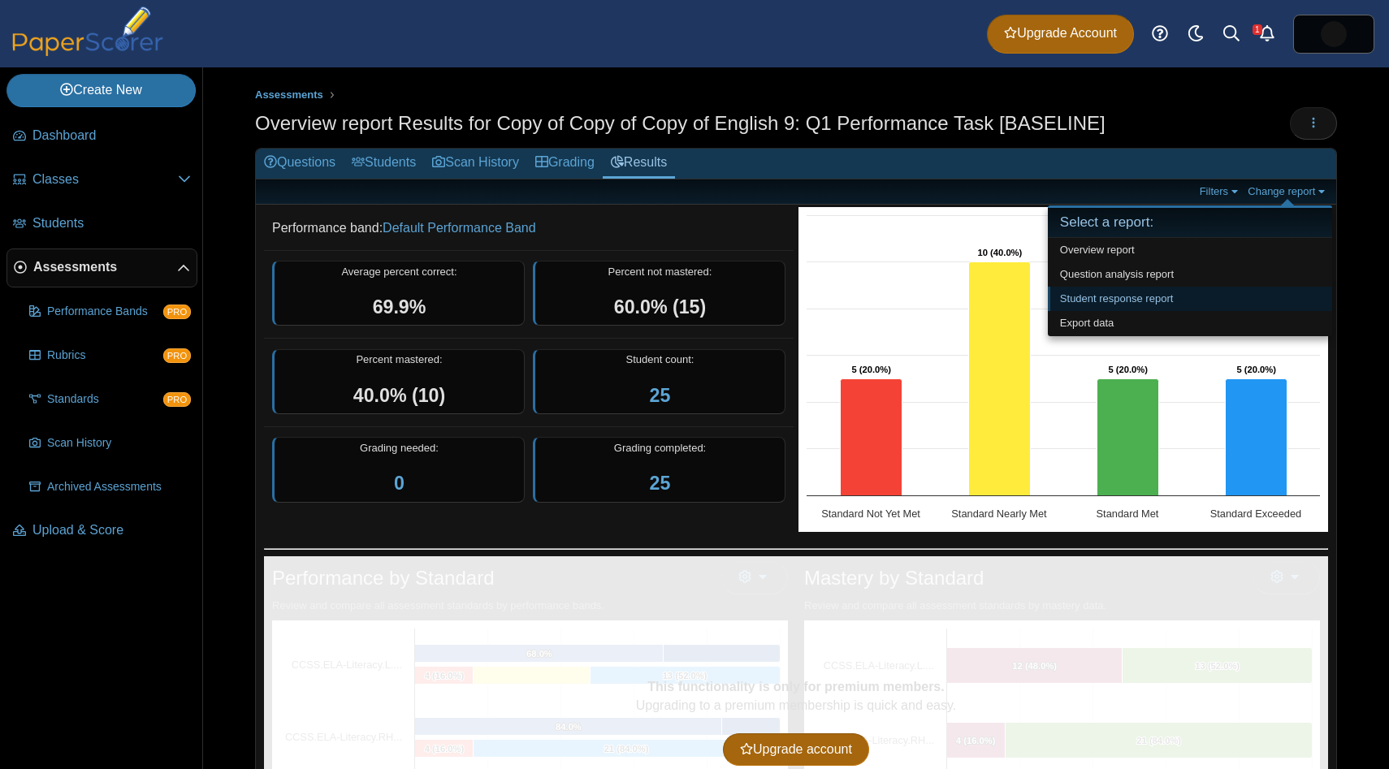
click at [1255, 301] on link "Student response report" at bounding box center [1190, 299] width 284 height 24
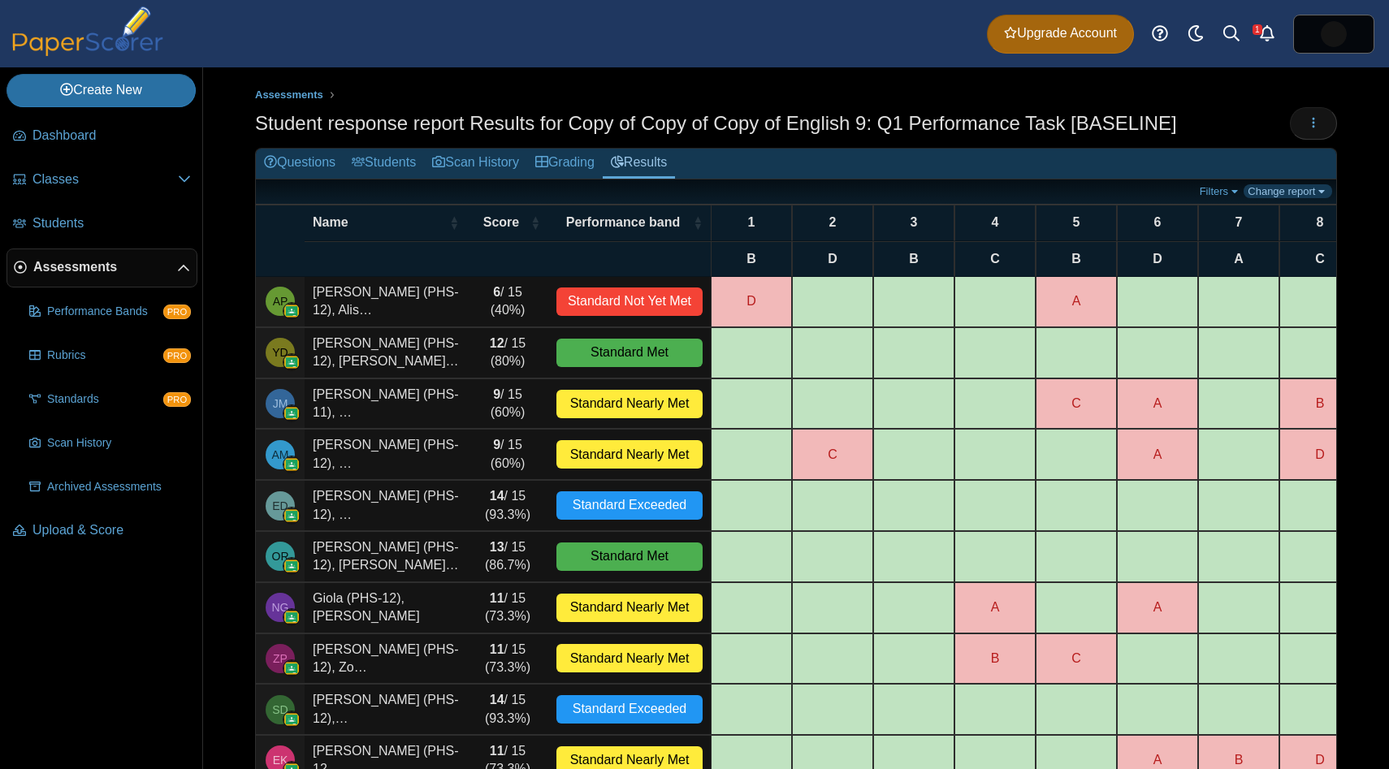
click at [1299, 192] on link "Change report" at bounding box center [1288, 191] width 89 height 14
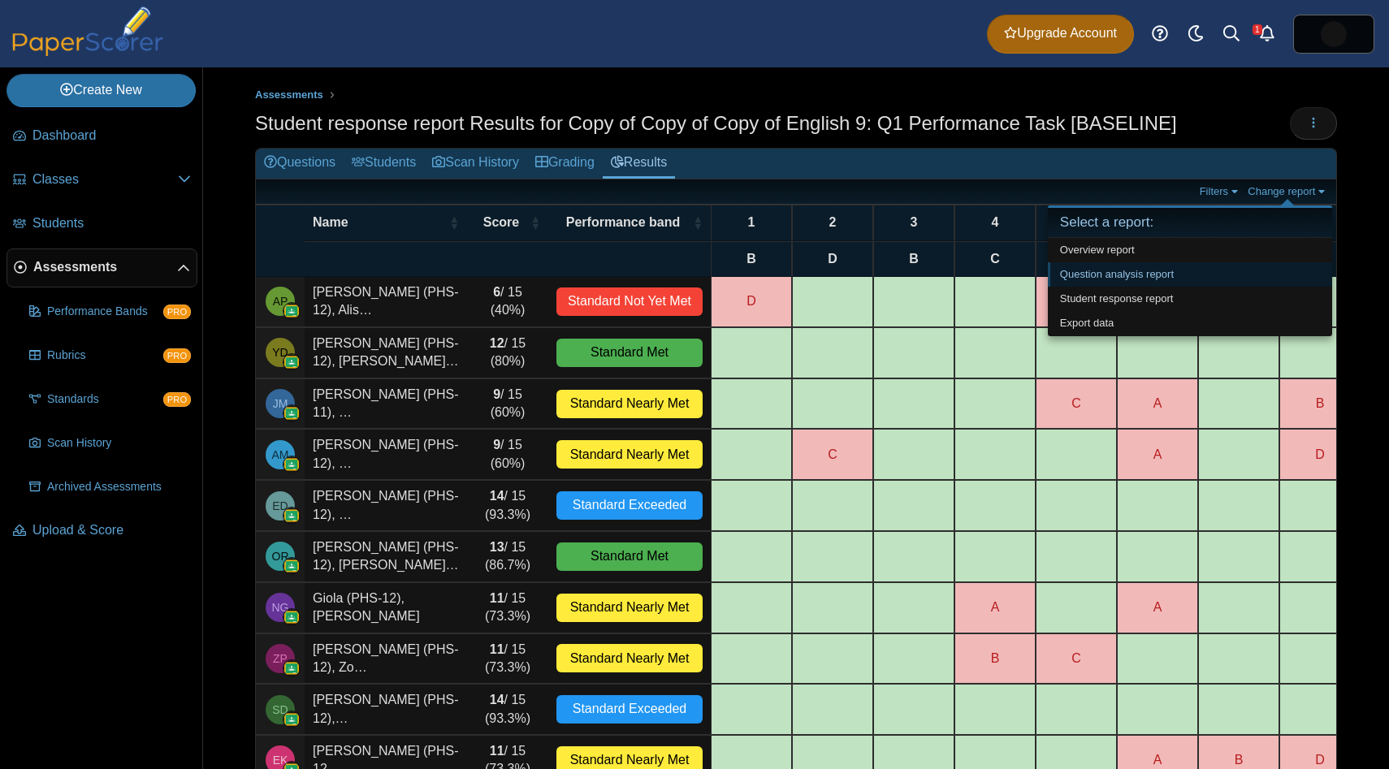
click at [1242, 275] on link "Question analysis report" at bounding box center [1190, 274] width 284 height 24
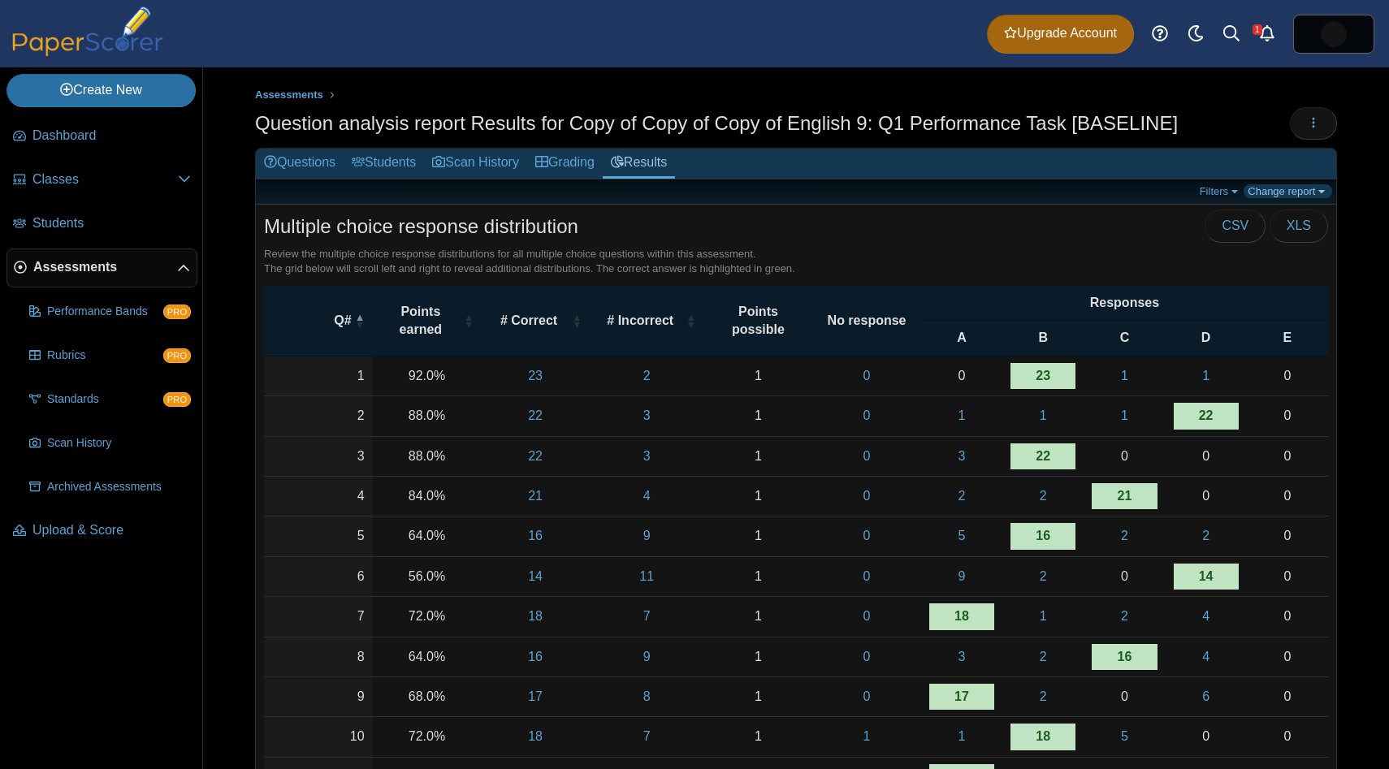
click at [1307, 193] on link "Change report" at bounding box center [1288, 191] width 89 height 14
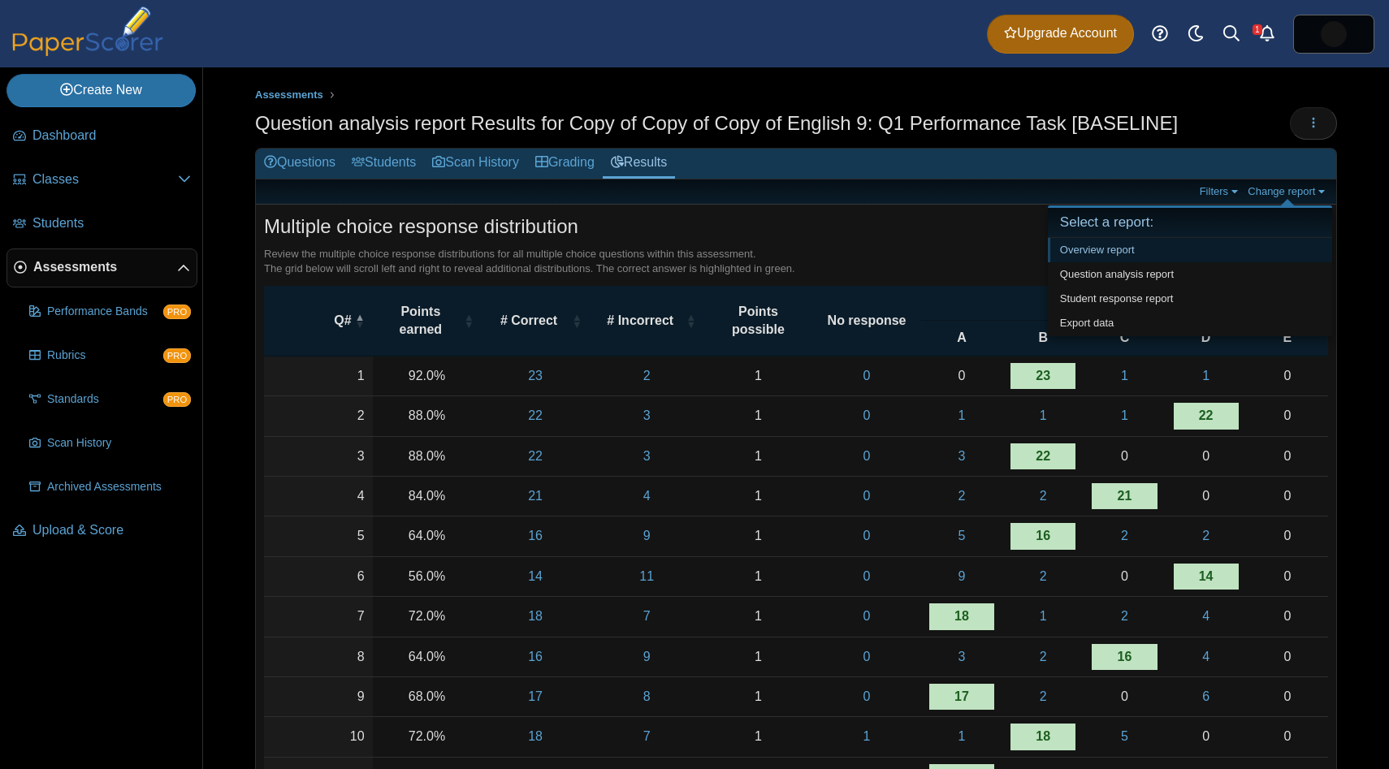
click at [1290, 240] on link "Overview report" at bounding box center [1190, 250] width 284 height 24
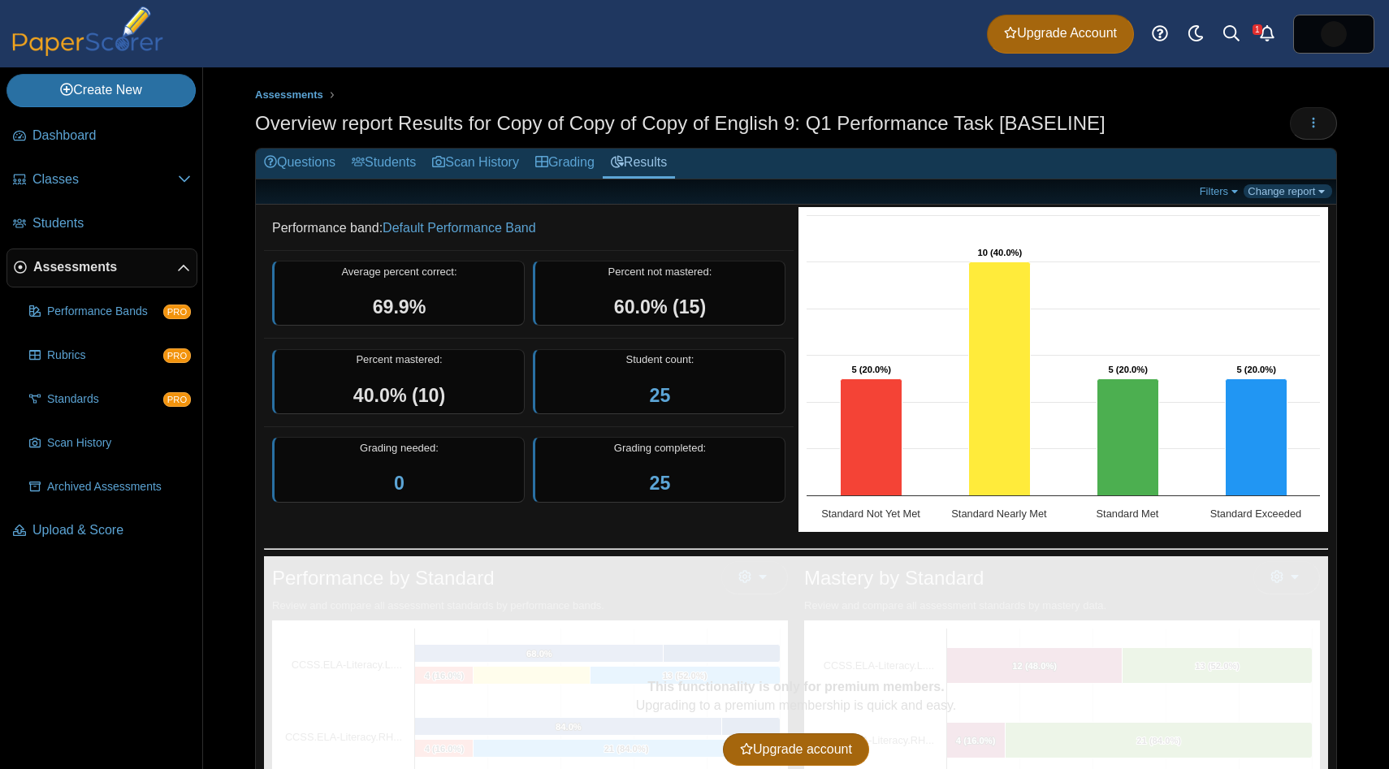
click at [1319, 188] on link "Change report" at bounding box center [1288, 191] width 89 height 14
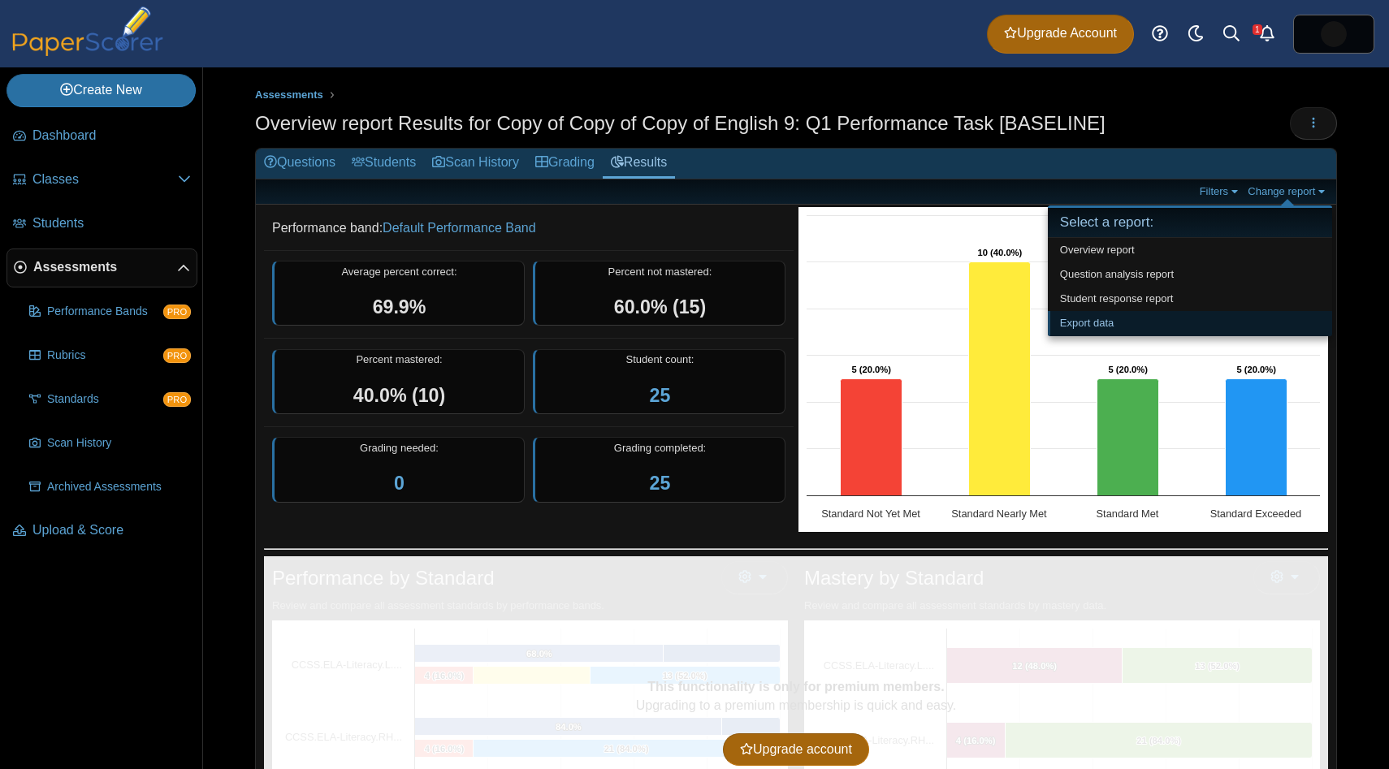
click at [1267, 320] on link "Export data" at bounding box center [1190, 323] width 284 height 24
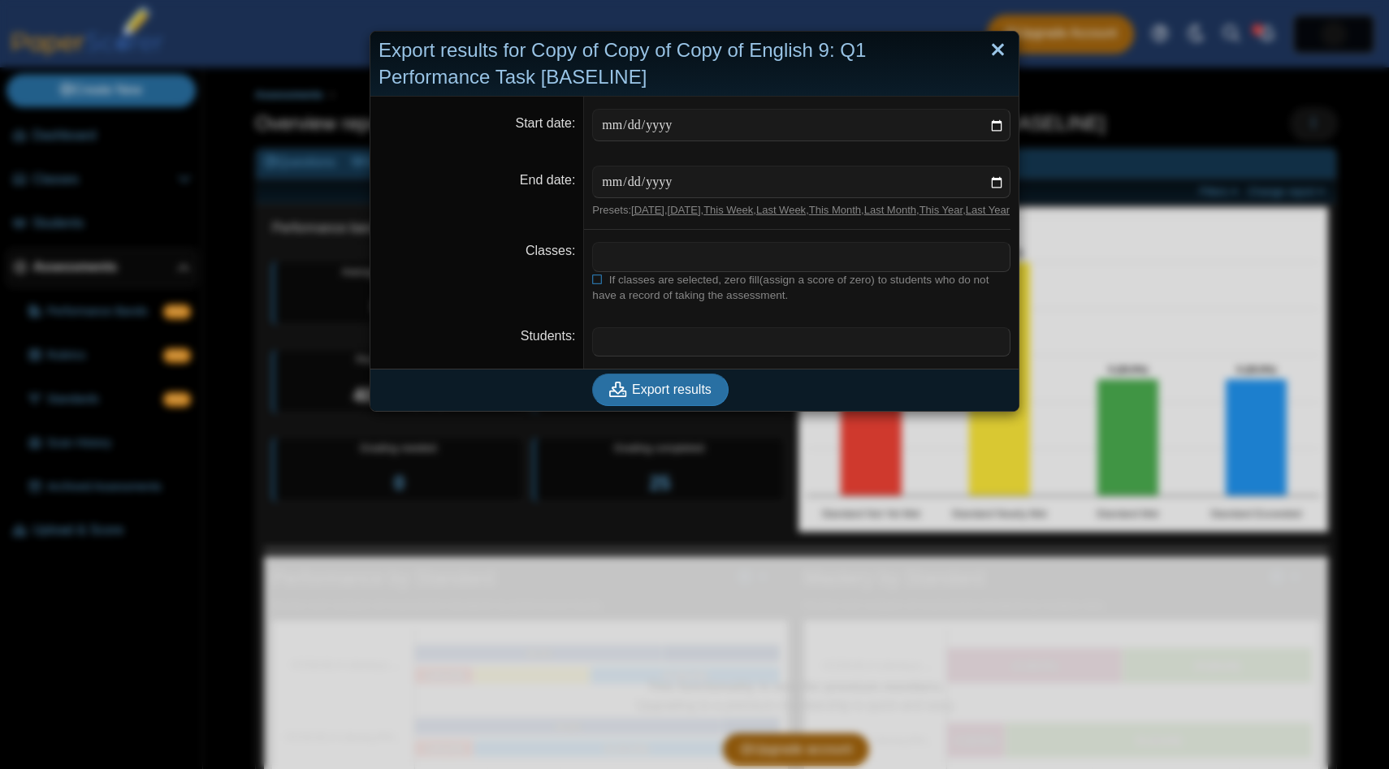
click at [1001, 60] on link "Close" at bounding box center [997, 51] width 25 height 28
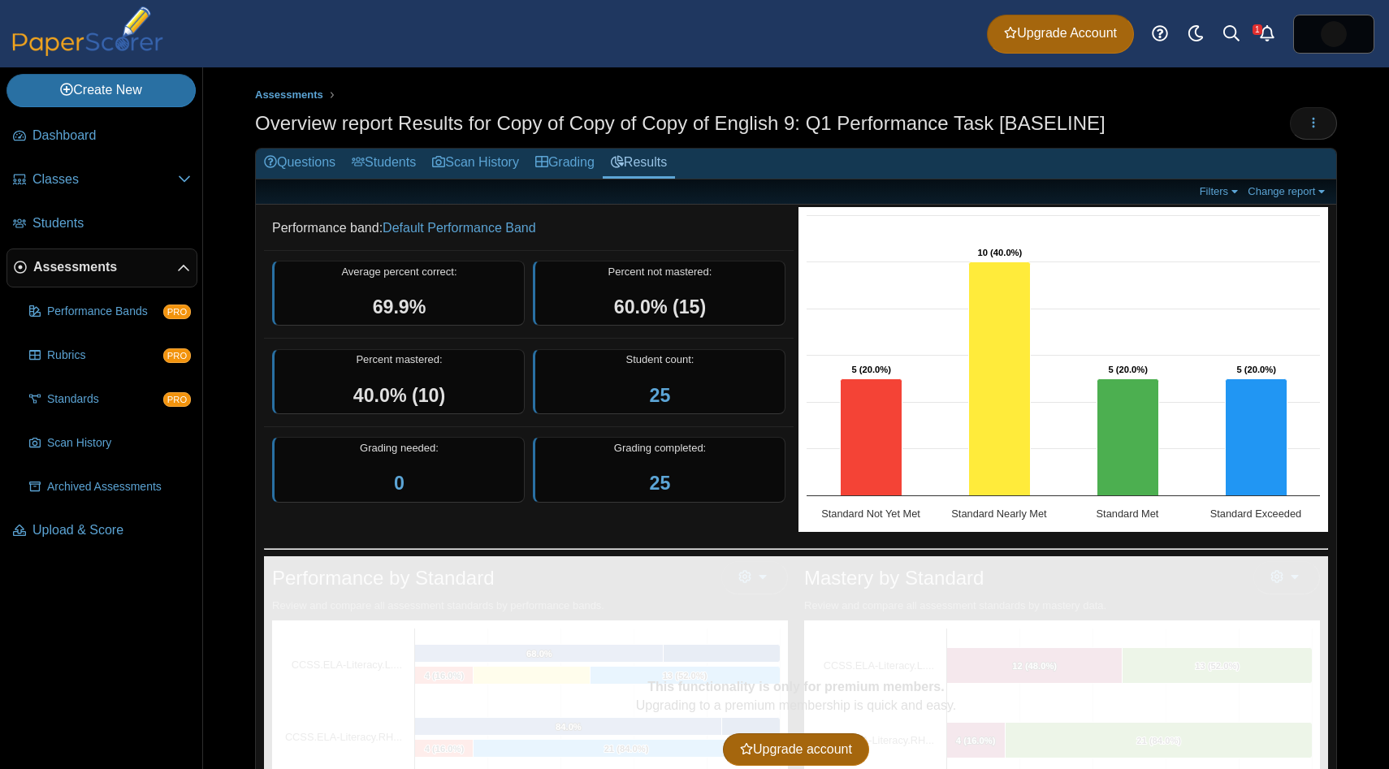
click at [1323, 139] on div "Overview report Results for Copy of Copy of Copy of English 9: Q1 Performance T…" at bounding box center [796, 125] width 1082 height 37
click at [1320, 132] on button "button" at bounding box center [1313, 123] width 47 height 32
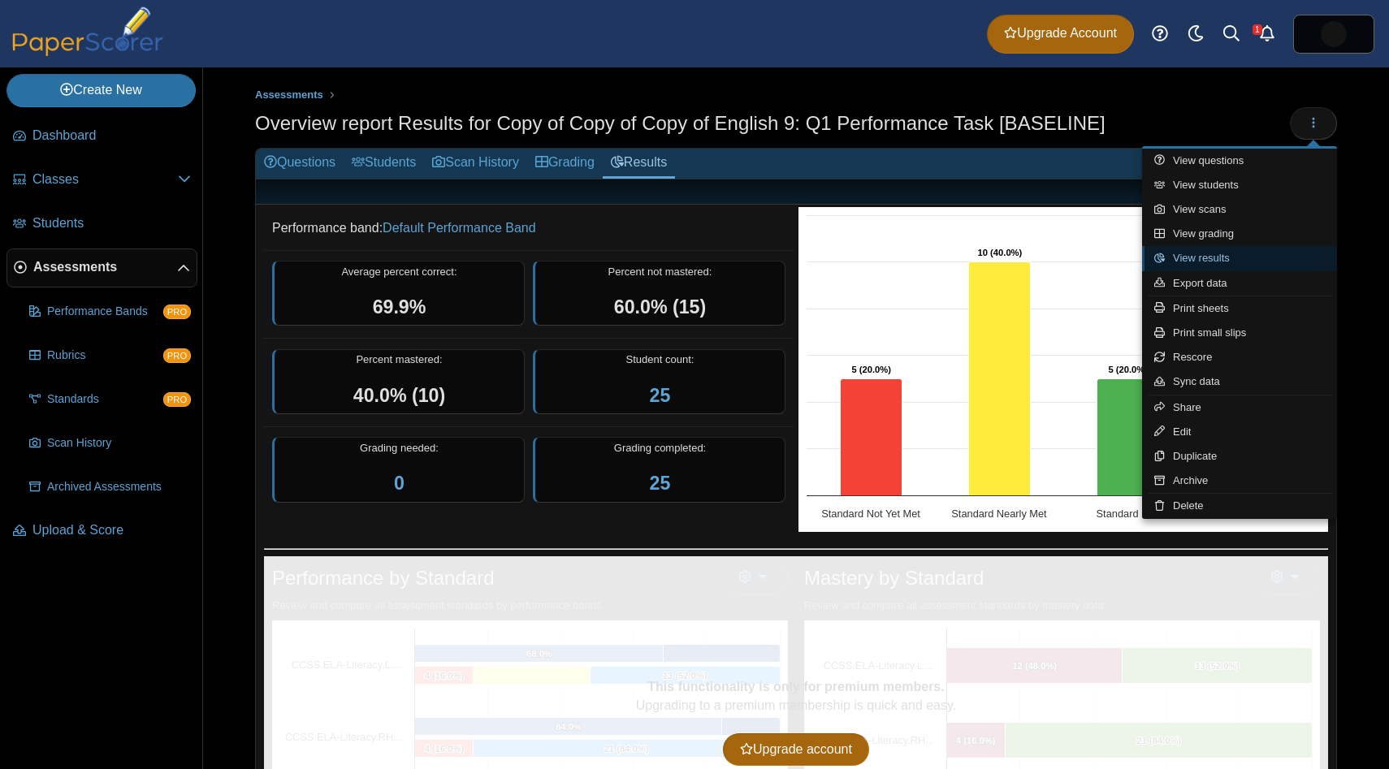
click at [1280, 264] on link "View results" at bounding box center [1239, 258] width 195 height 24
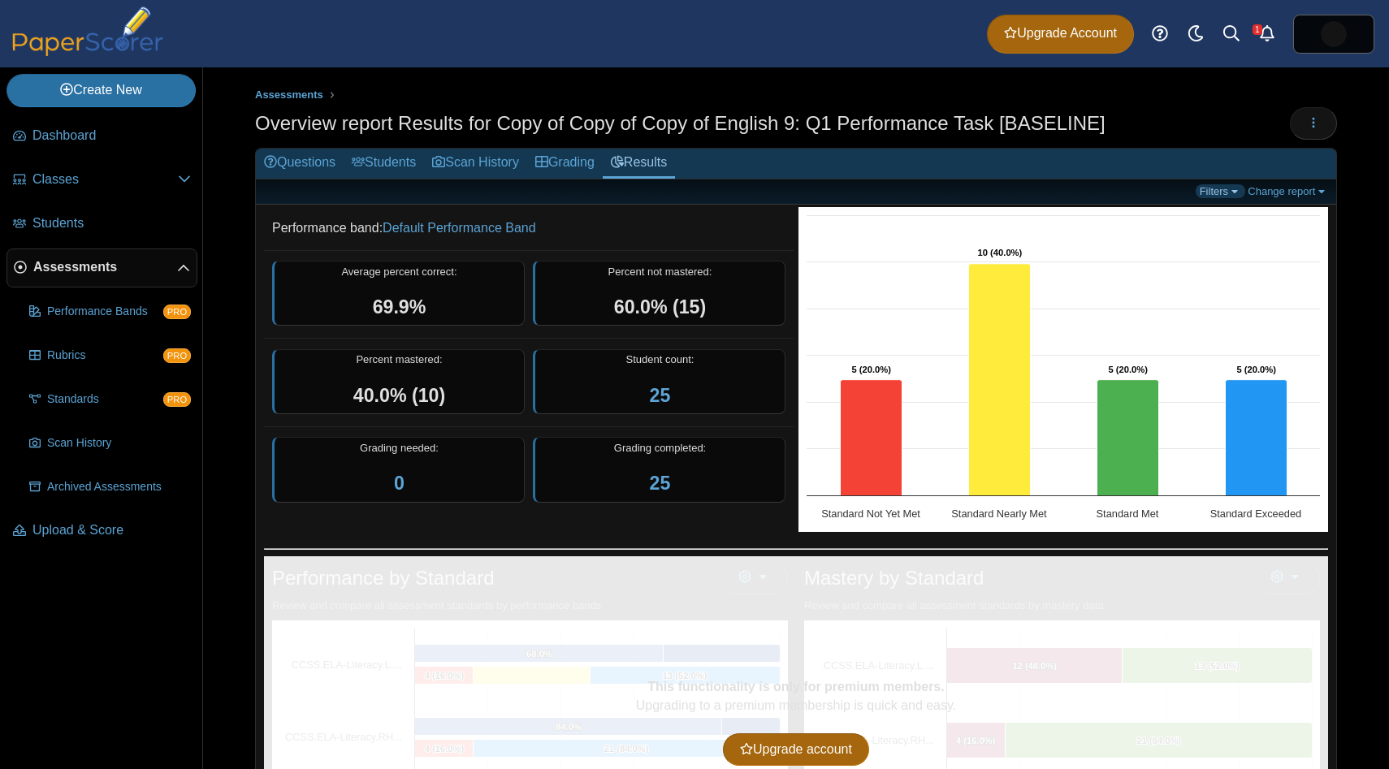
click at [1230, 192] on link "Filters" at bounding box center [1221, 191] width 50 height 14
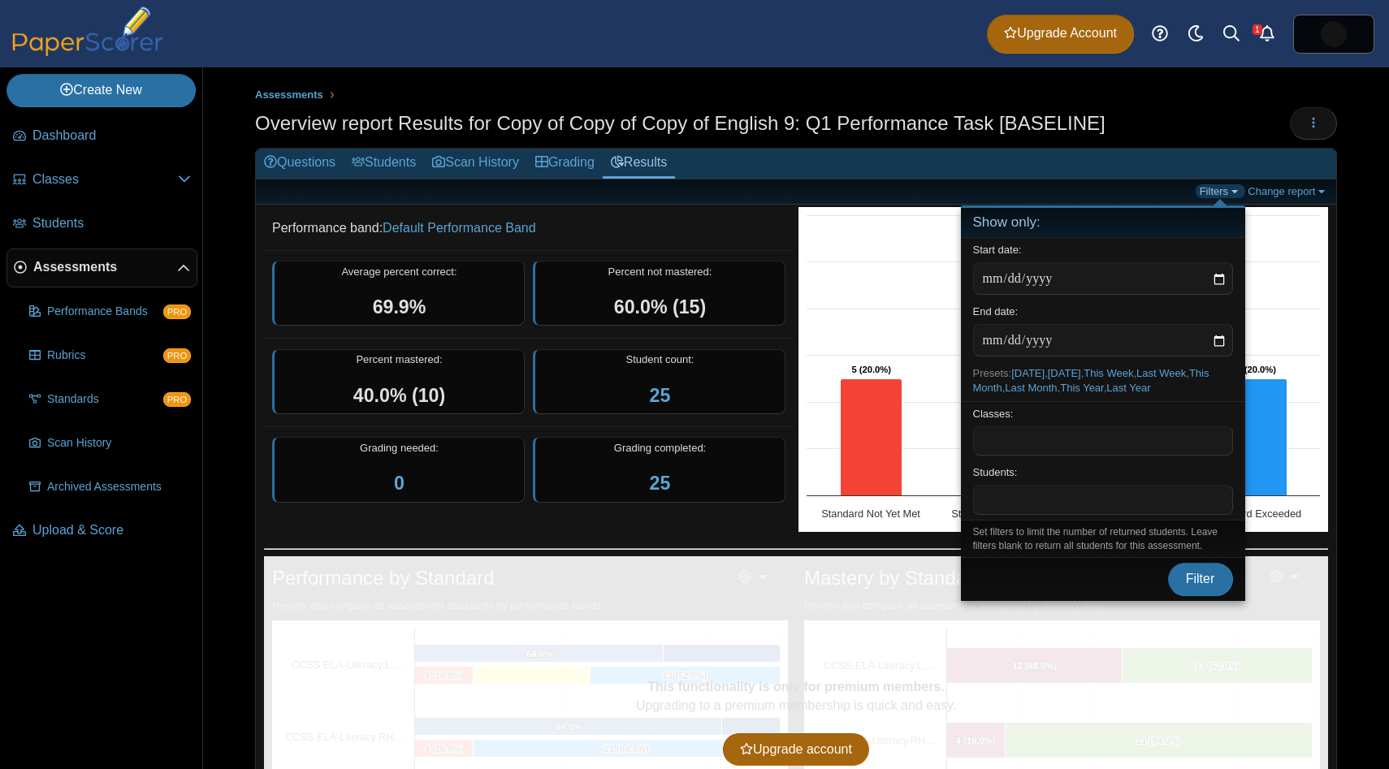
click at [1231, 192] on link "Filters" at bounding box center [1221, 191] width 50 height 14
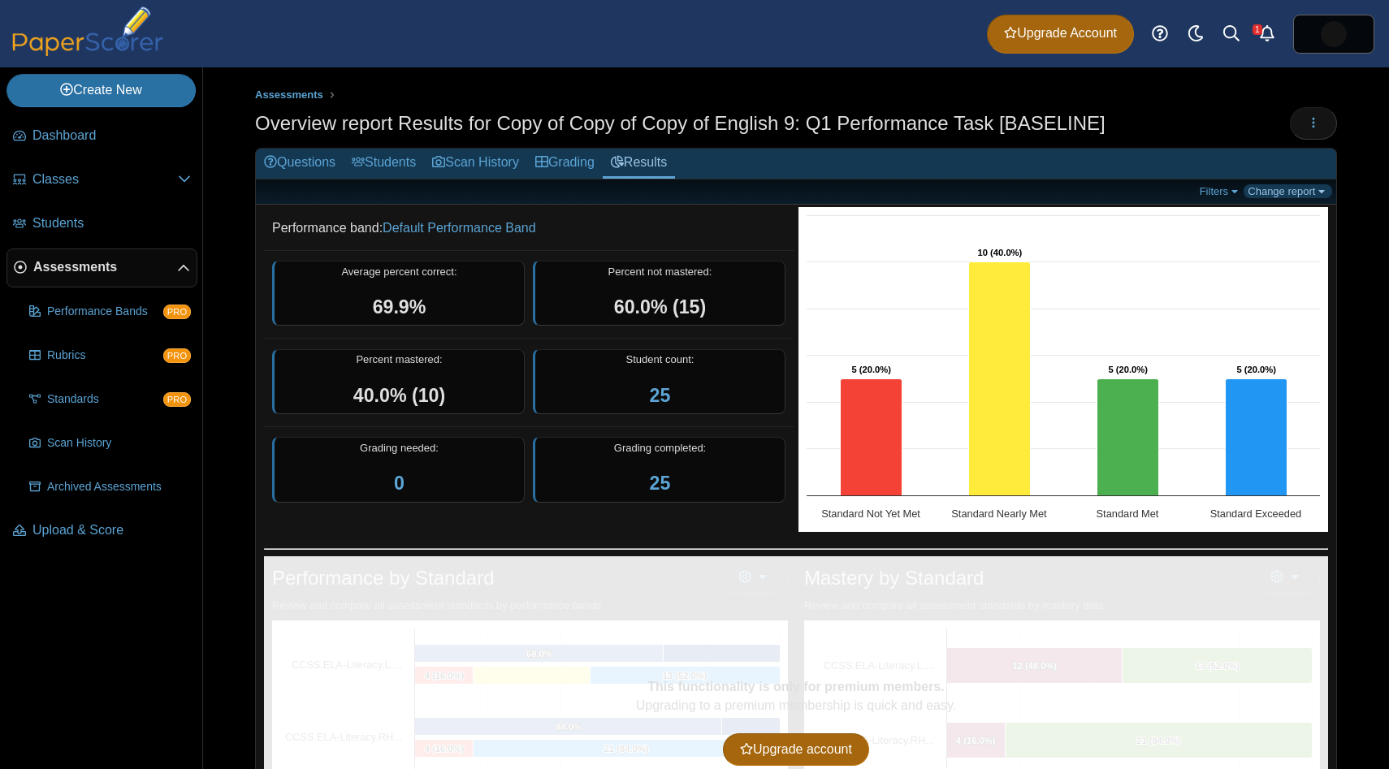
click at [1276, 193] on link "Change report" at bounding box center [1288, 191] width 89 height 14
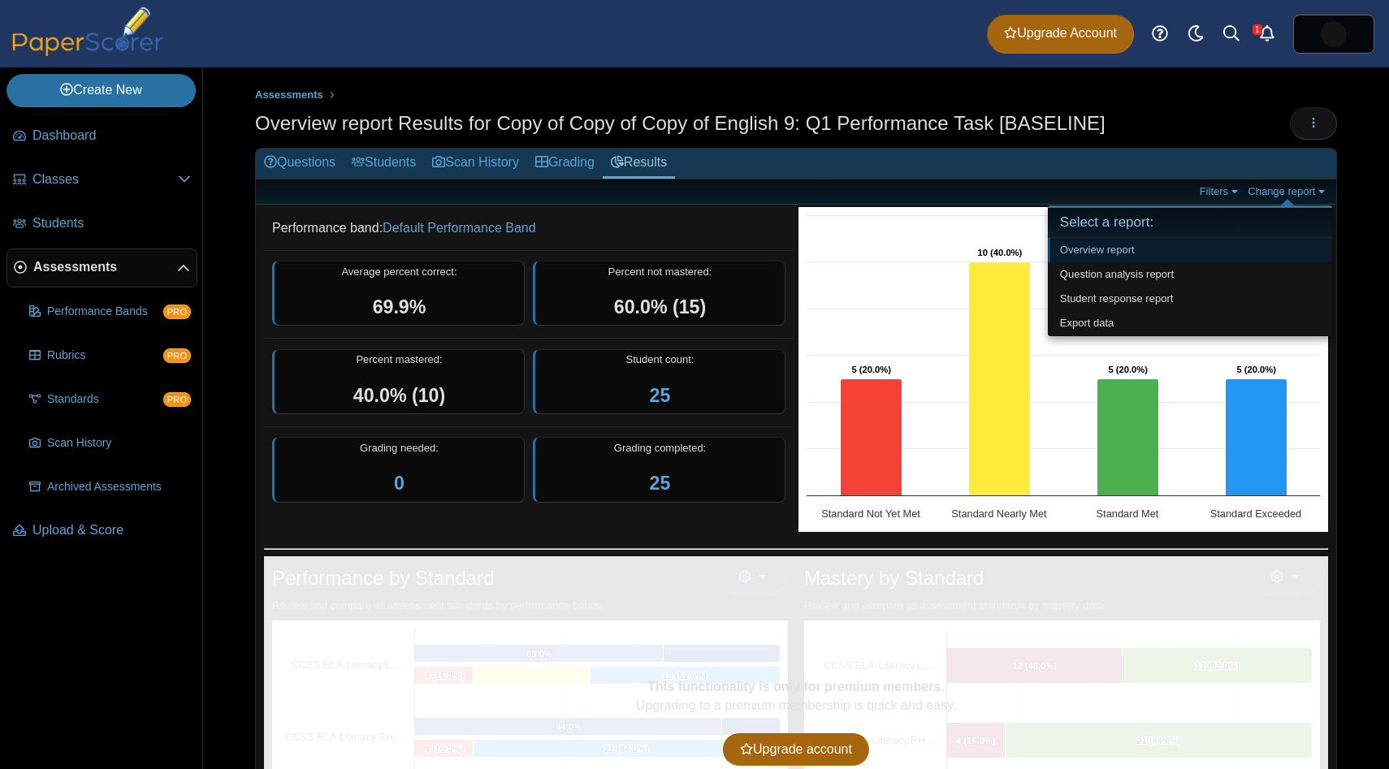
click at [1256, 260] on link "Overview report" at bounding box center [1190, 250] width 284 height 24
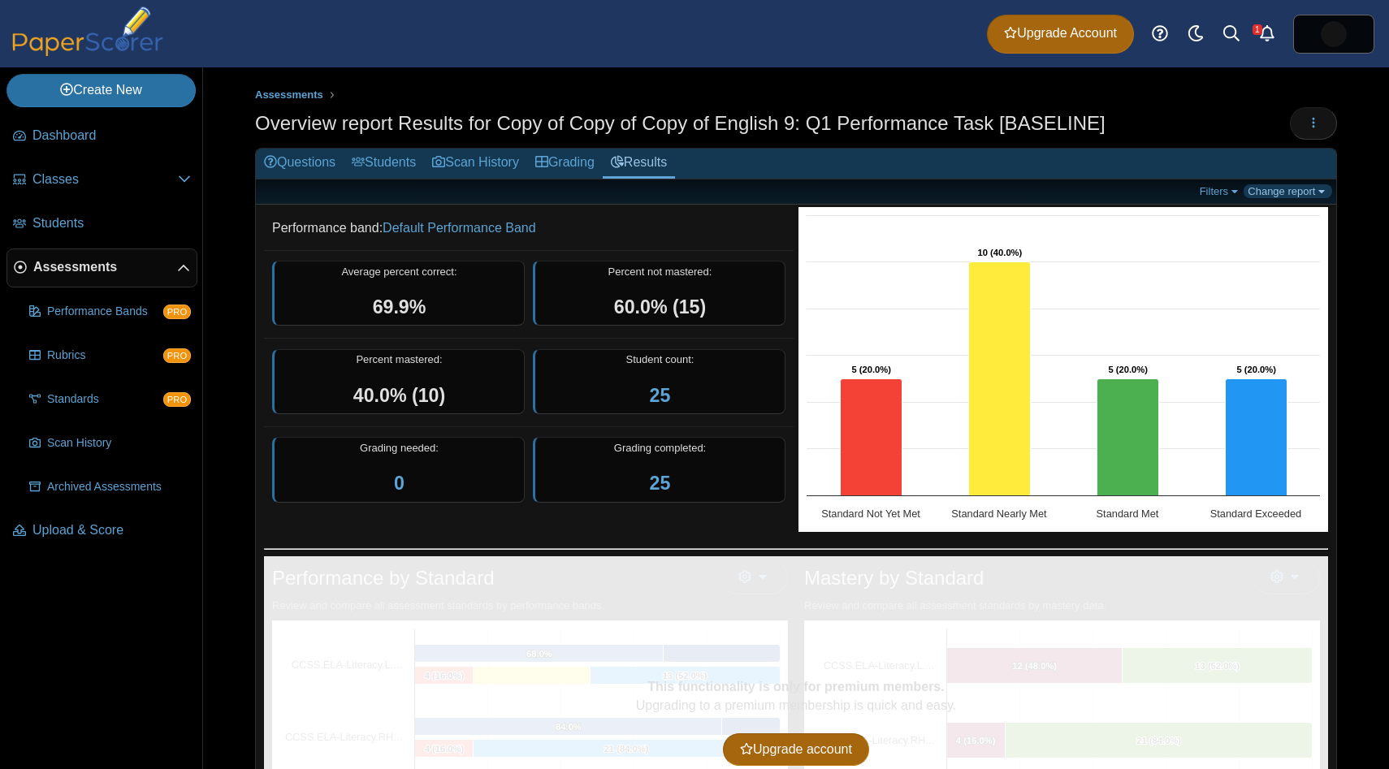
click at [1289, 185] on link "Change report" at bounding box center [1288, 191] width 89 height 14
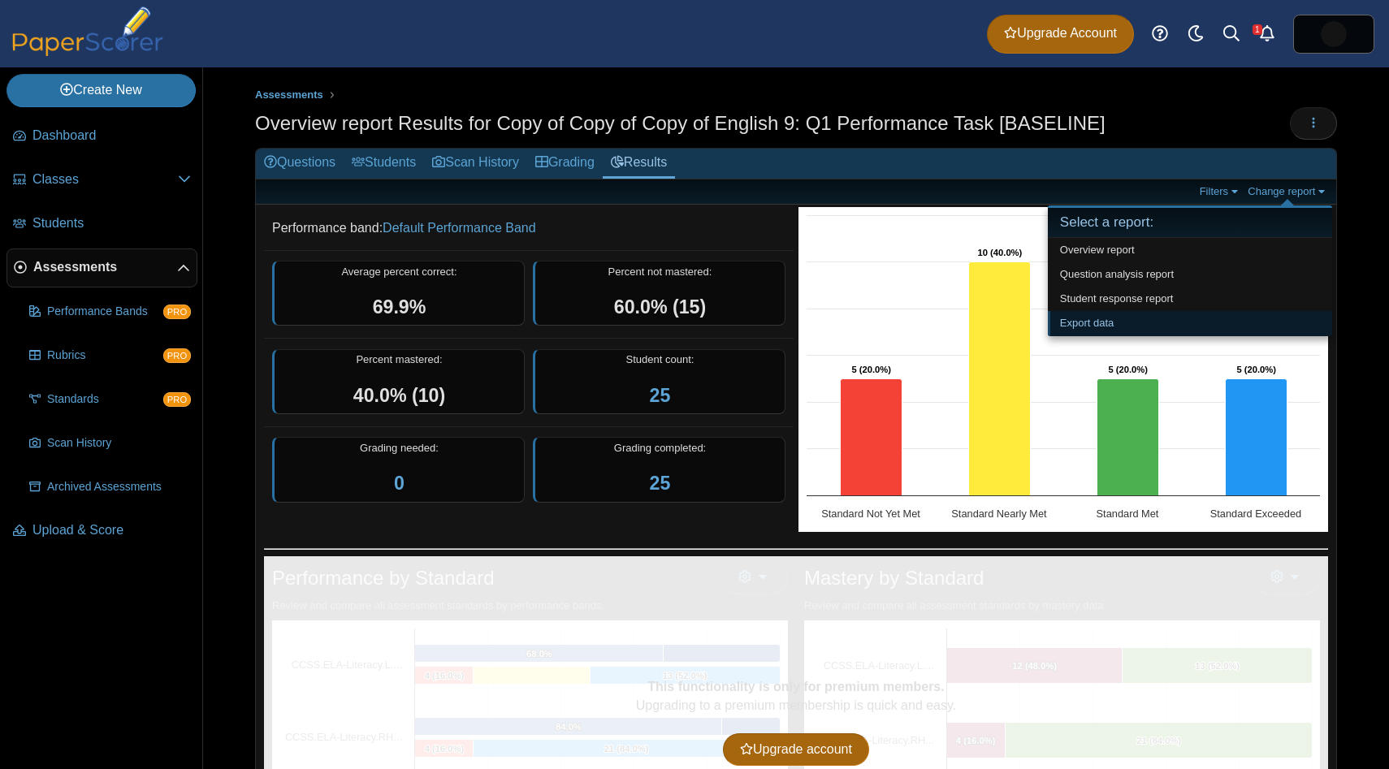
click at [1205, 332] on link "Export data" at bounding box center [1190, 323] width 284 height 24
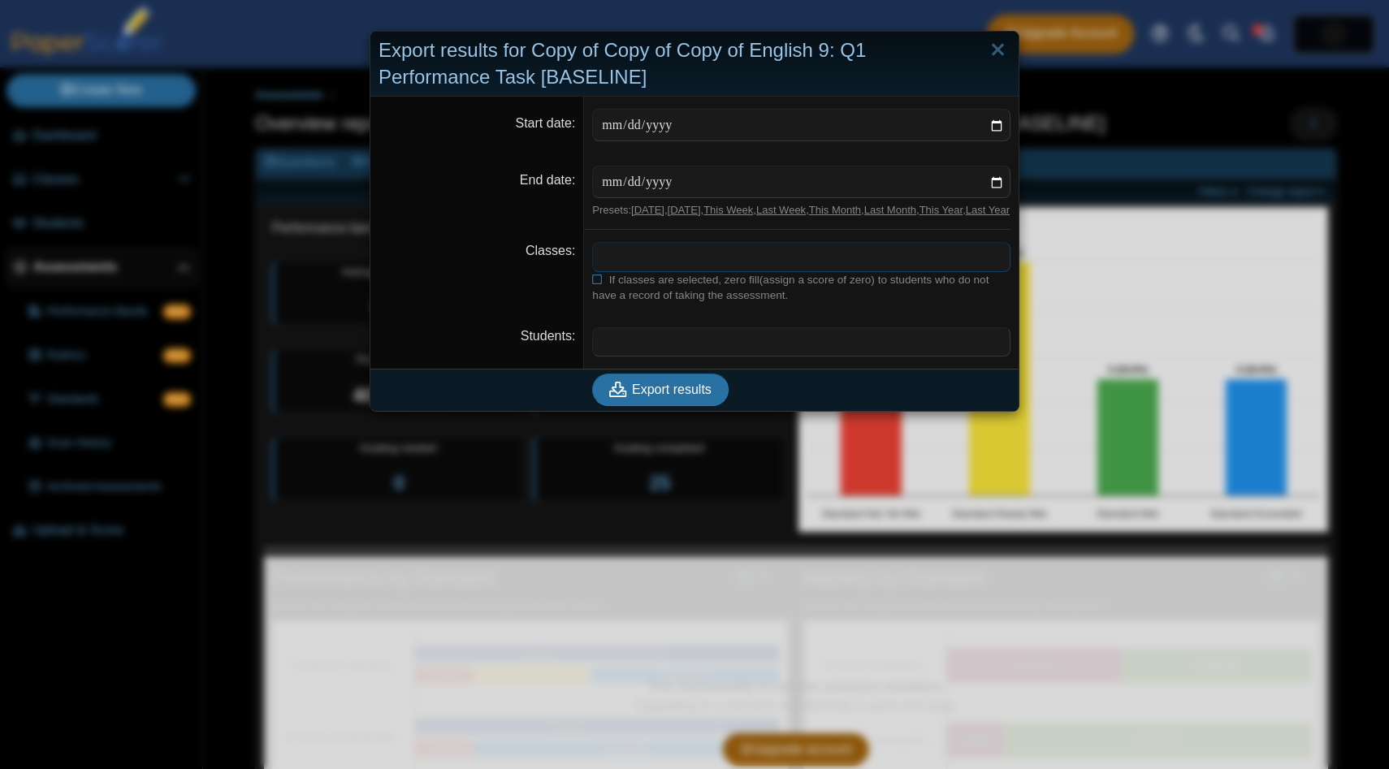
click at [660, 271] on span at bounding box center [801, 257] width 417 height 28
click at [667, 406] on button "Export results" at bounding box center [660, 390] width 136 height 32
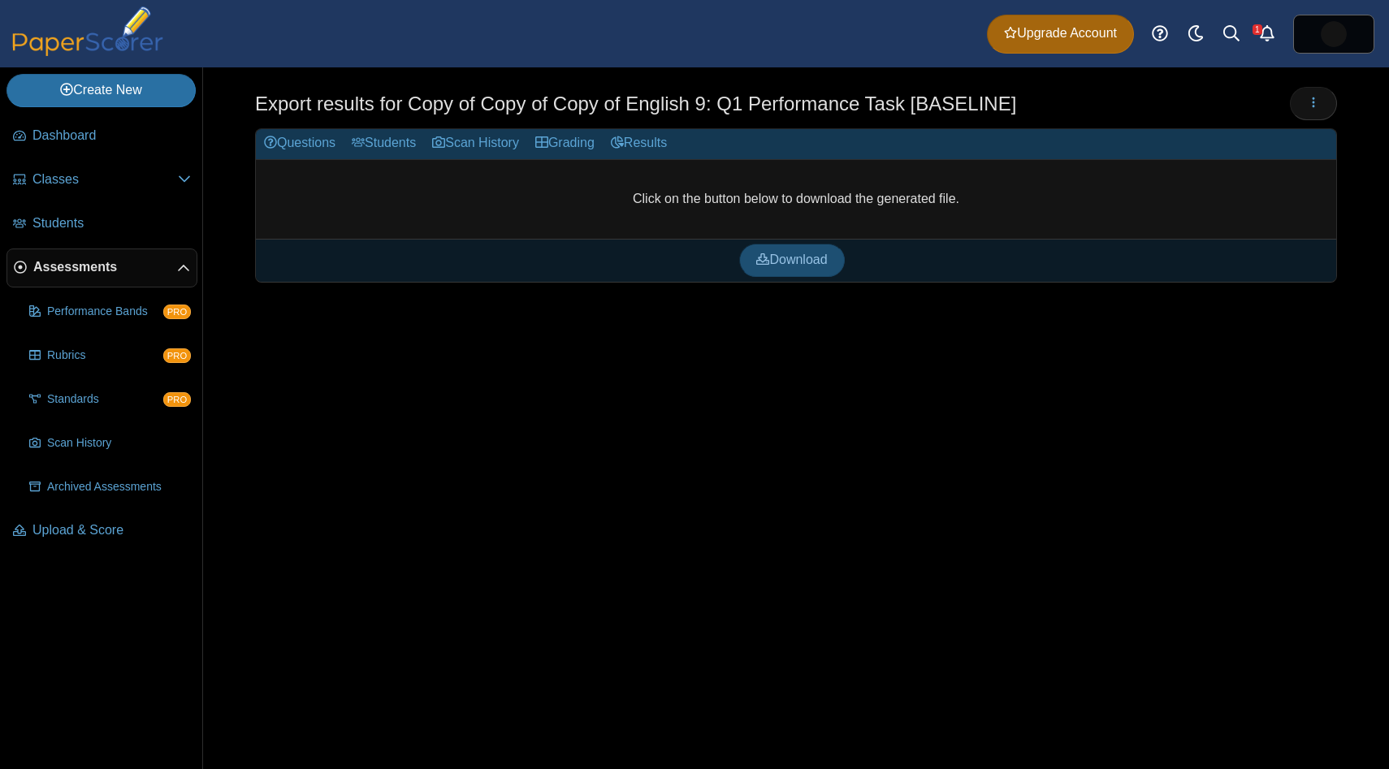
click at [803, 268] on link "Download" at bounding box center [791, 260] width 105 height 32
click at [1329, 105] on button "button" at bounding box center [1313, 103] width 47 height 32
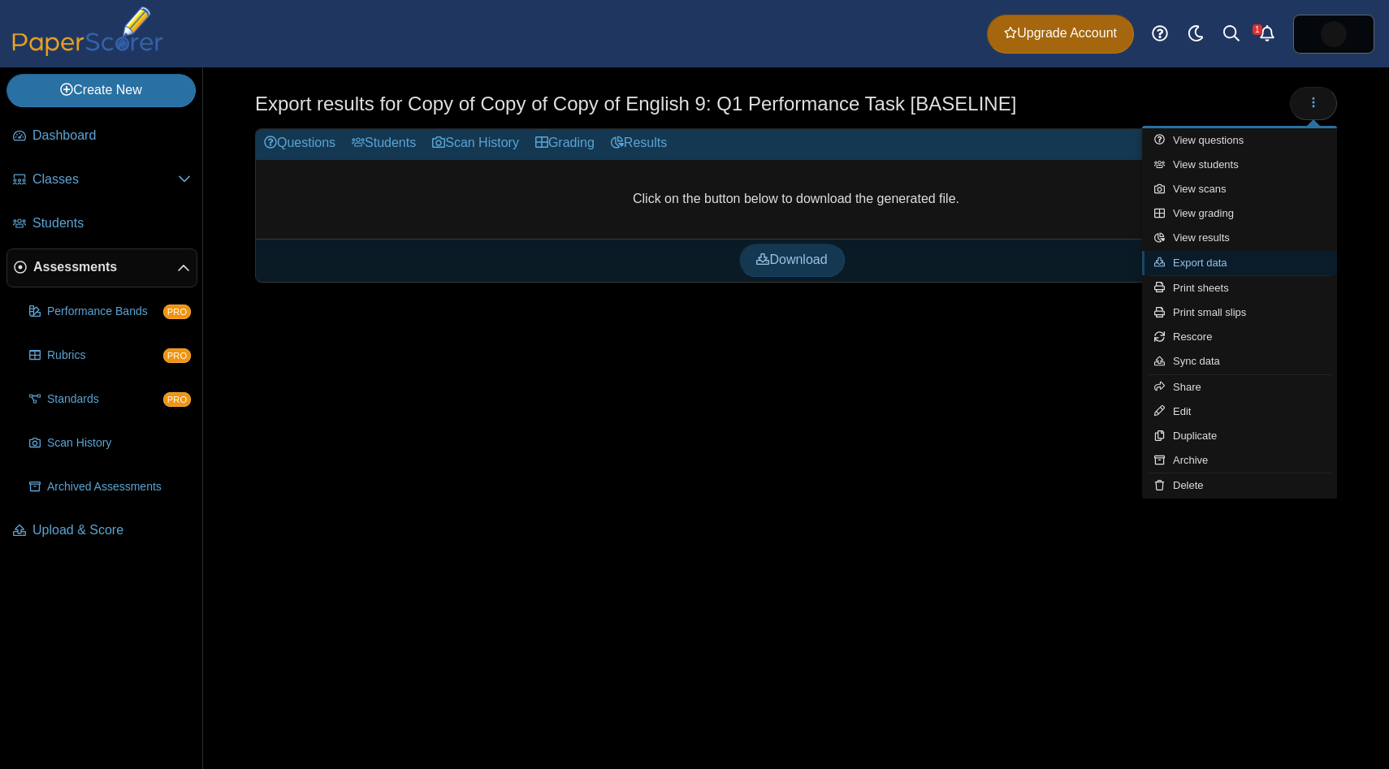
click at [1276, 261] on link "Export data" at bounding box center [1239, 263] width 195 height 24
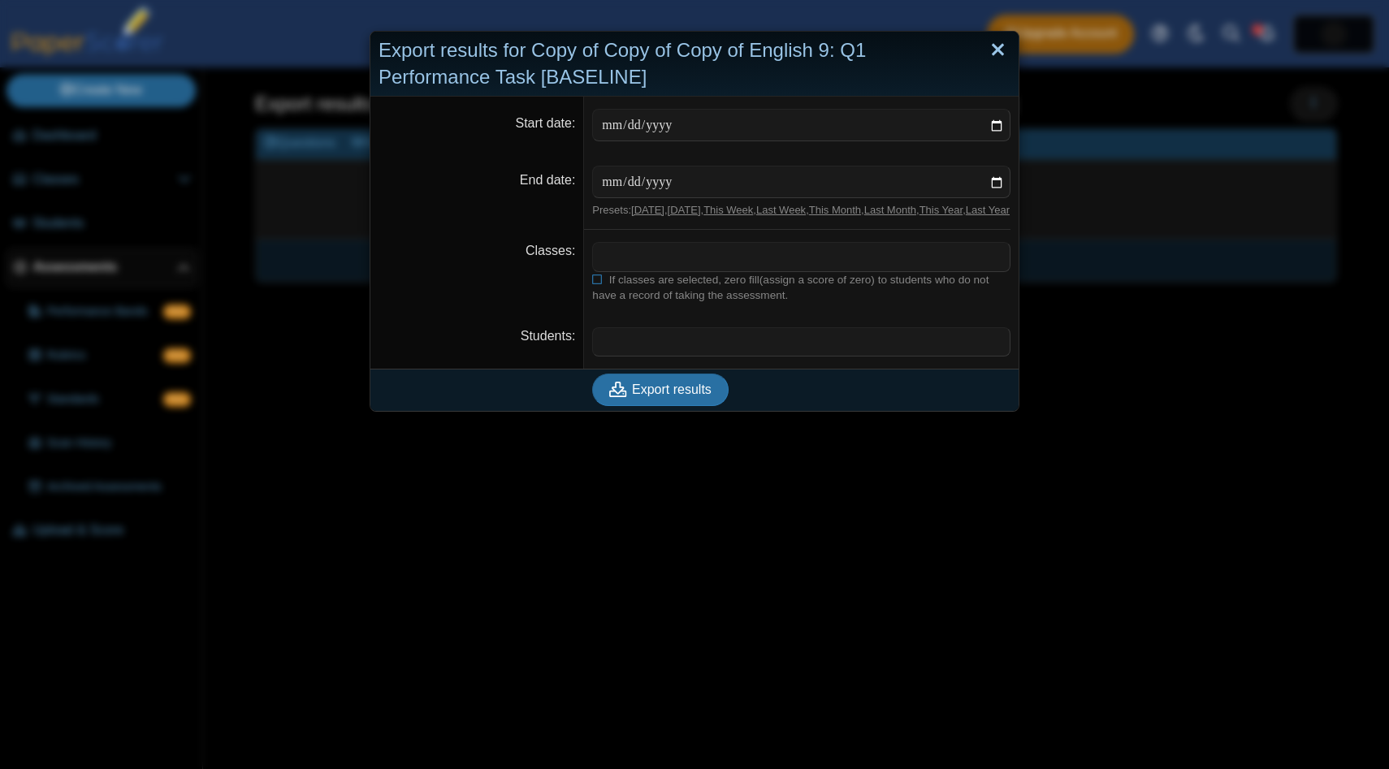
click at [1002, 54] on link "Close" at bounding box center [997, 51] width 25 height 28
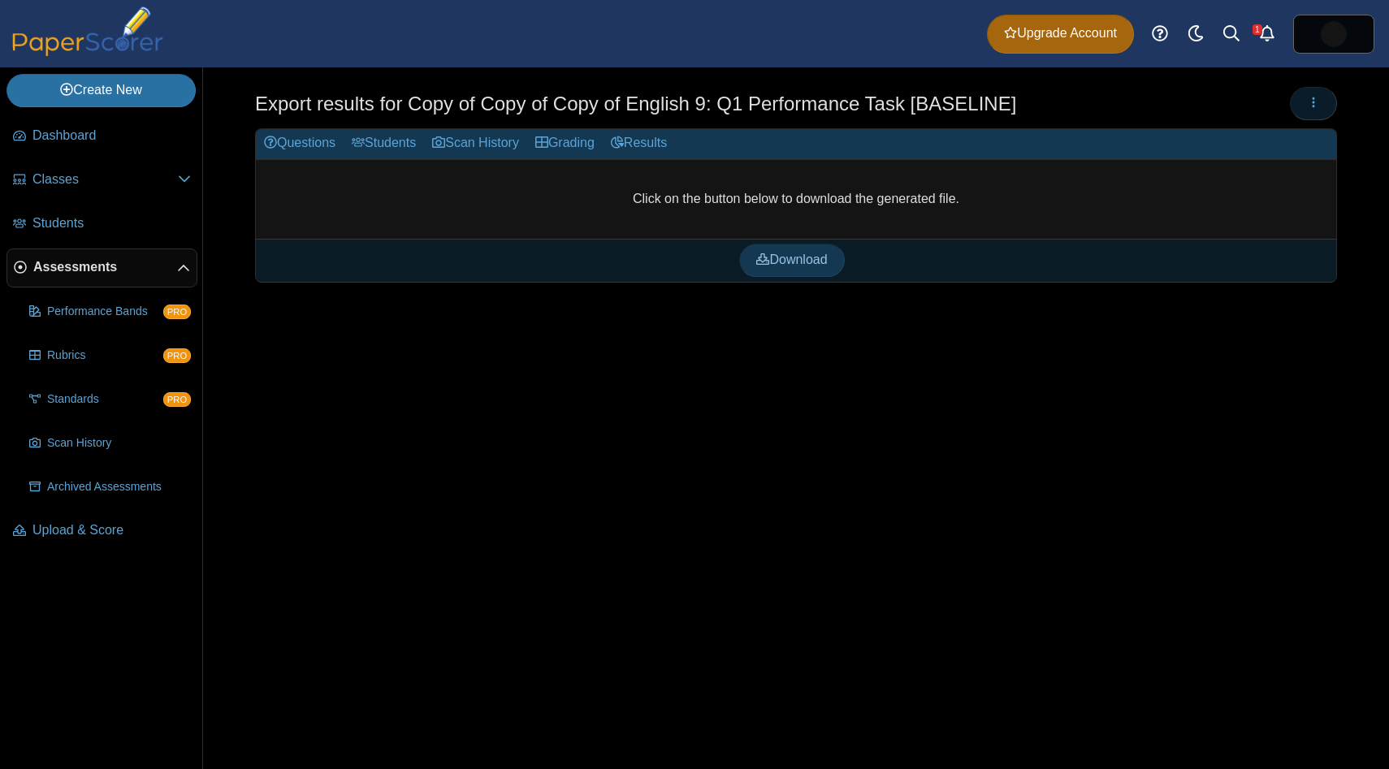
click at [1311, 115] on button "button" at bounding box center [1313, 103] width 47 height 32
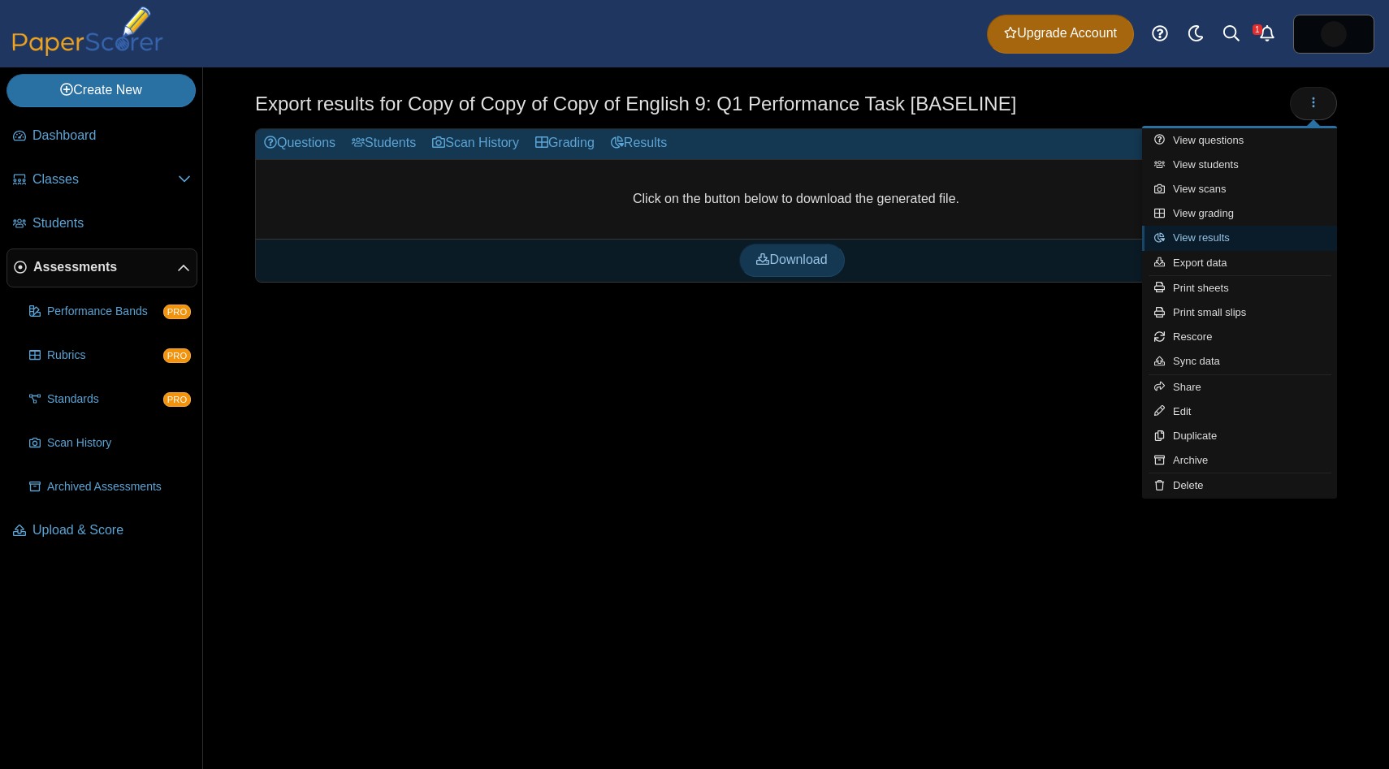
click at [1273, 238] on link "View results" at bounding box center [1239, 238] width 195 height 24
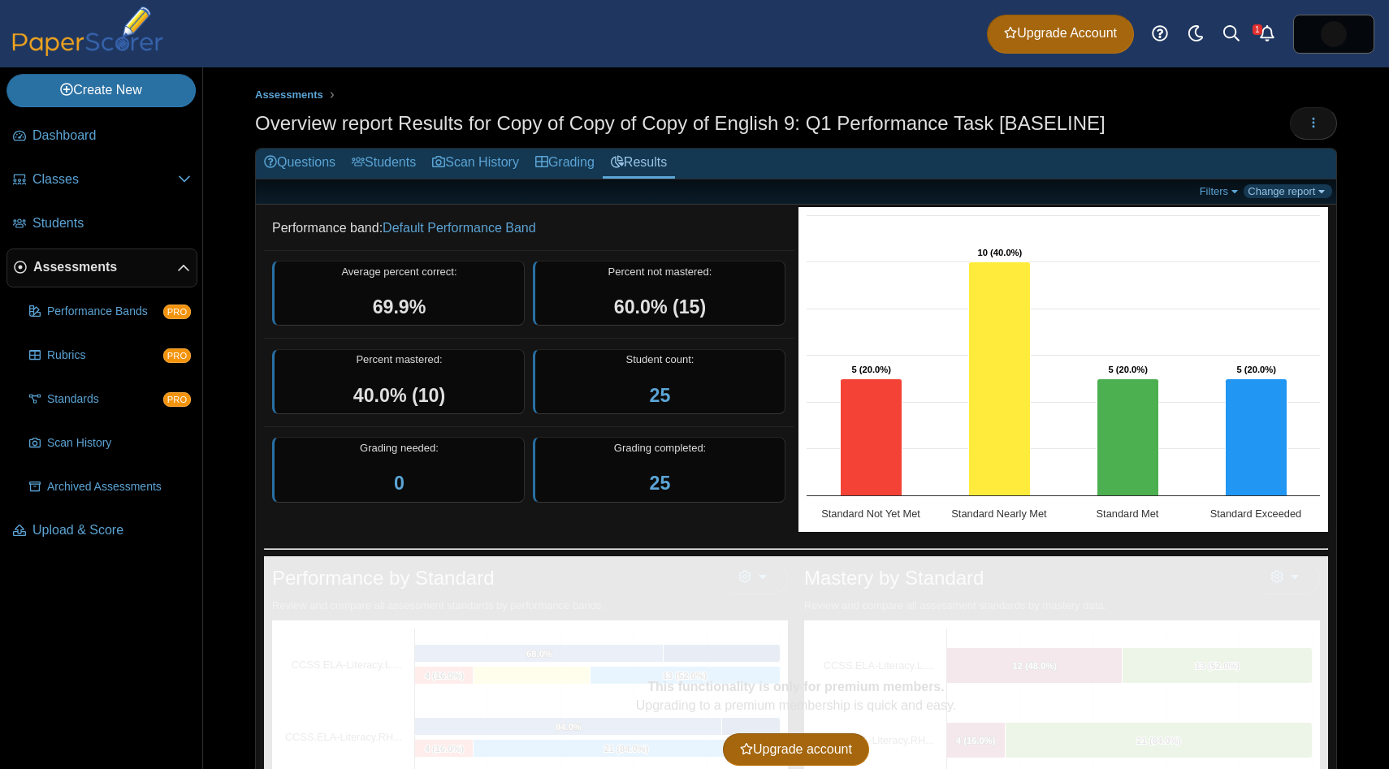
click at [1284, 193] on link "Change report" at bounding box center [1288, 191] width 89 height 14
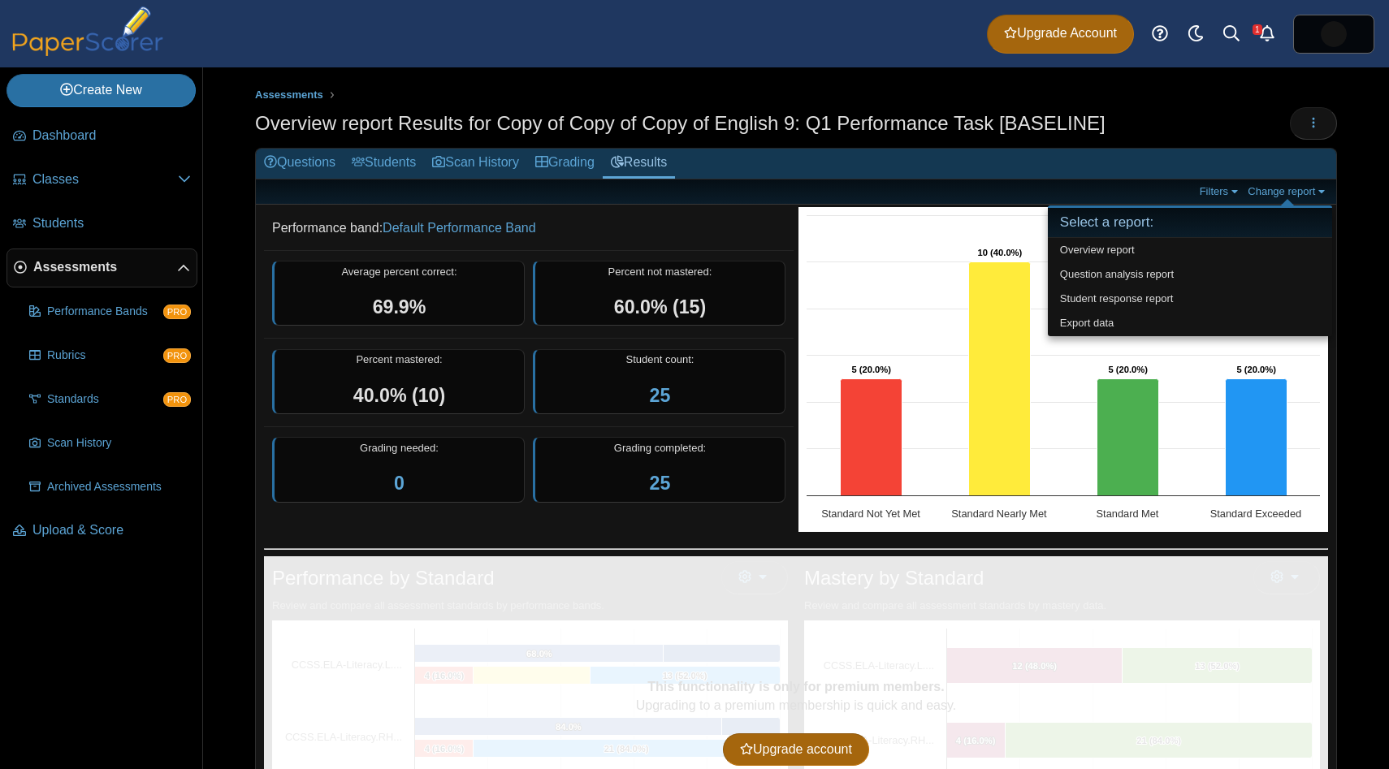
click at [1283, 158] on h2 "Questions Students Scan History Grading Results" at bounding box center [796, 164] width 1081 height 31
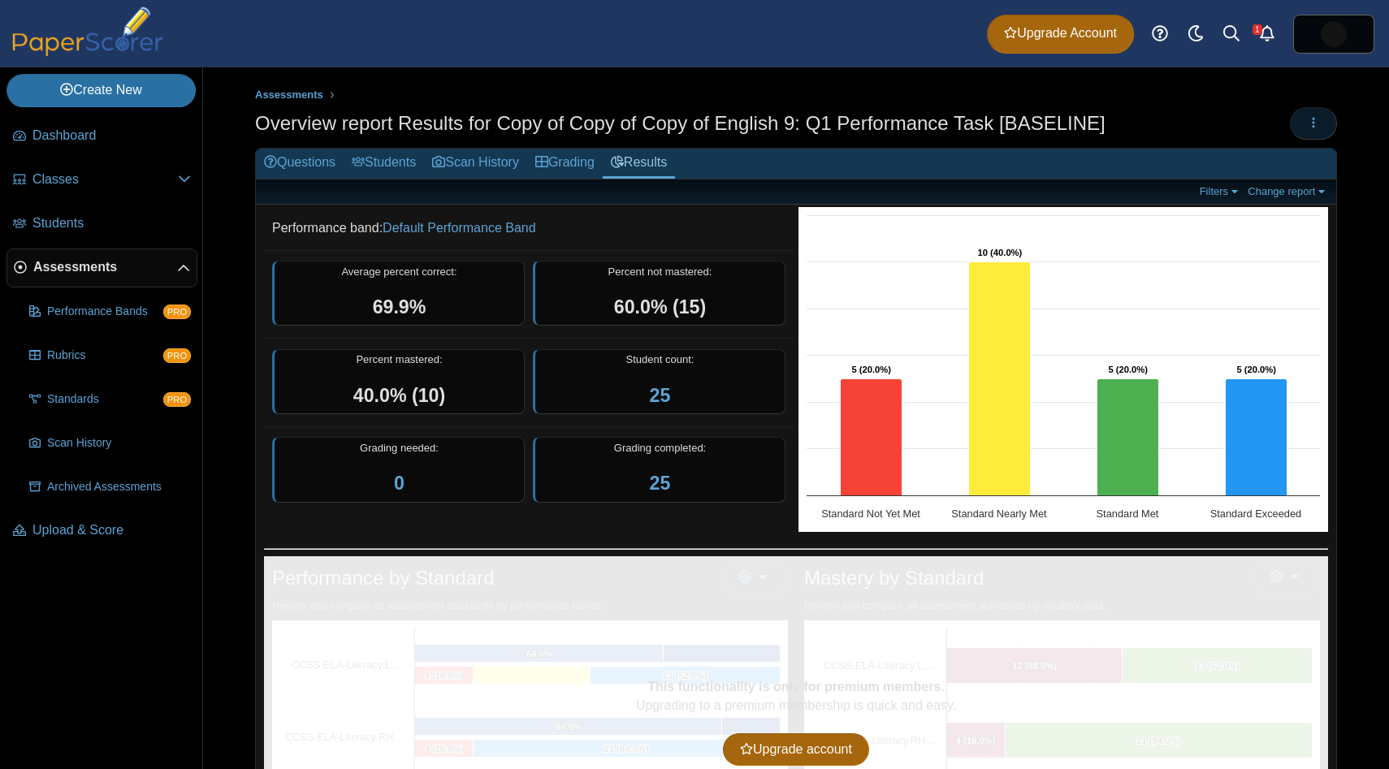
click at [1322, 110] on button "button" at bounding box center [1313, 123] width 47 height 32
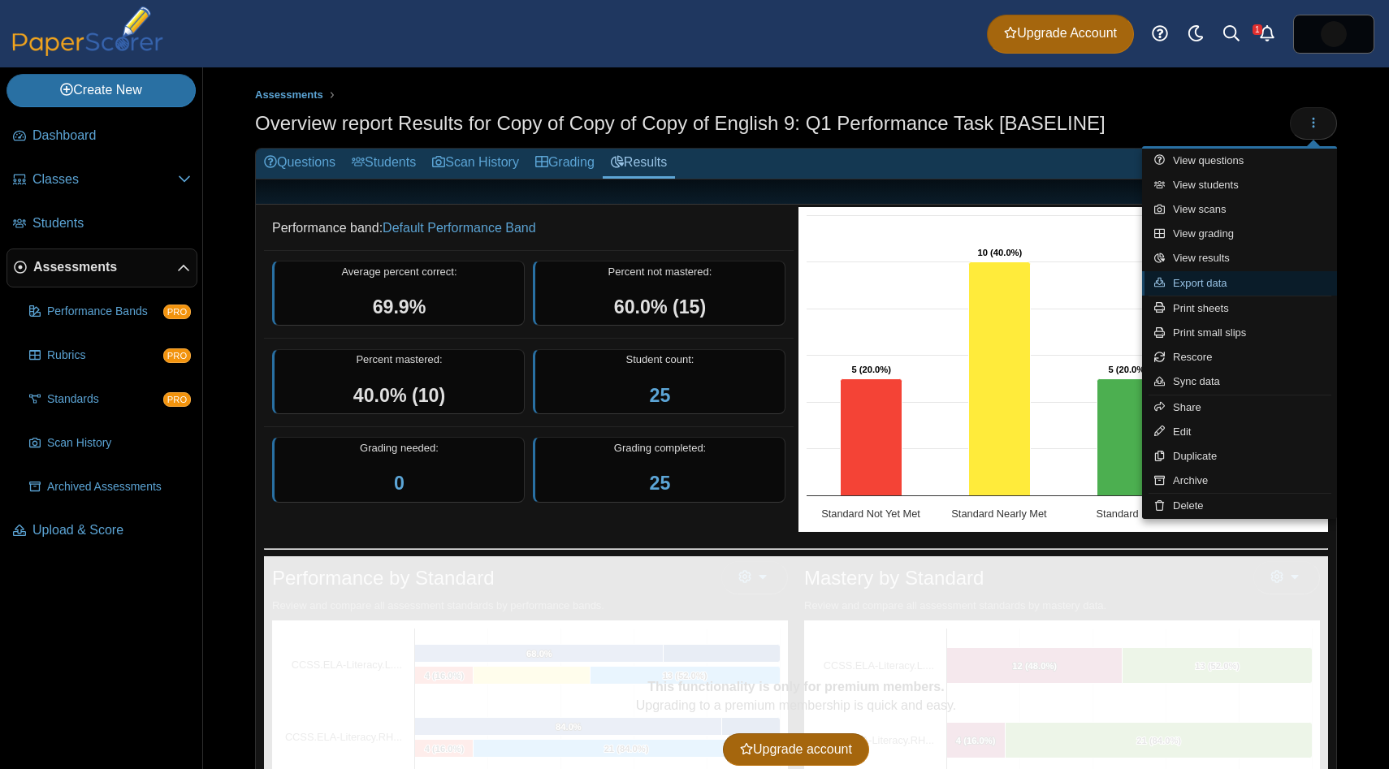
click at [1245, 280] on link "Export data" at bounding box center [1239, 283] width 195 height 24
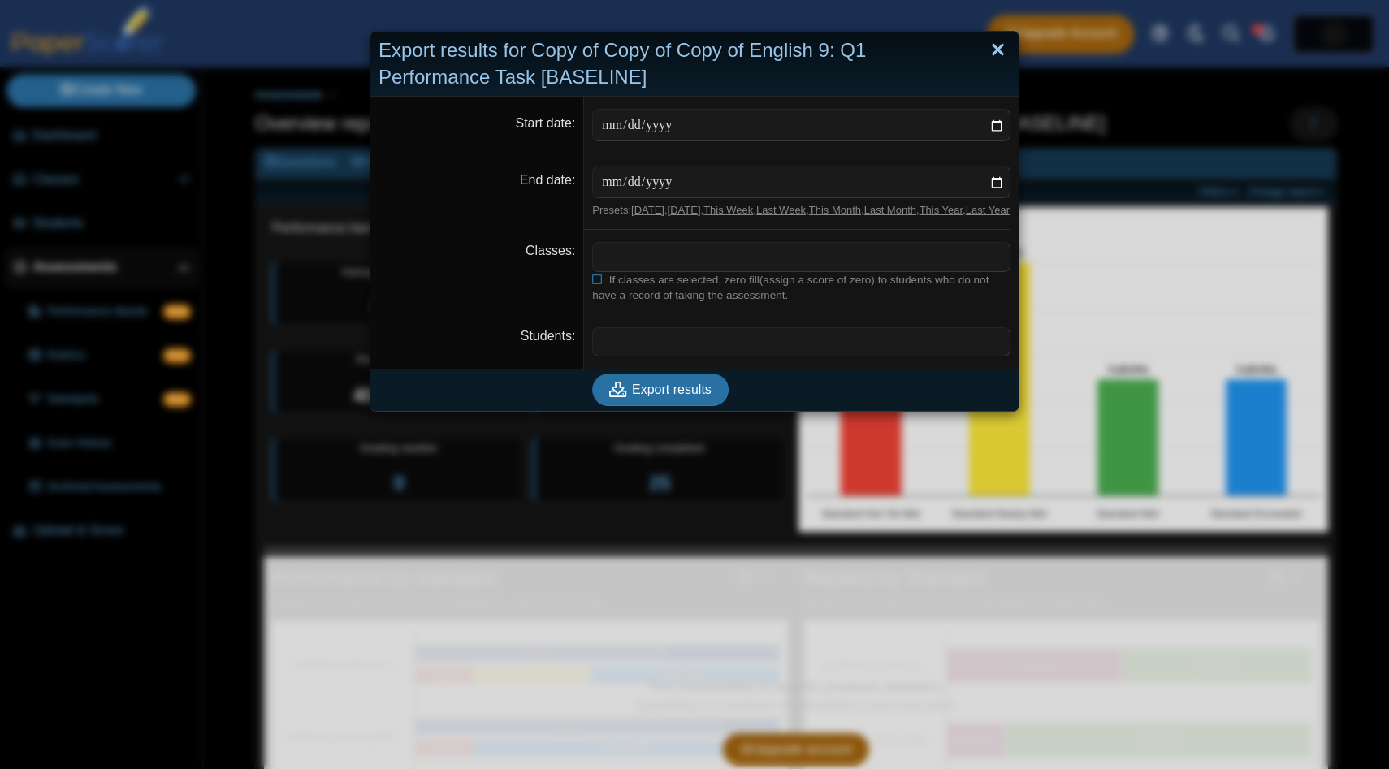
click at [1002, 52] on link "Close" at bounding box center [997, 51] width 25 height 28
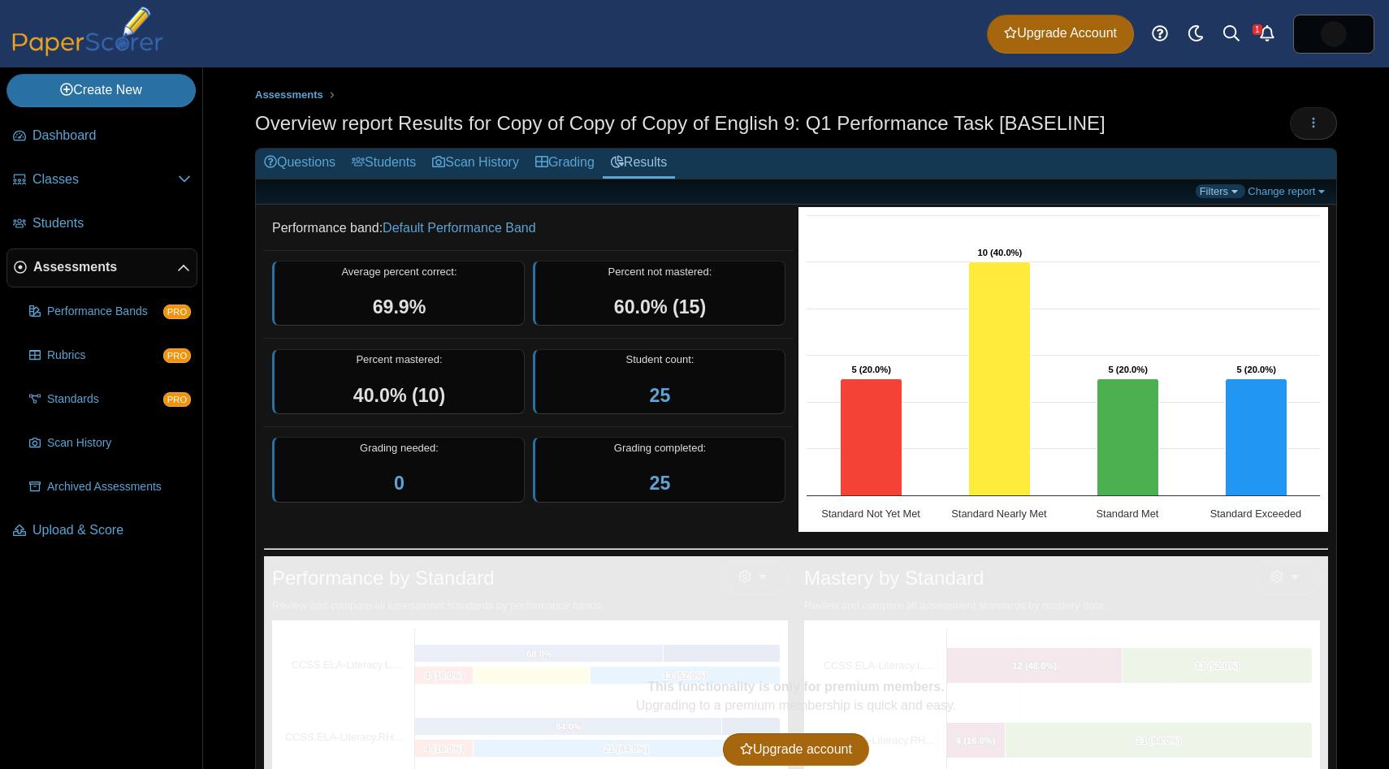
click at [1217, 193] on link "Filters" at bounding box center [1221, 191] width 50 height 14
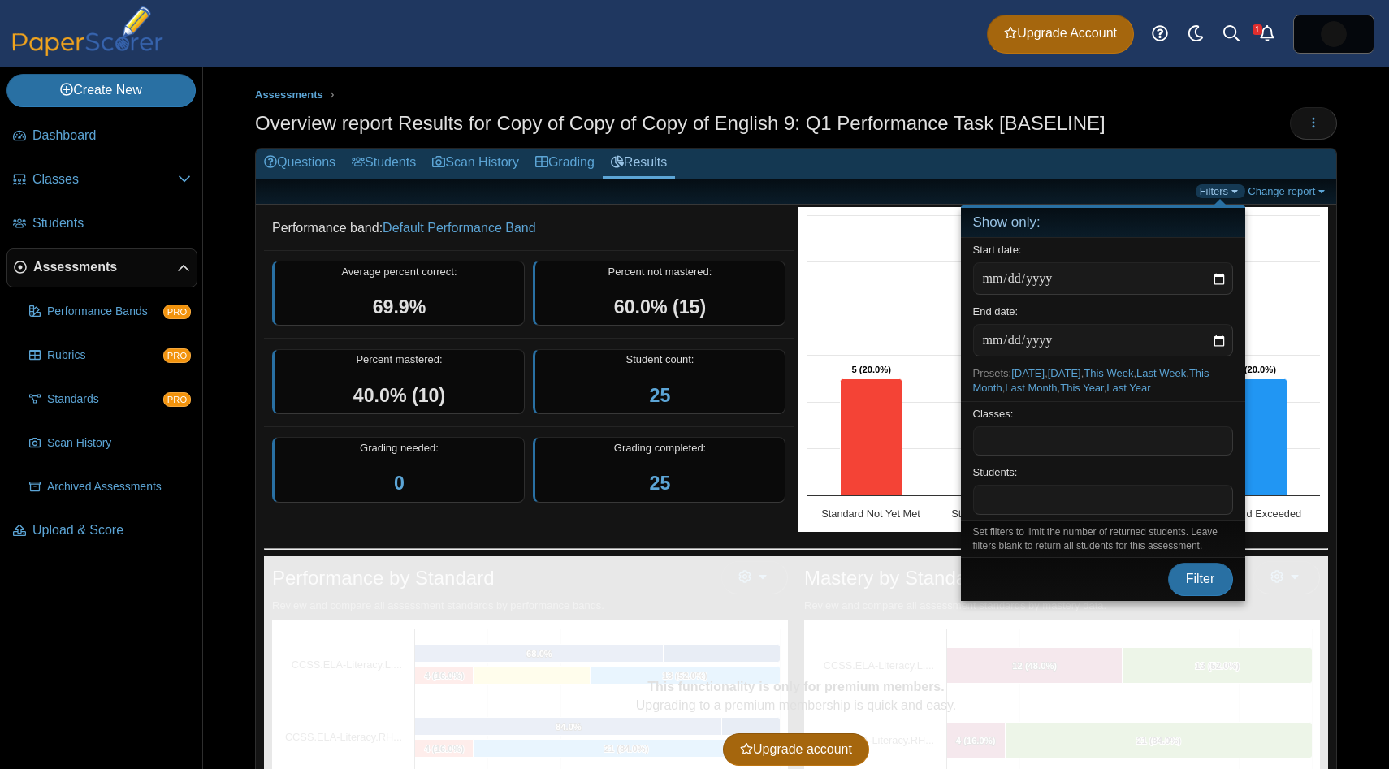
click at [1217, 193] on link "Filters" at bounding box center [1221, 191] width 50 height 14
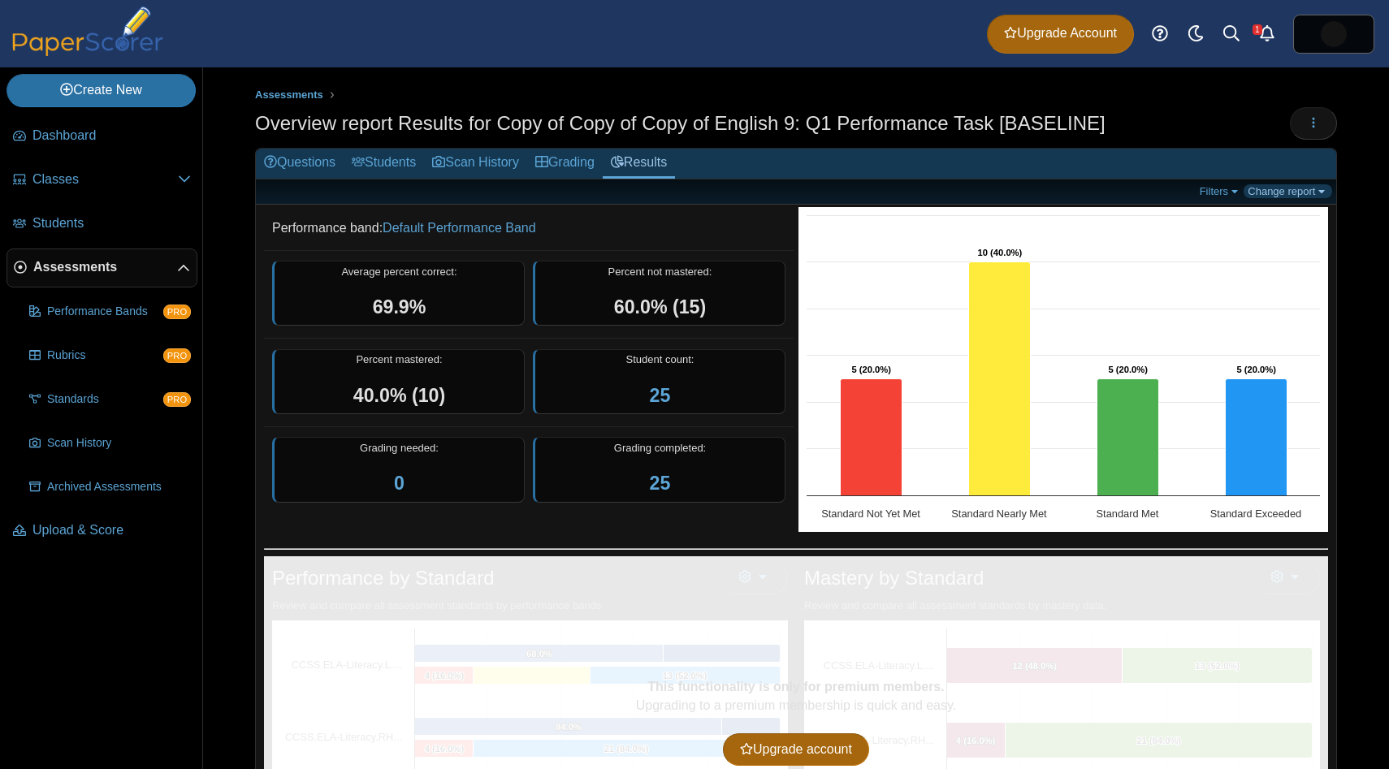
click at [1283, 193] on link "Change report" at bounding box center [1288, 191] width 89 height 14
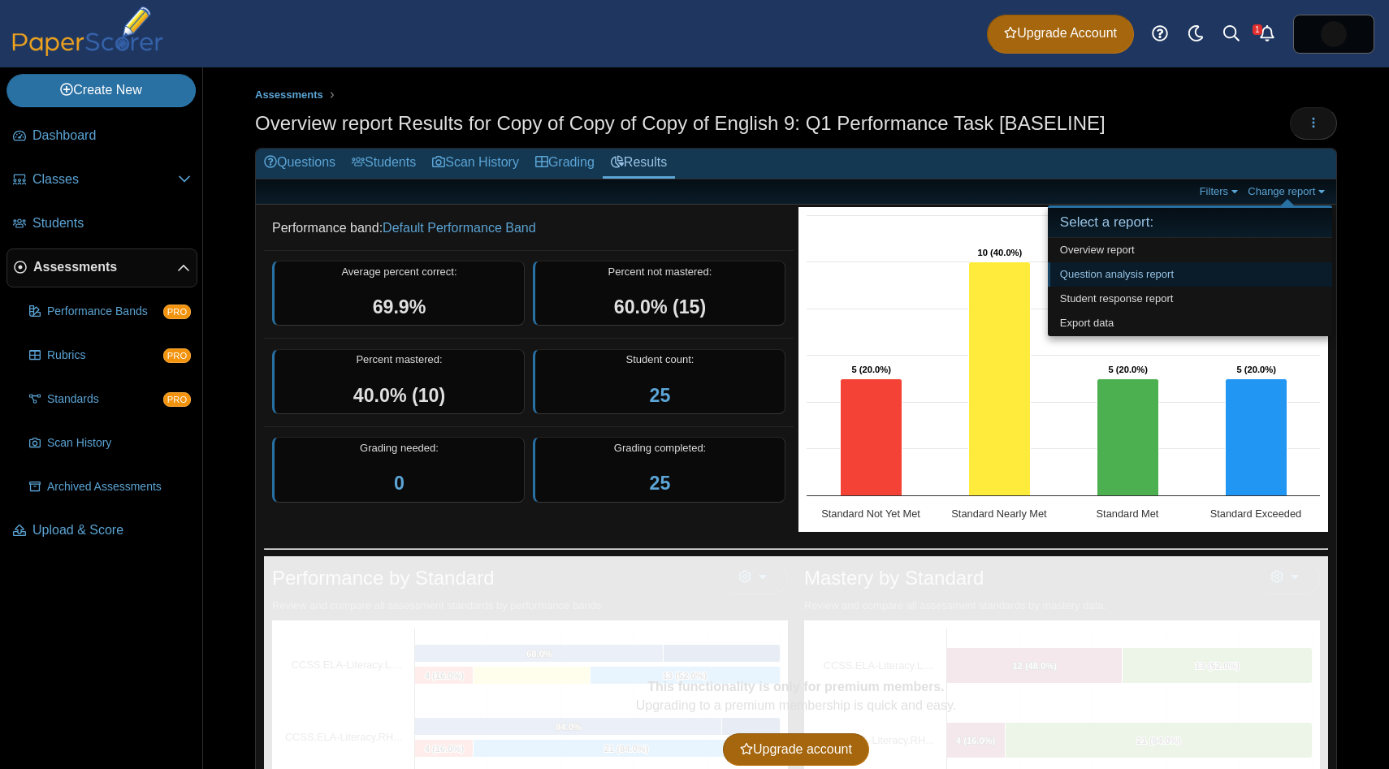
click at [1252, 266] on link "Question analysis report" at bounding box center [1190, 274] width 284 height 24
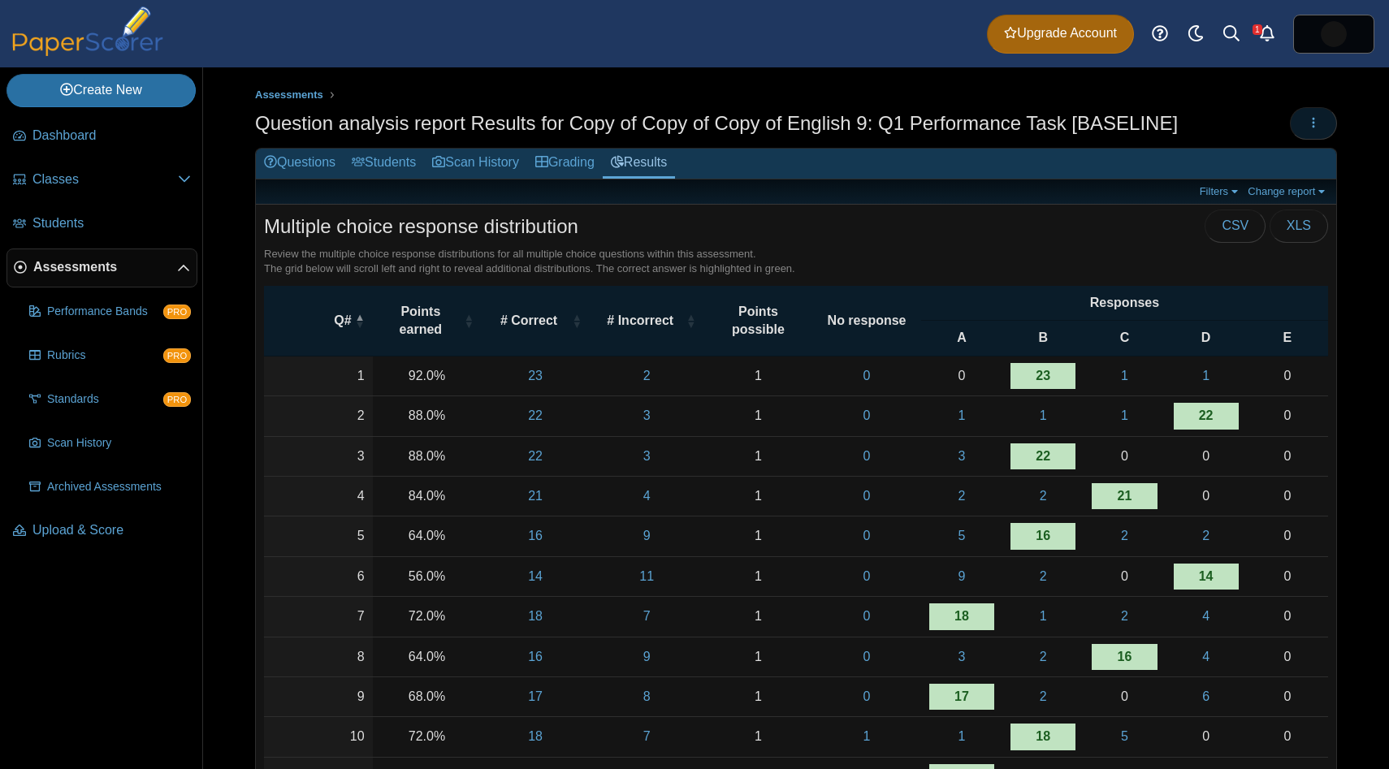
click at [1311, 136] on button "button" at bounding box center [1313, 123] width 47 height 32
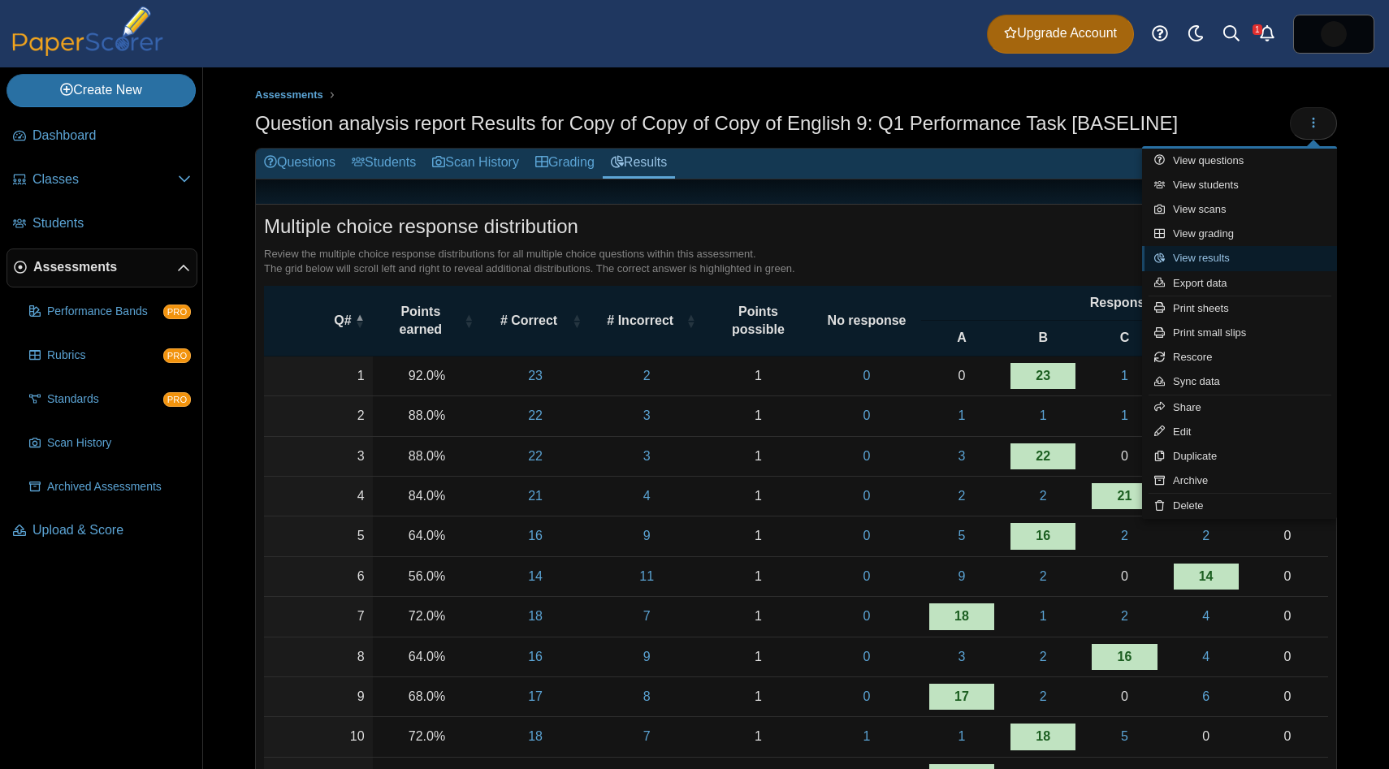
click at [1264, 253] on link "View results" at bounding box center [1239, 258] width 195 height 24
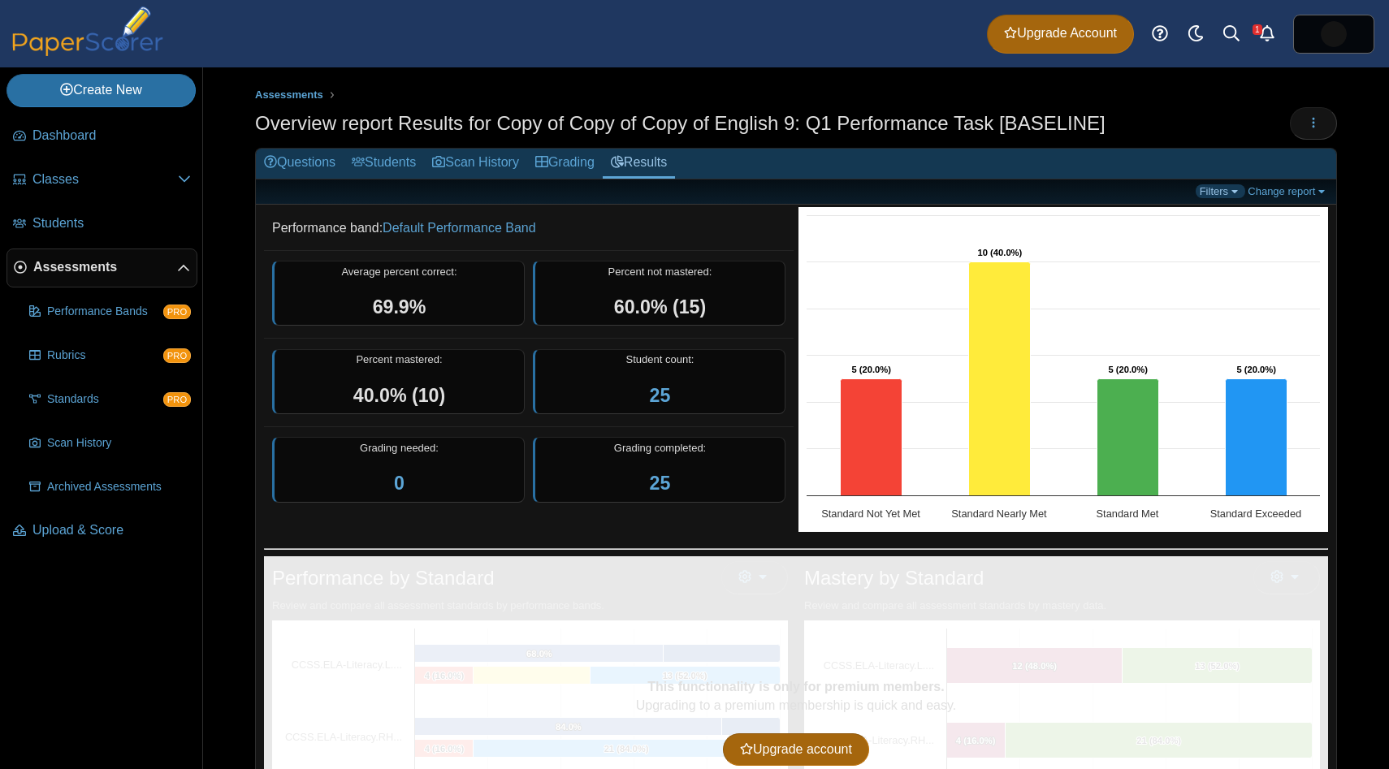
click at [1228, 193] on link "Filters" at bounding box center [1221, 191] width 50 height 14
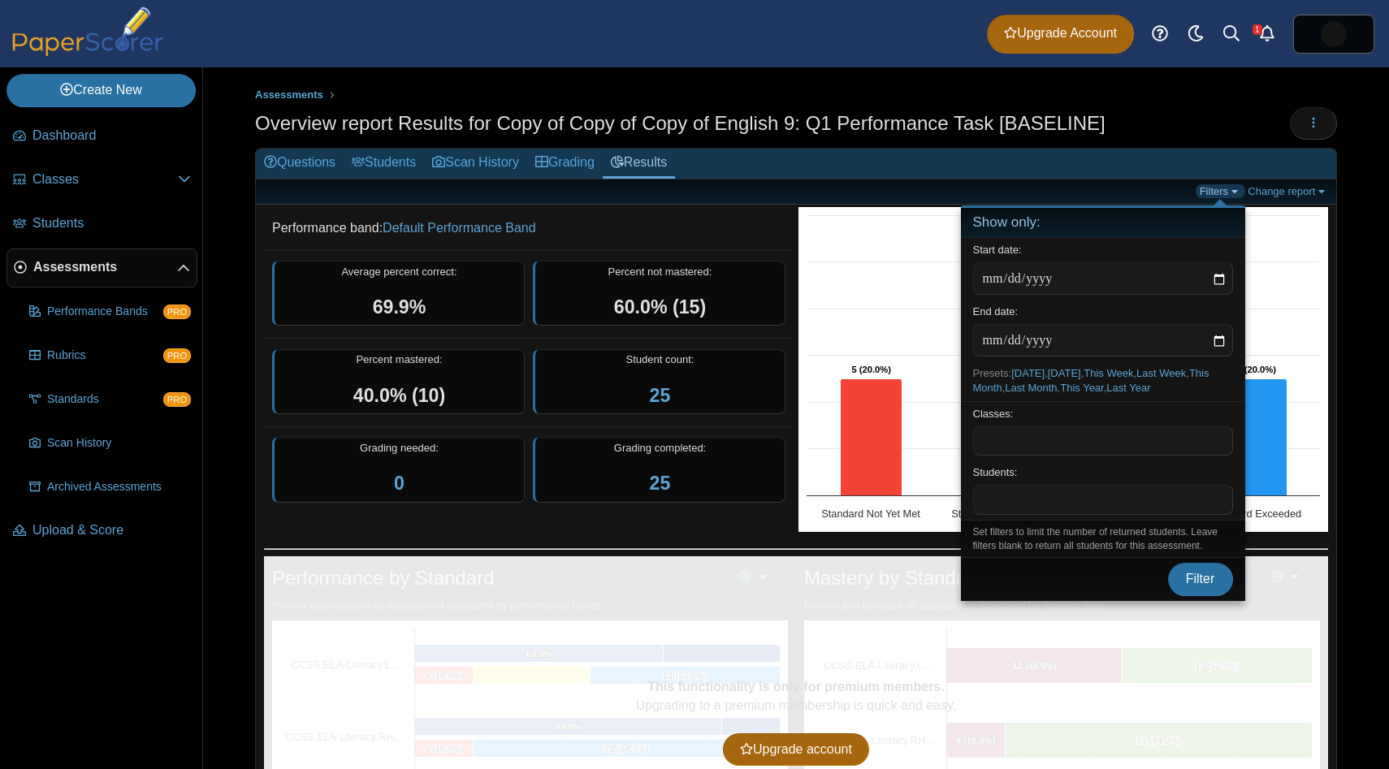
click at [1228, 193] on link "Filters" at bounding box center [1221, 191] width 50 height 14
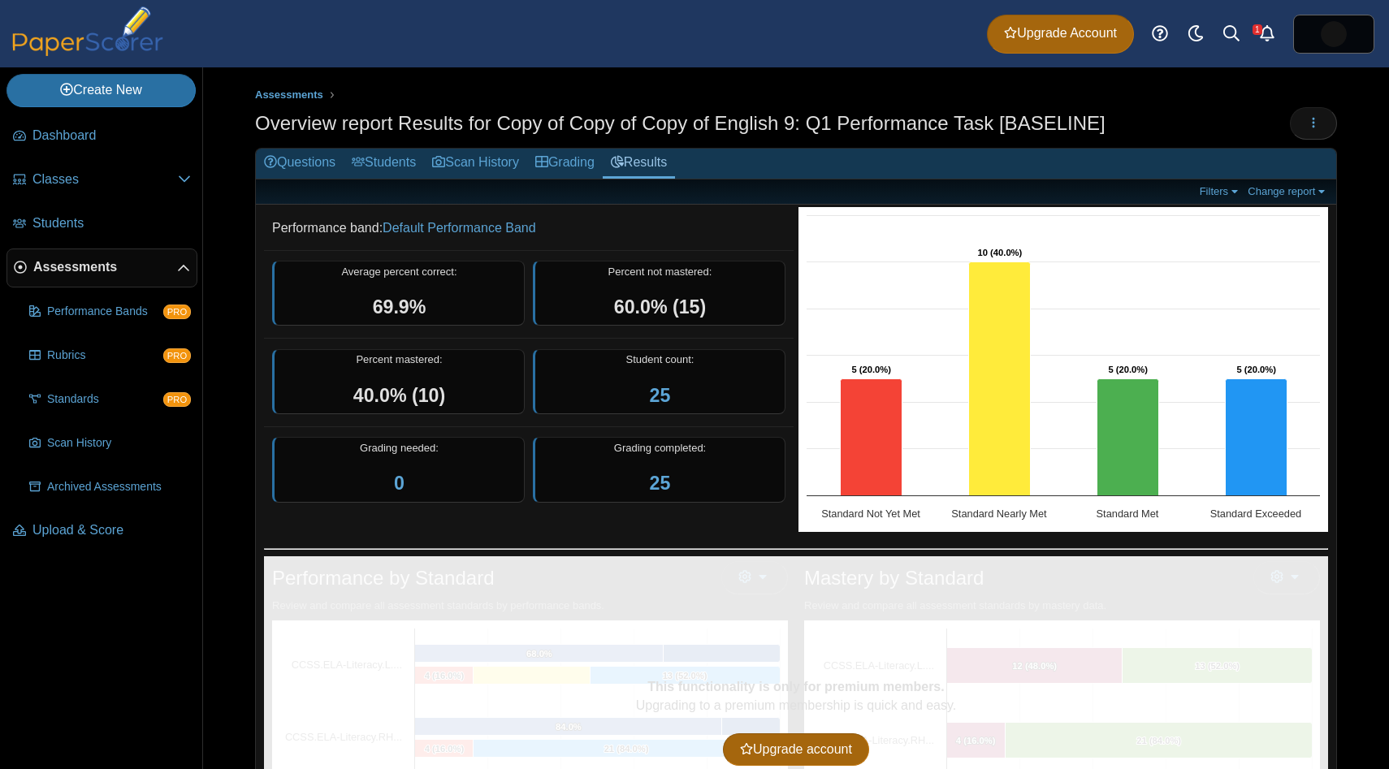
click at [1280, 182] on div "Filters Change report Select a report: Overview report Question analysis report…" at bounding box center [796, 192] width 1081 height 25
click at [1280, 185] on link "Change report" at bounding box center [1288, 191] width 89 height 14
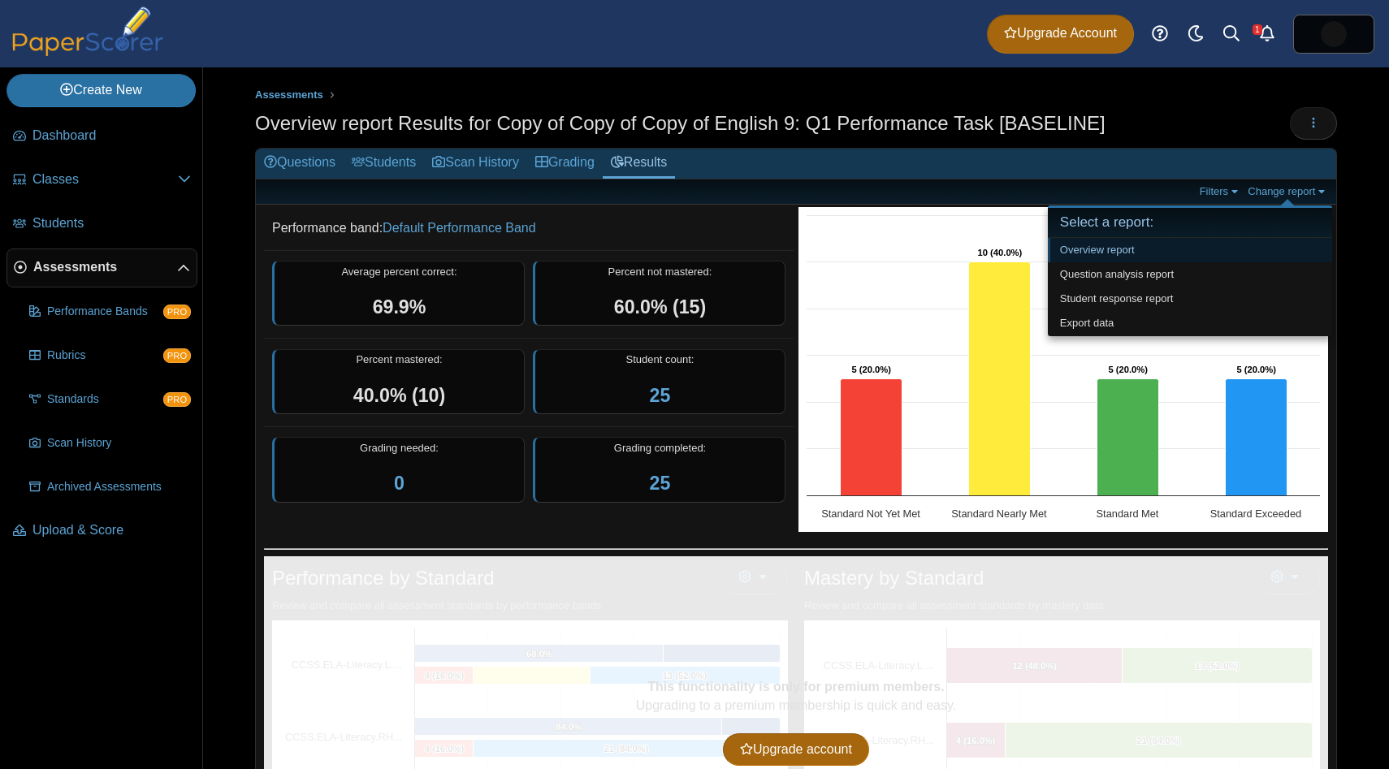
click at [1250, 248] on link "Overview report" at bounding box center [1190, 250] width 284 height 24
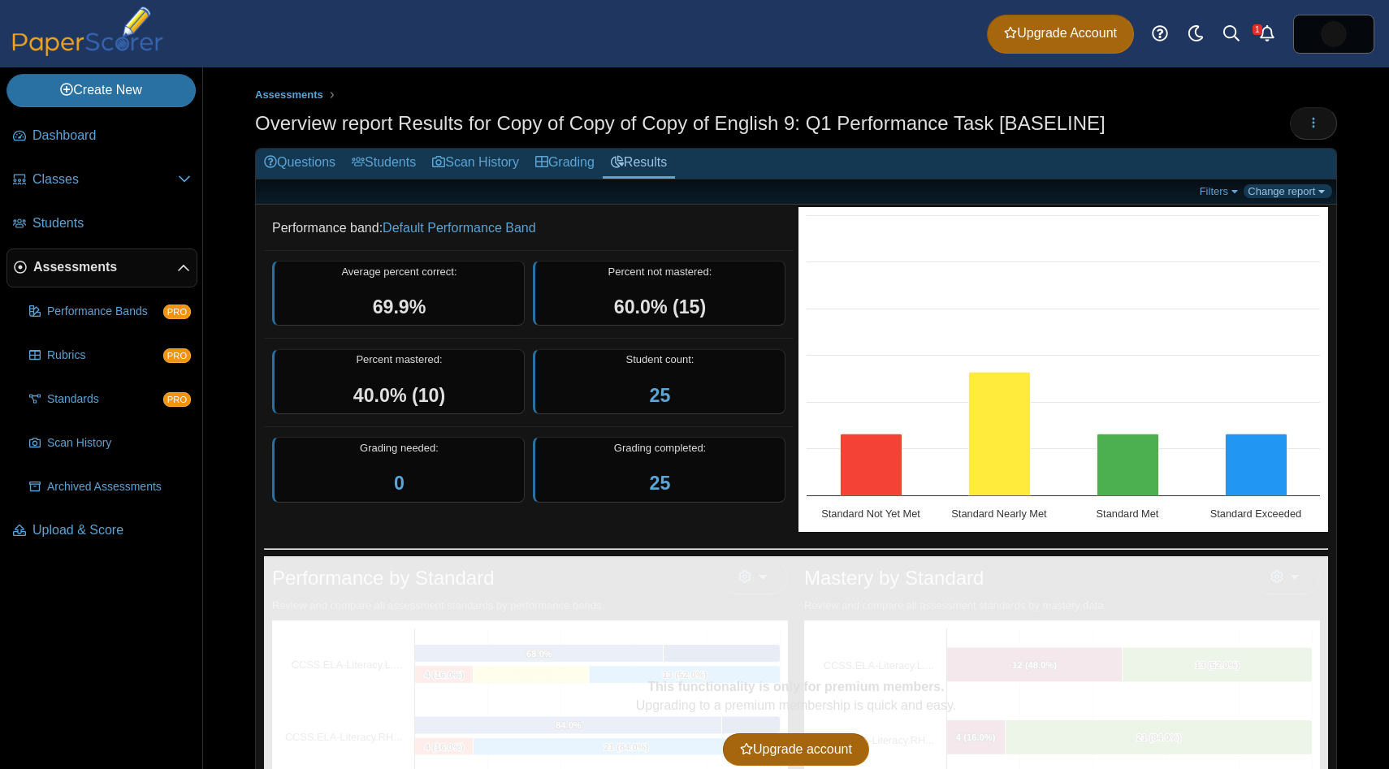
click at [1280, 186] on link "Change report" at bounding box center [1288, 191] width 89 height 14
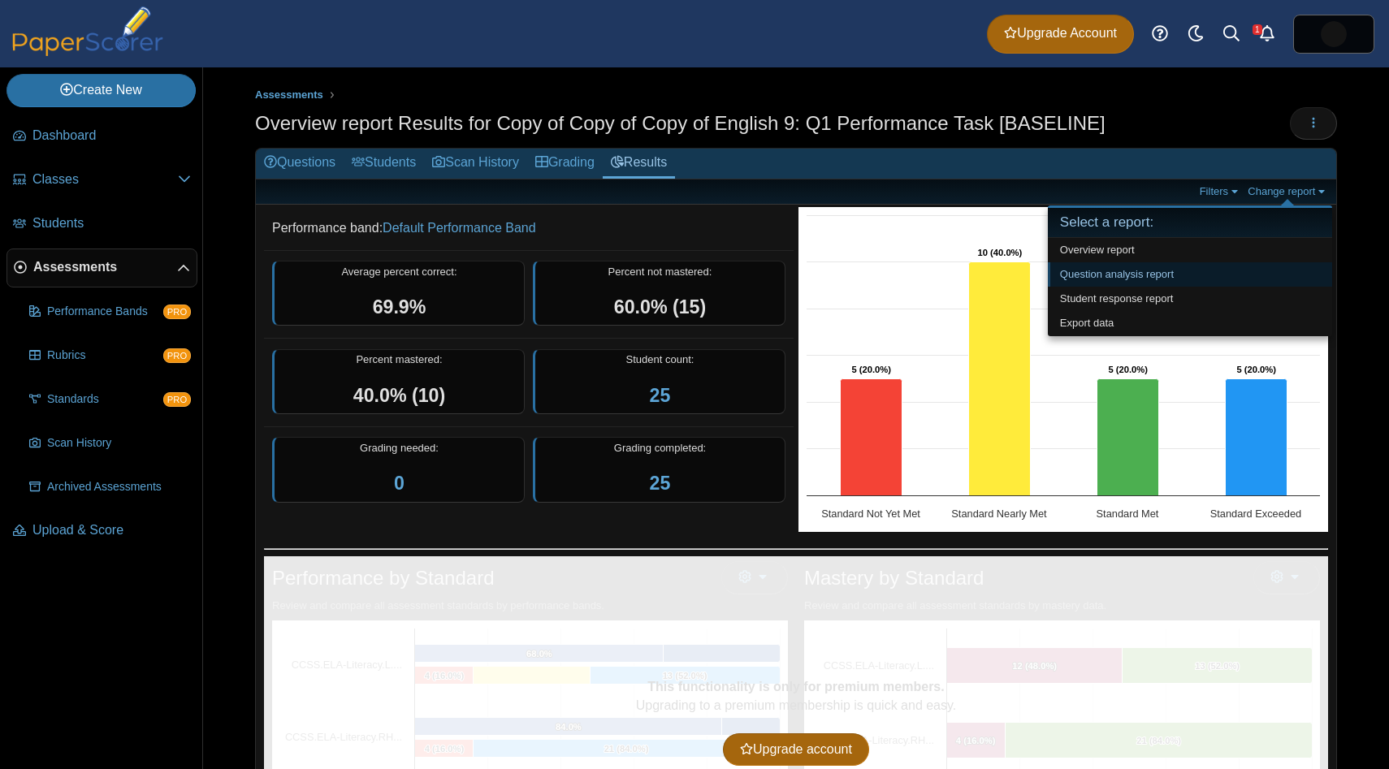
click at [1252, 275] on link "Question analysis report" at bounding box center [1190, 274] width 284 height 24
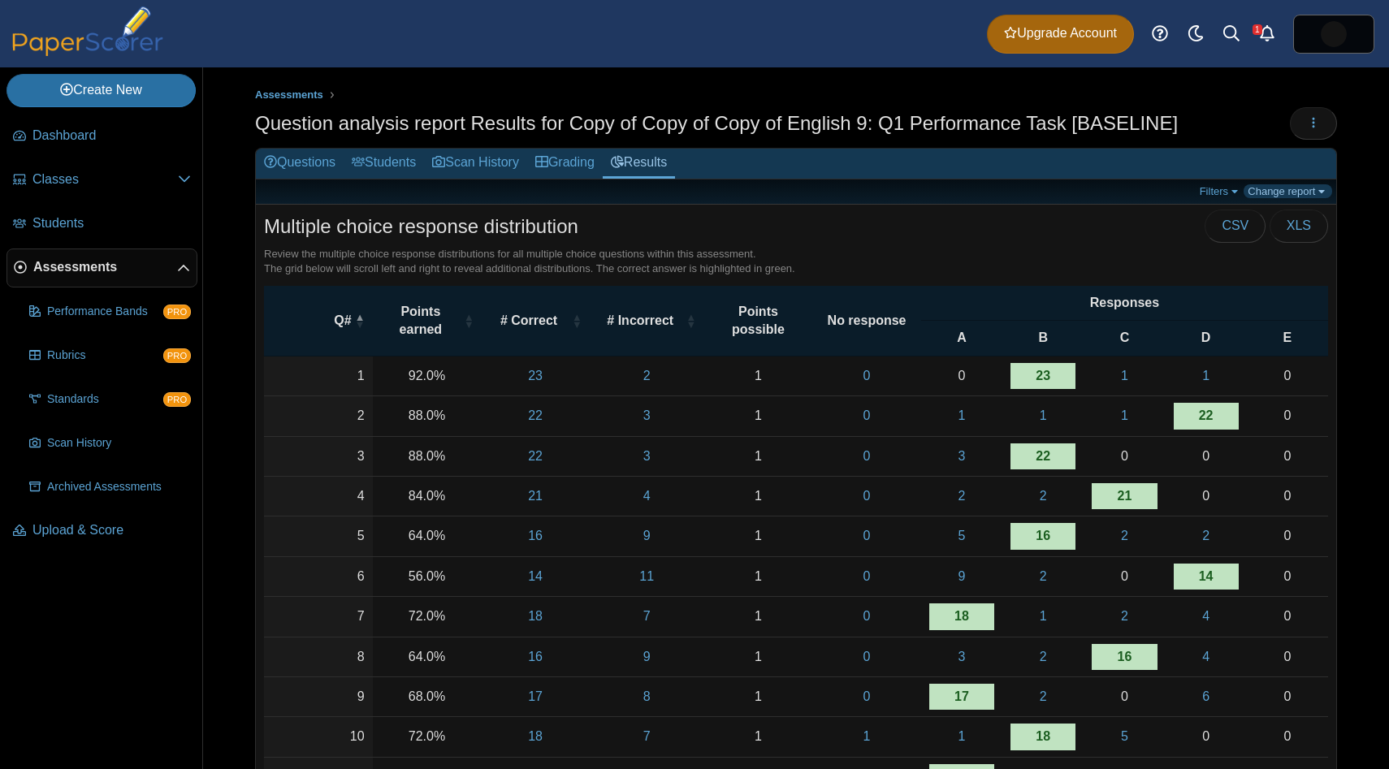
click at [1285, 197] on link "Change report" at bounding box center [1288, 191] width 89 height 14
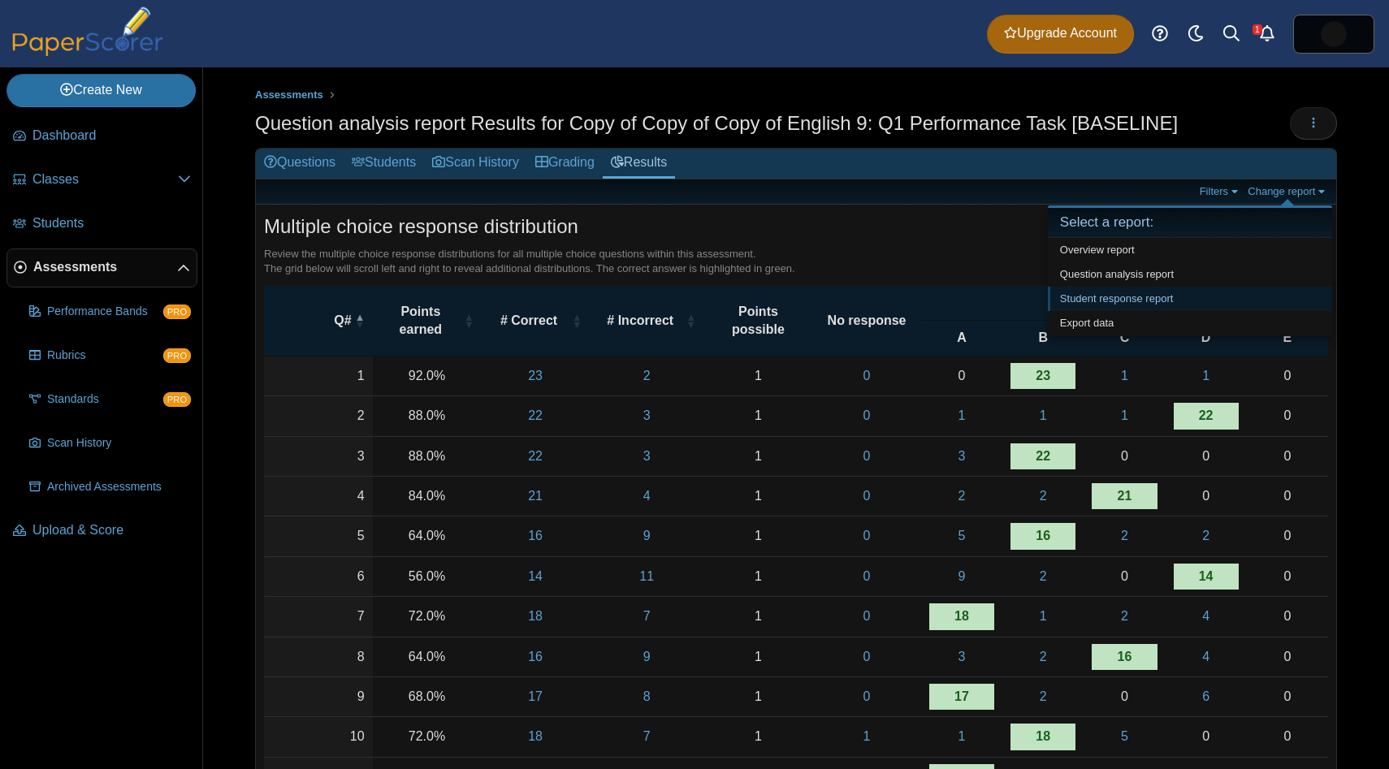
click at [1256, 294] on link "Student response report" at bounding box center [1190, 299] width 284 height 24
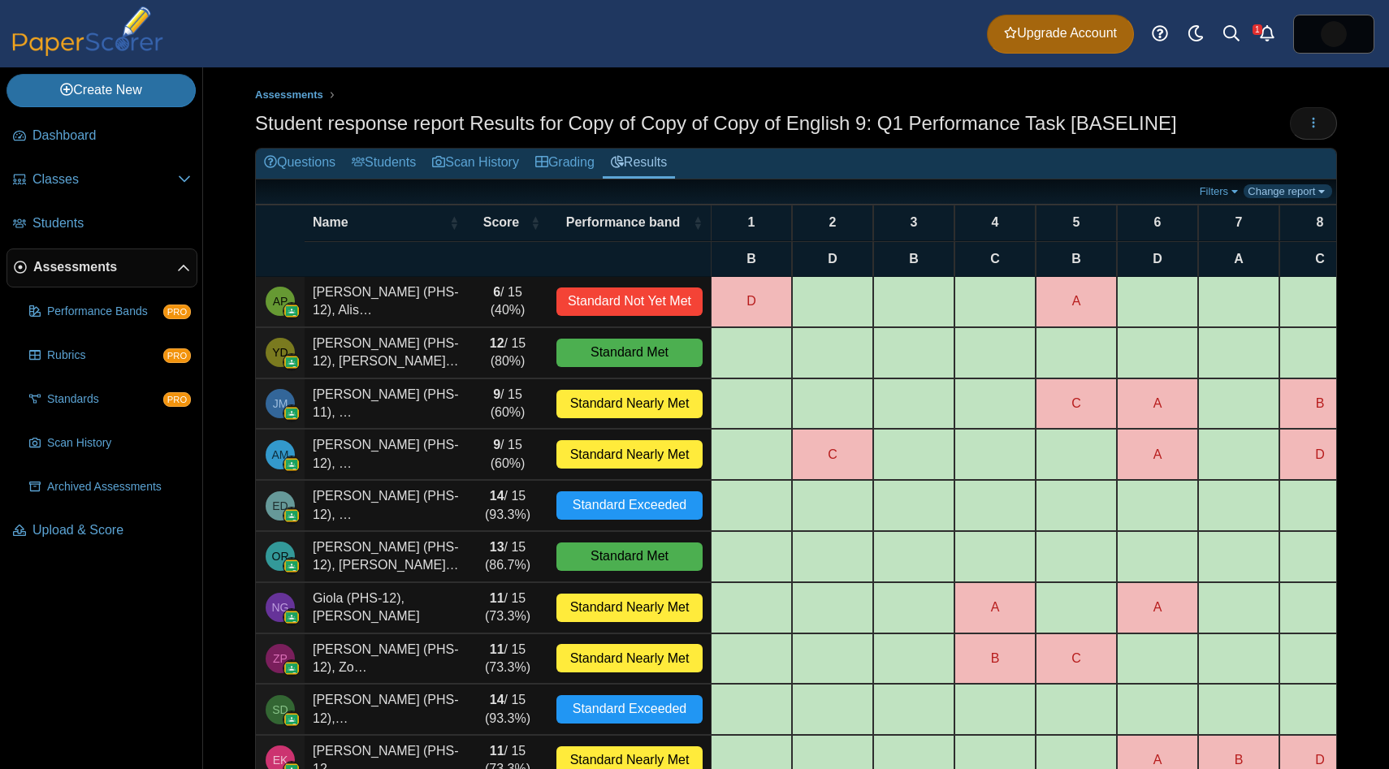
click at [1276, 195] on link "Change report" at bounding box center [1288, 191] width 89 height 14
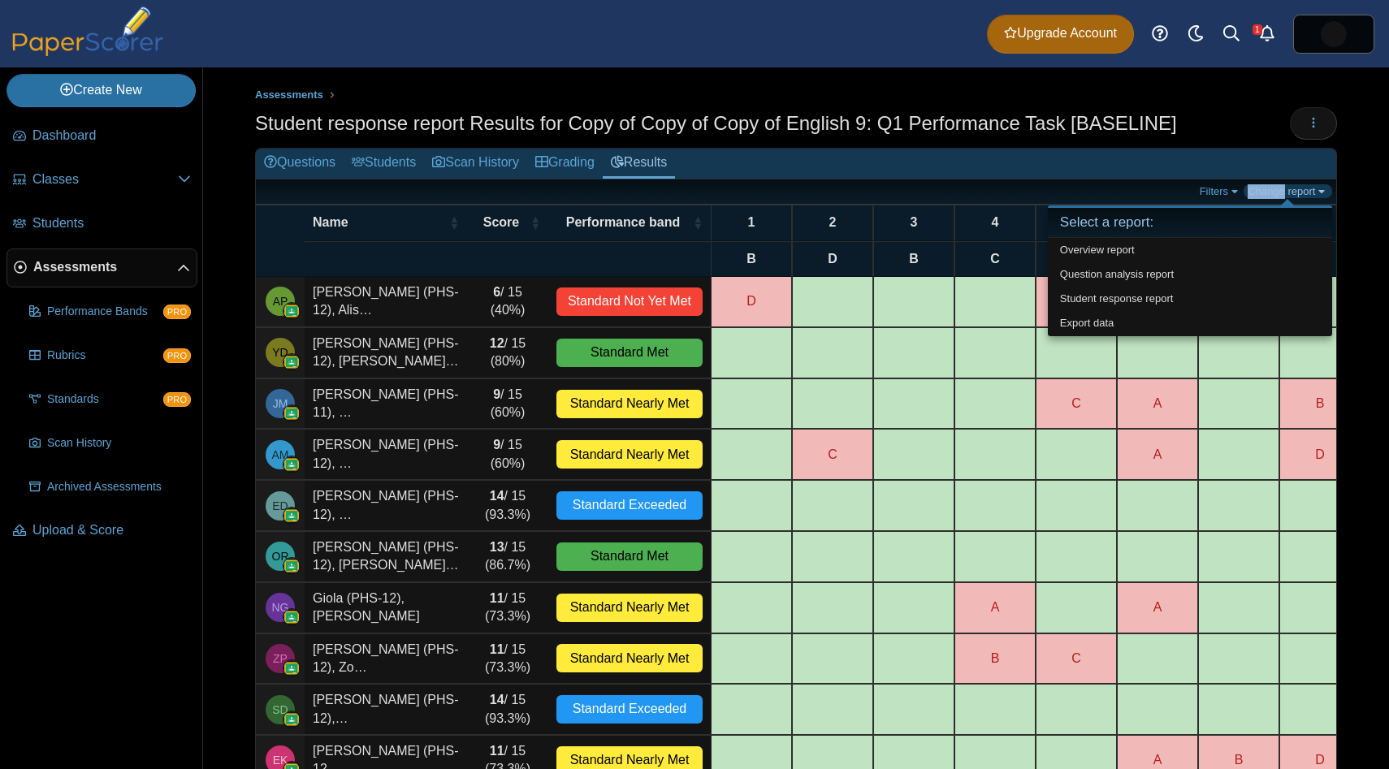
click at [1276, 195] on link "Change report" at bounding box center [1288, 191] width 89 height 14
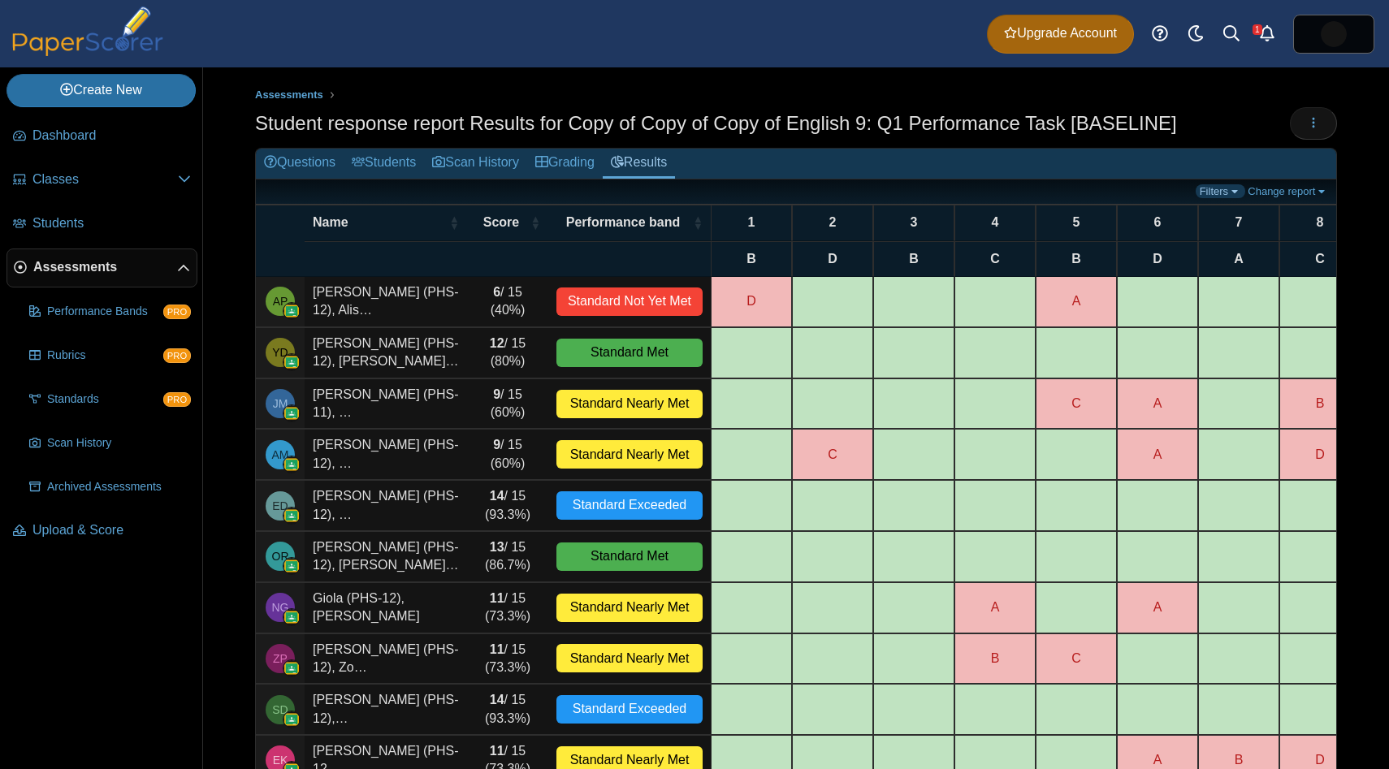
click at [1227, 195] on link "Filters" at bounding box center [1221, 191] width 50 height 14
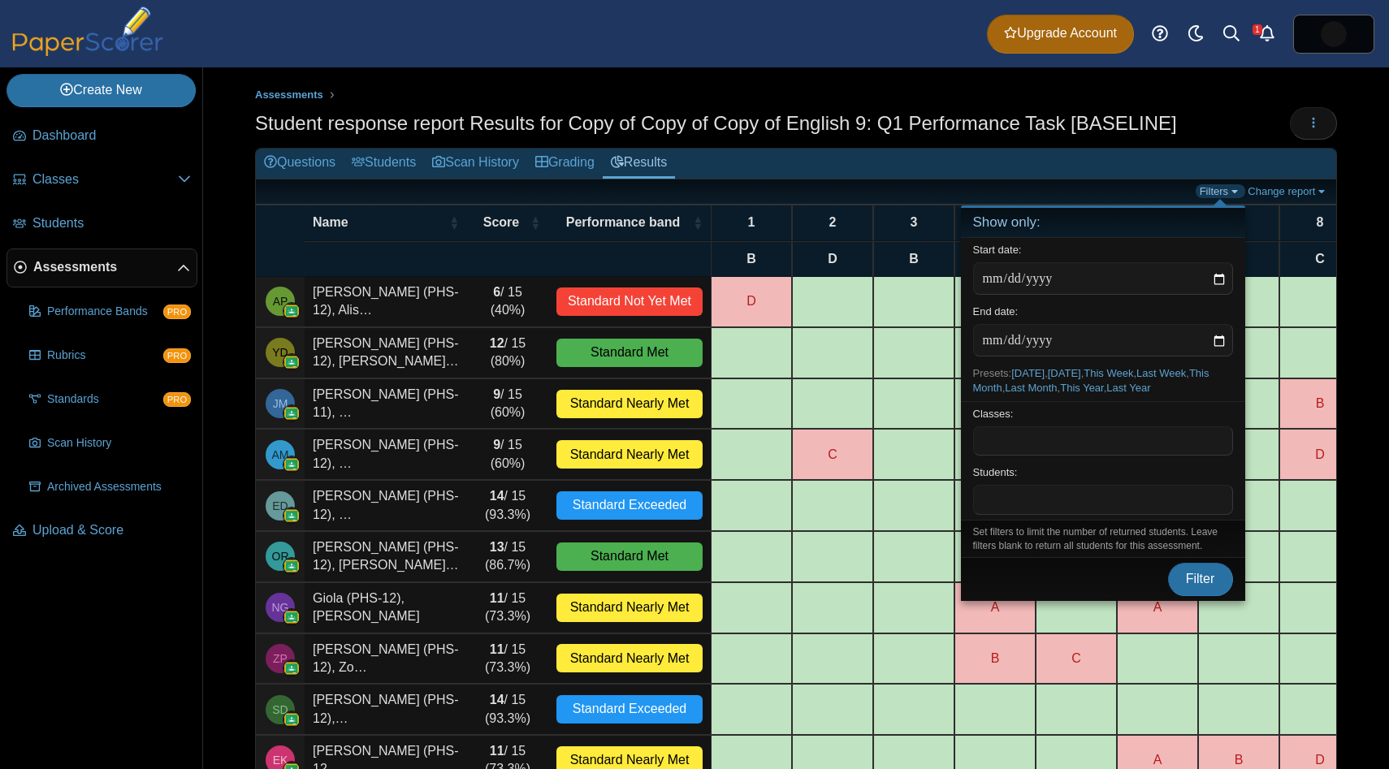
click at [1227, 195] on link "Filters" at bounding box center [1221, 191] width 50 height 14
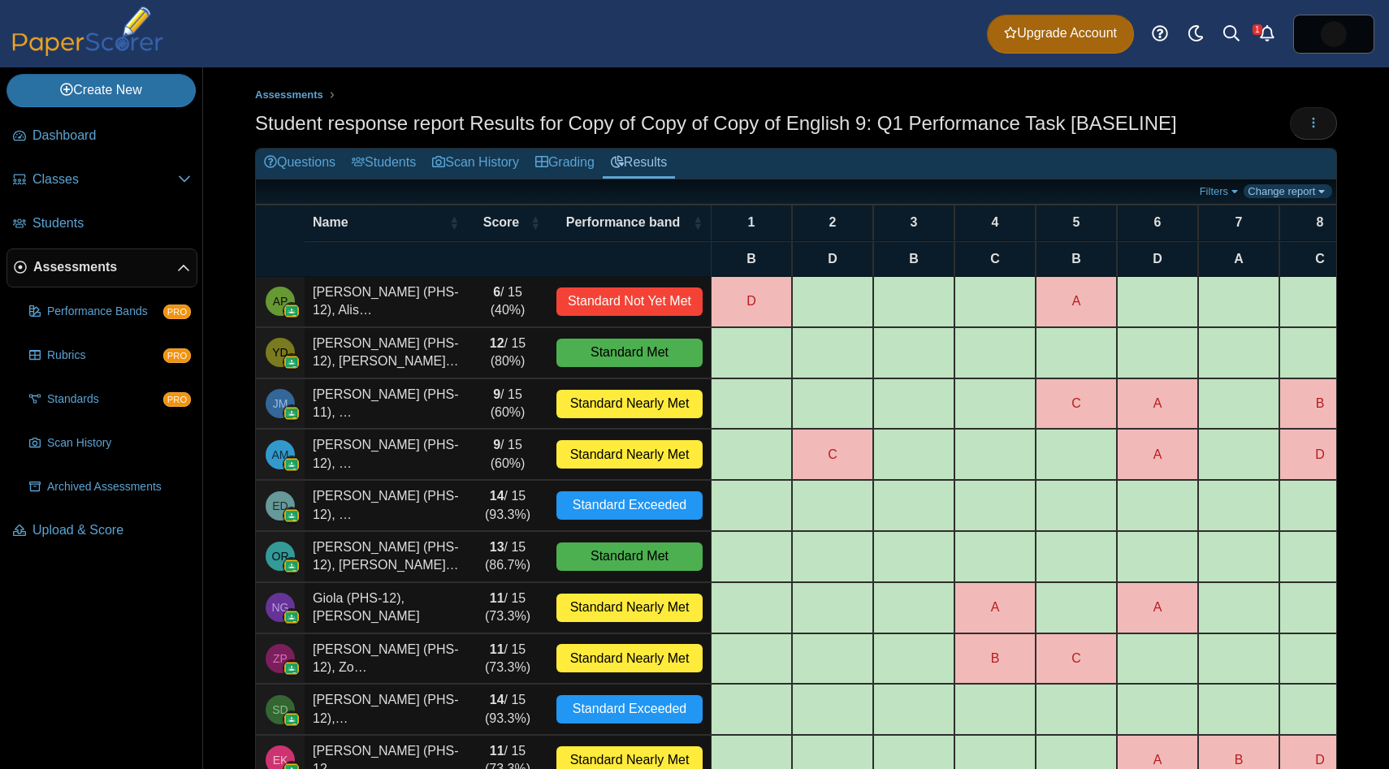
click at [1284, 191] on link "Change report" at bounding box center [1288, 191] width 89 height 14
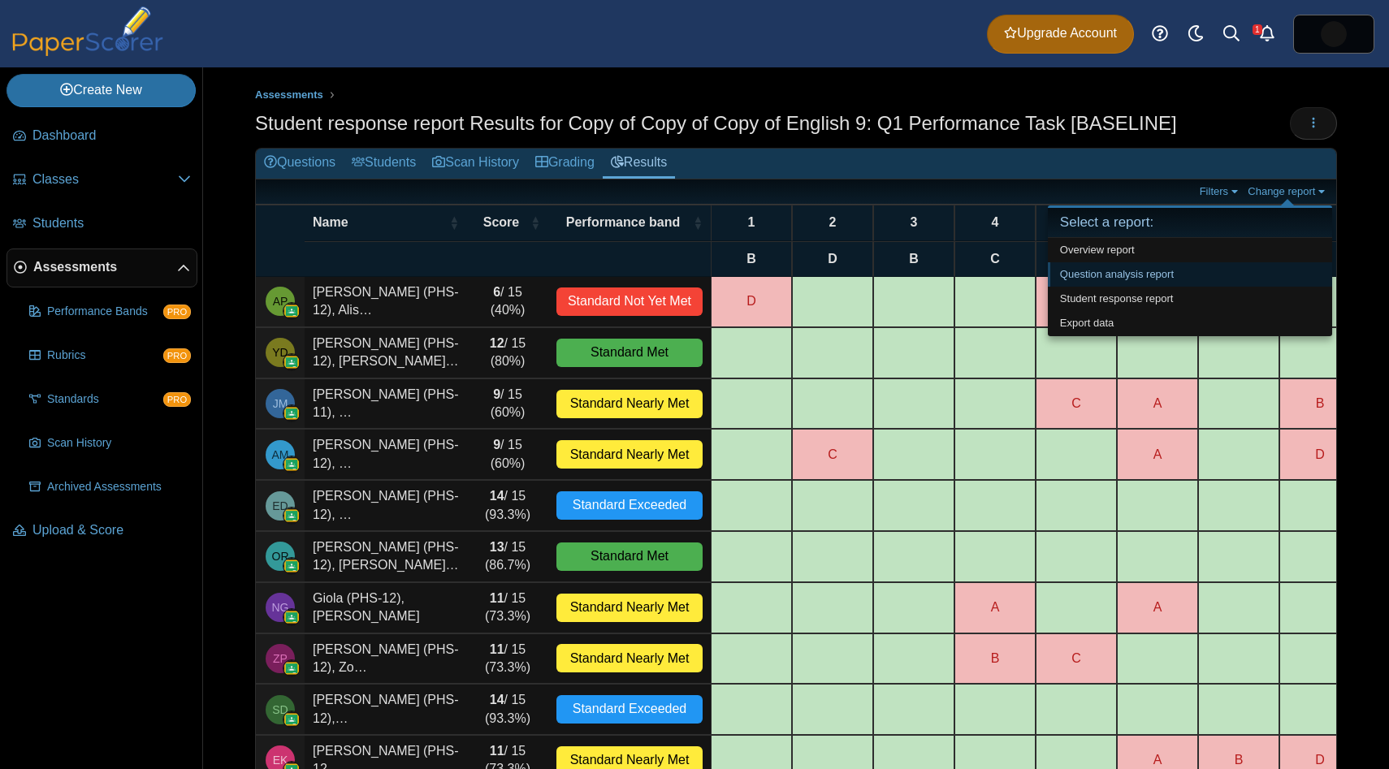
click at [1261, 262] on link "Question analysis report" at bounding box center [1190, 274] width 284 height 24
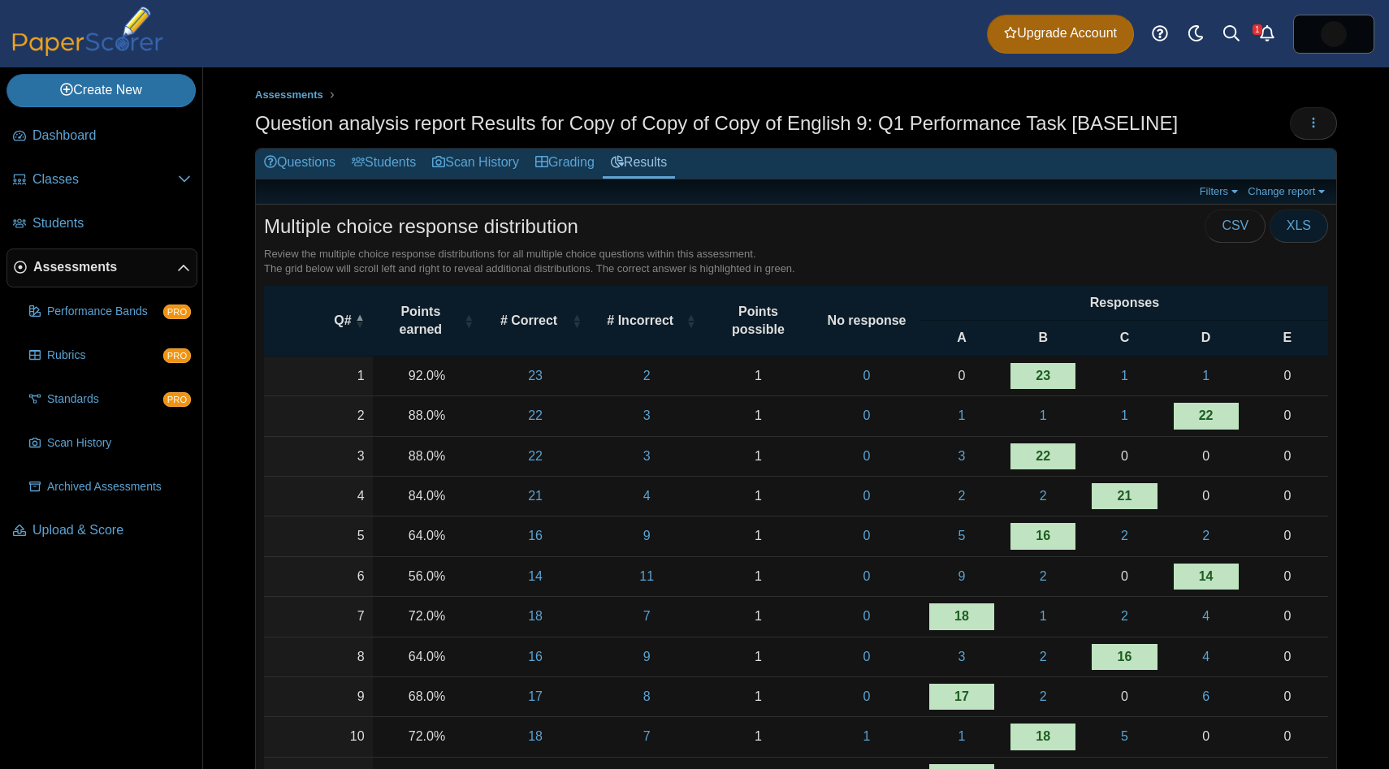
click at [1295, 228] on span "XLS" at bounding box center [1299, 226] width 24 height 14
click at [128, 193] on link "Classes" at bounding box center [101, 180] width 191 height 39
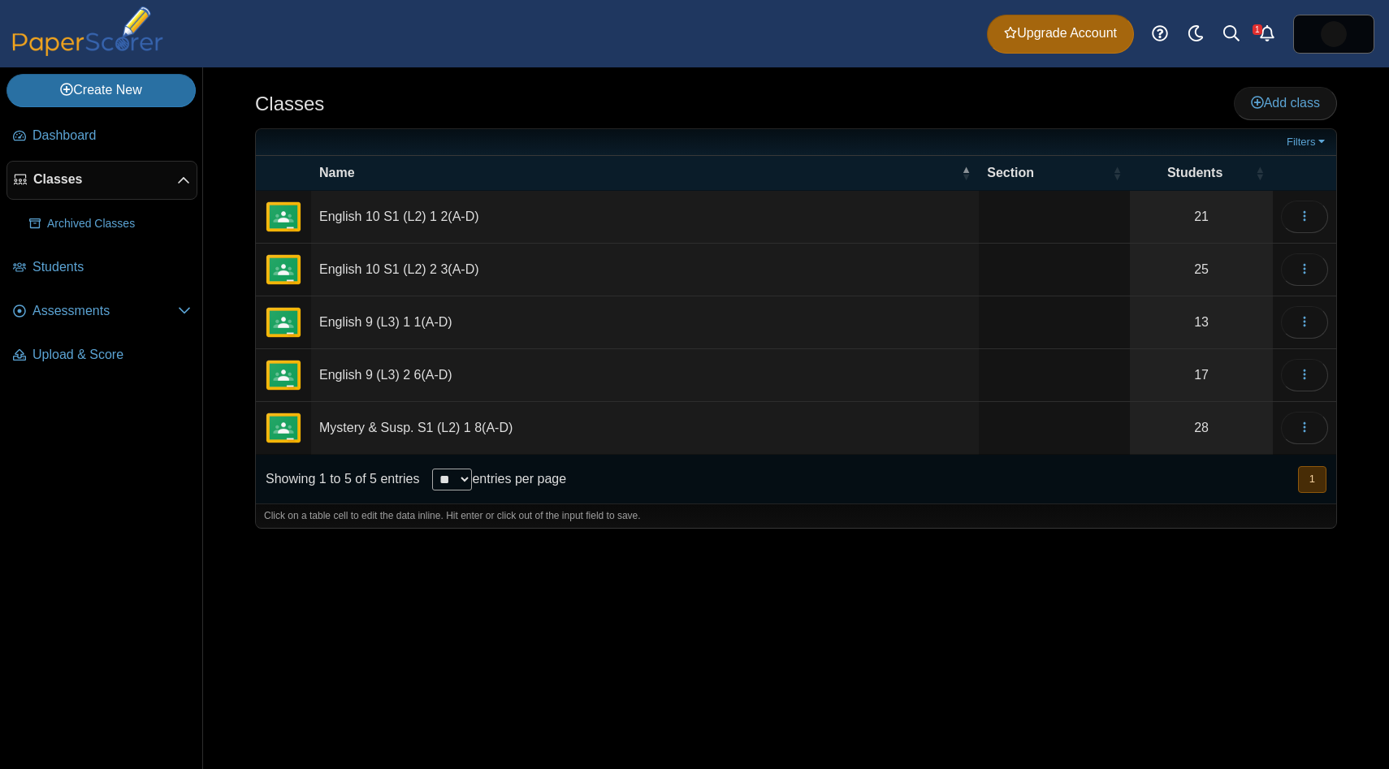
click at [536, 353] on td "English 9 (L3) 2 6(A-D)" at bounding box center [645, 375] width 668 height 53
click at [1293, 378] on button "button" at bounding box center [1304, 375] width 47 height 32
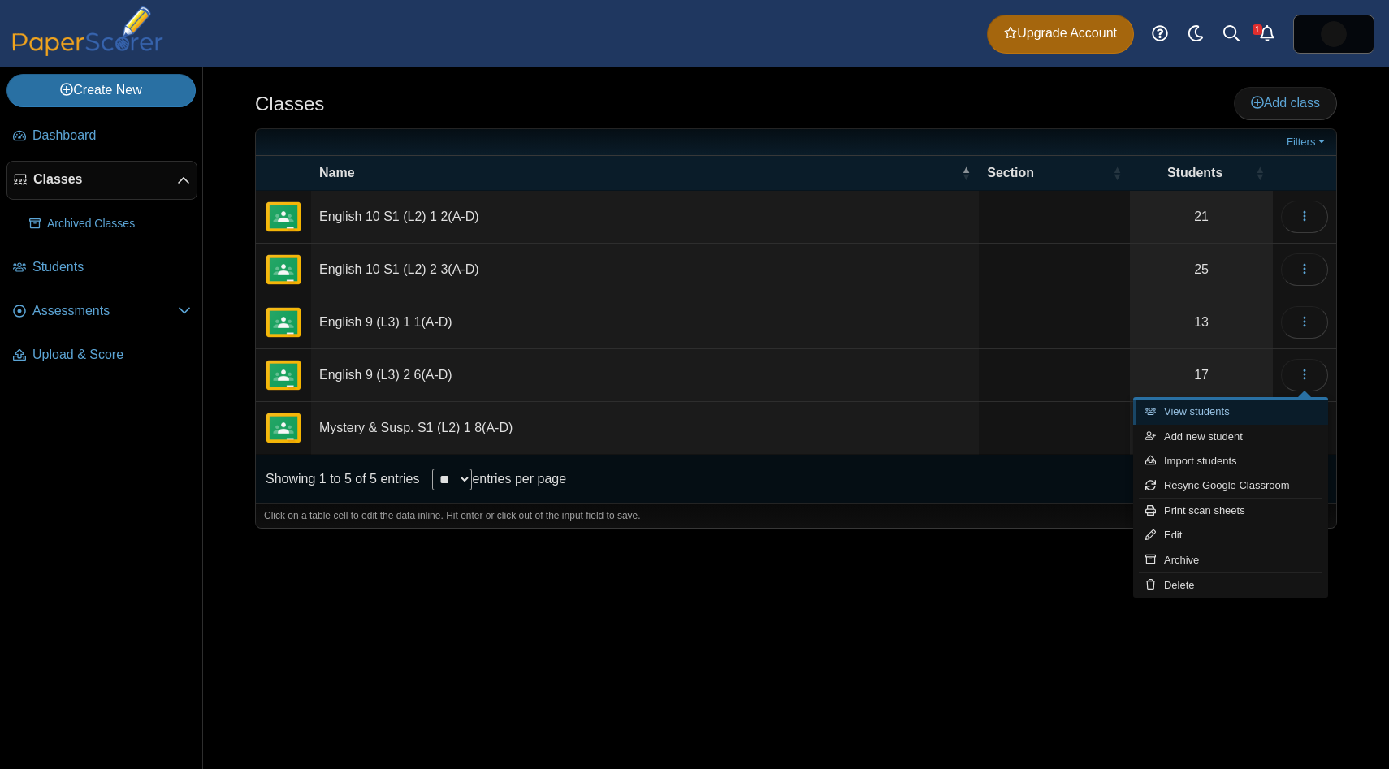
click at [1232, 418] on link "View students" at bounding box center [1230, 412] width 195 height 24
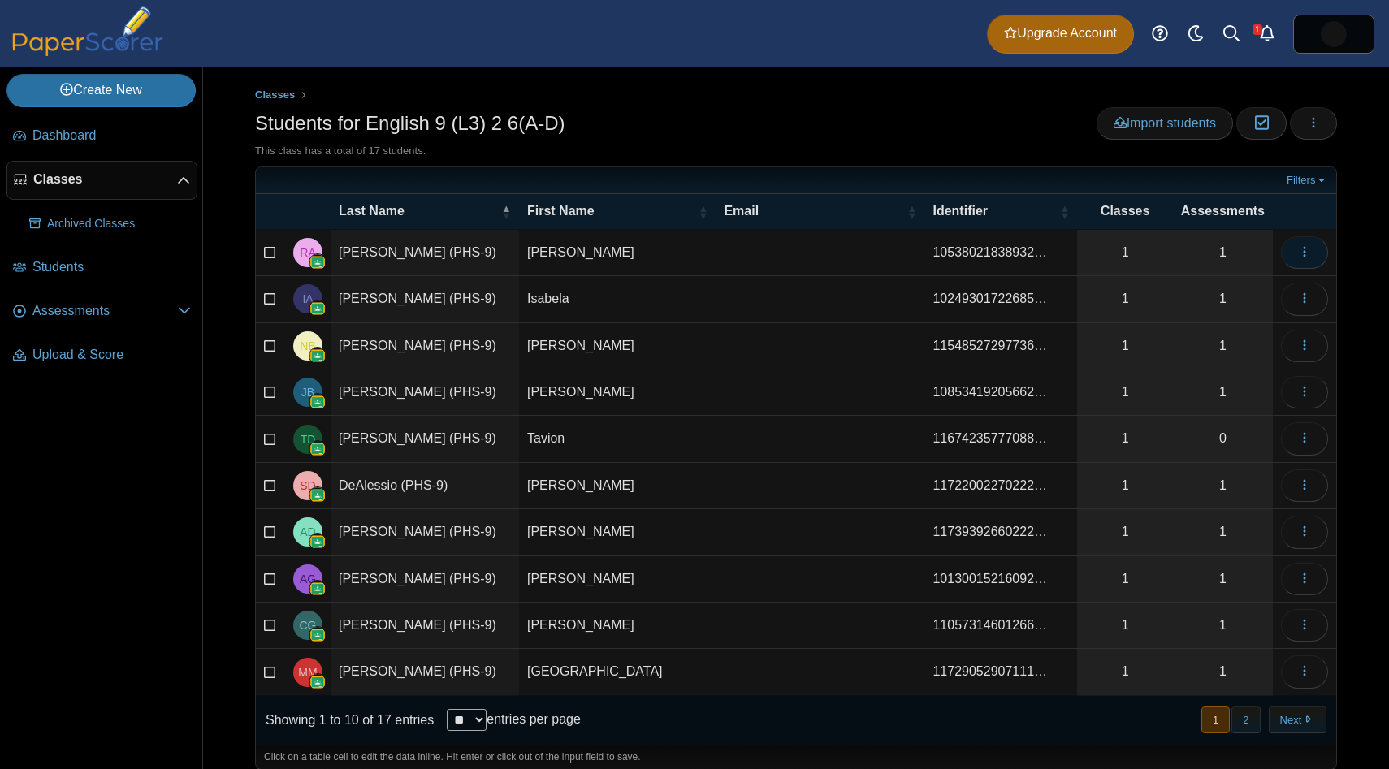
click at [1284, 250] on button "button" at bounding box center [1304, 252] width 47 height 32
click at [1250, 225] on th "Assessments" at bounding box center [1223, 211] width 100 height 35
click at [93, 316] on span "Assessments" at bounding box center [104, 311] width 145 height 18
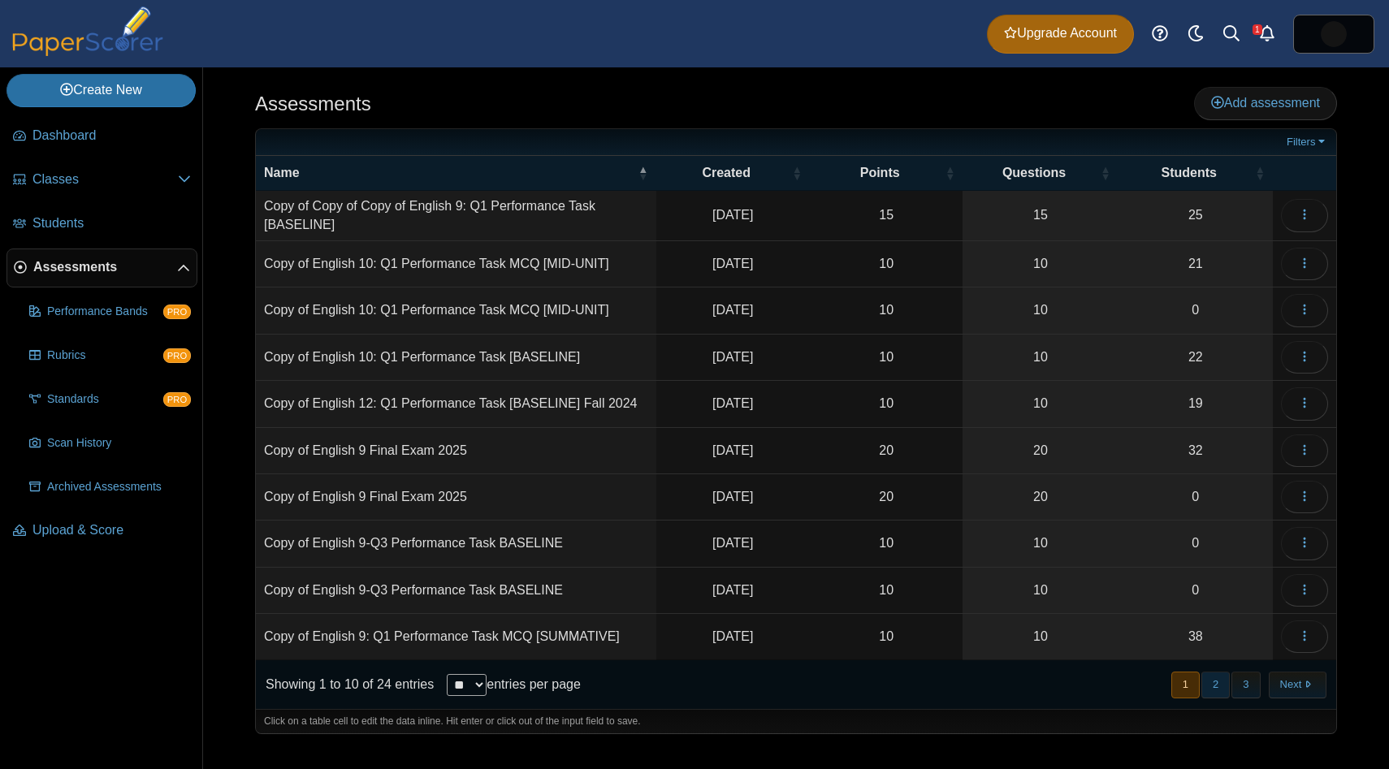
click at [1214, 684] on button "2" at bounding box center [1216, 685] width 28 height 27
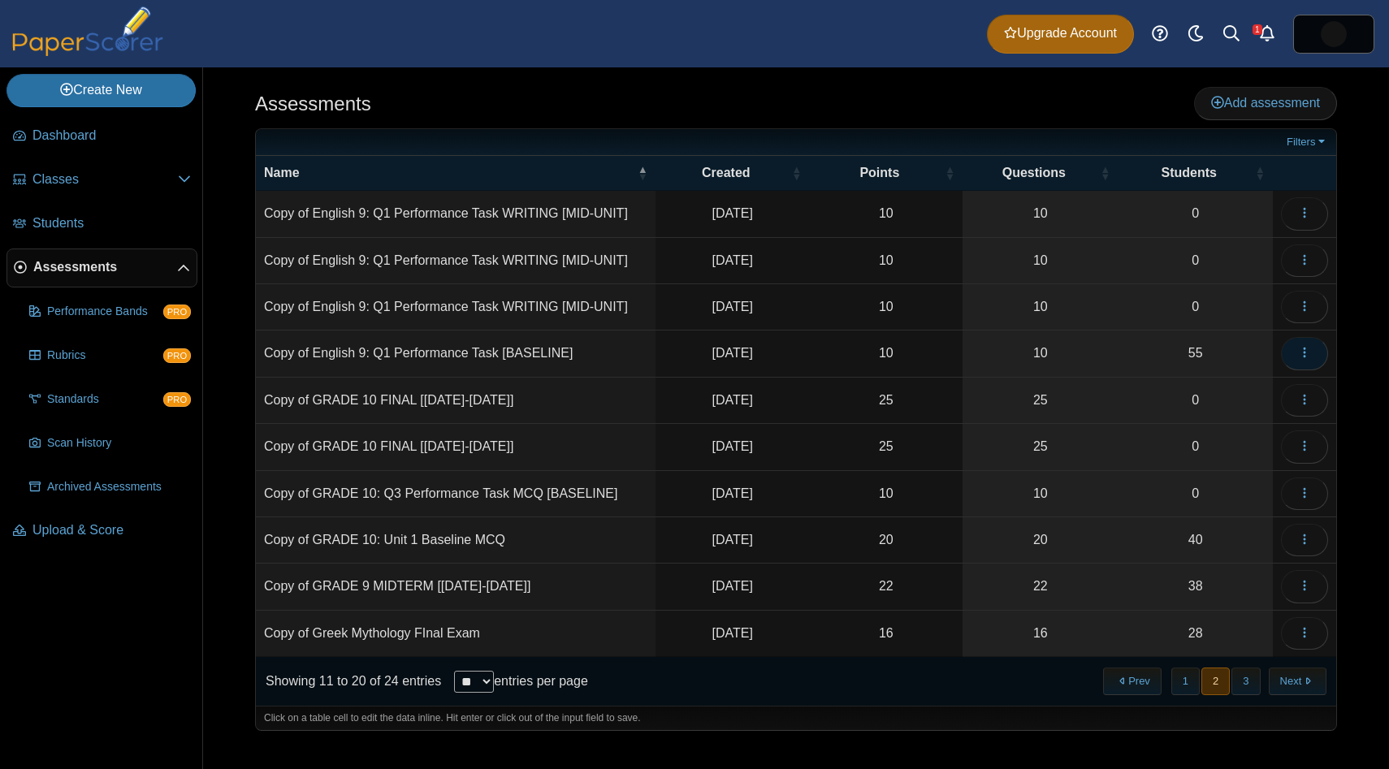
click at [1310, 361] on button "button" at bounding box center [1304, 353] width 47 height 32
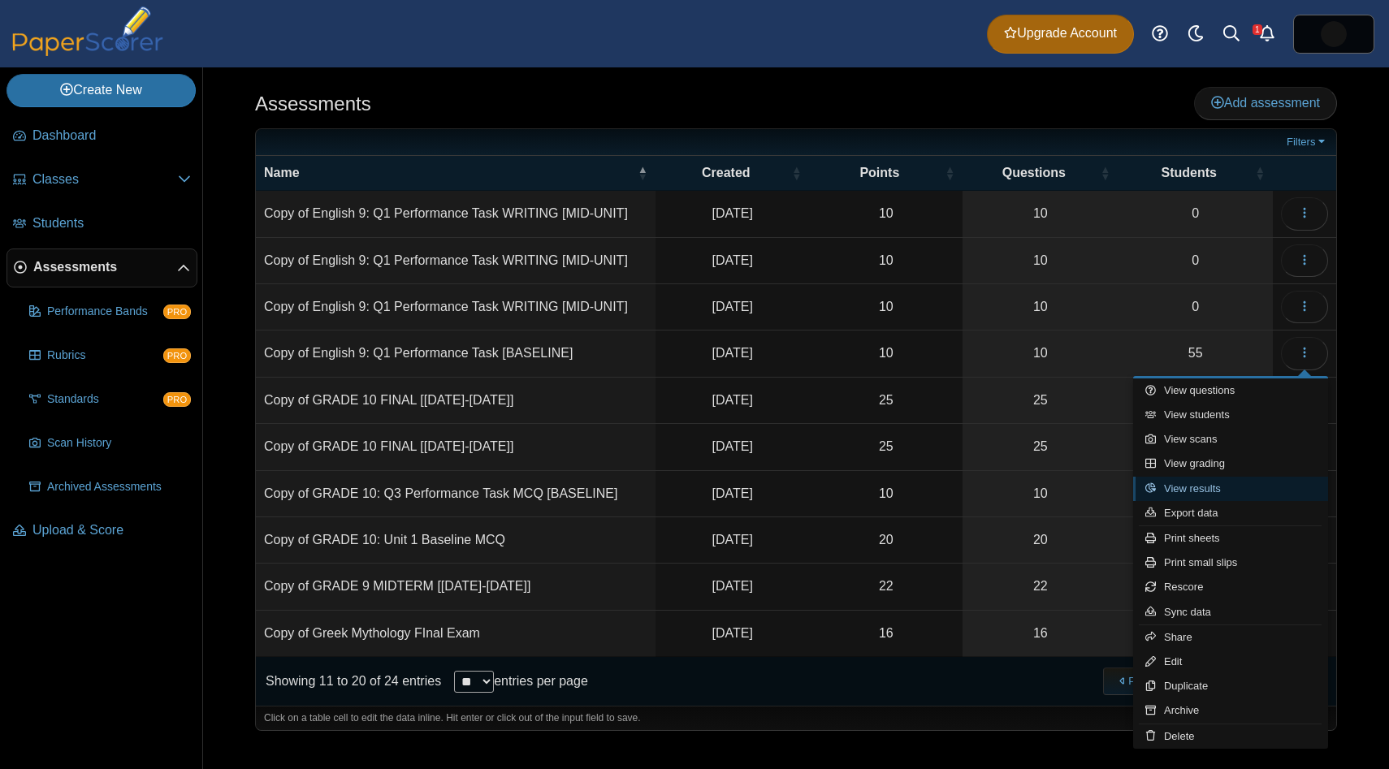
click at [1269, 486] on link "View results" at bounding box center [1230, 489] width 195 height 24
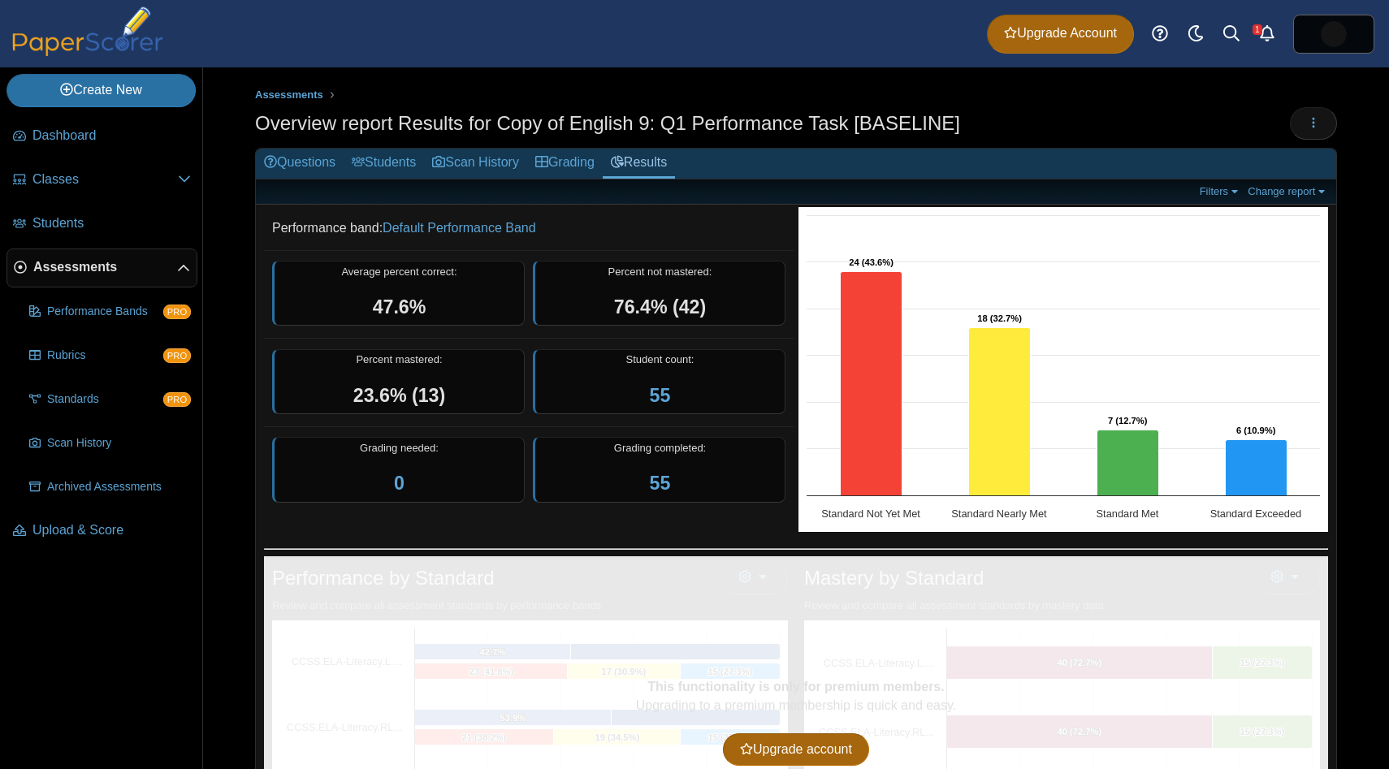
click at [1222, 198] on div "Filters Show only: Loading… Change report Select a report: Overview report Ques…" at bounding box center [796, 192] width 1081 height 25
click at [1219, 197] on link "Filters" at bounding box center [1221, 191] width 50 height 14
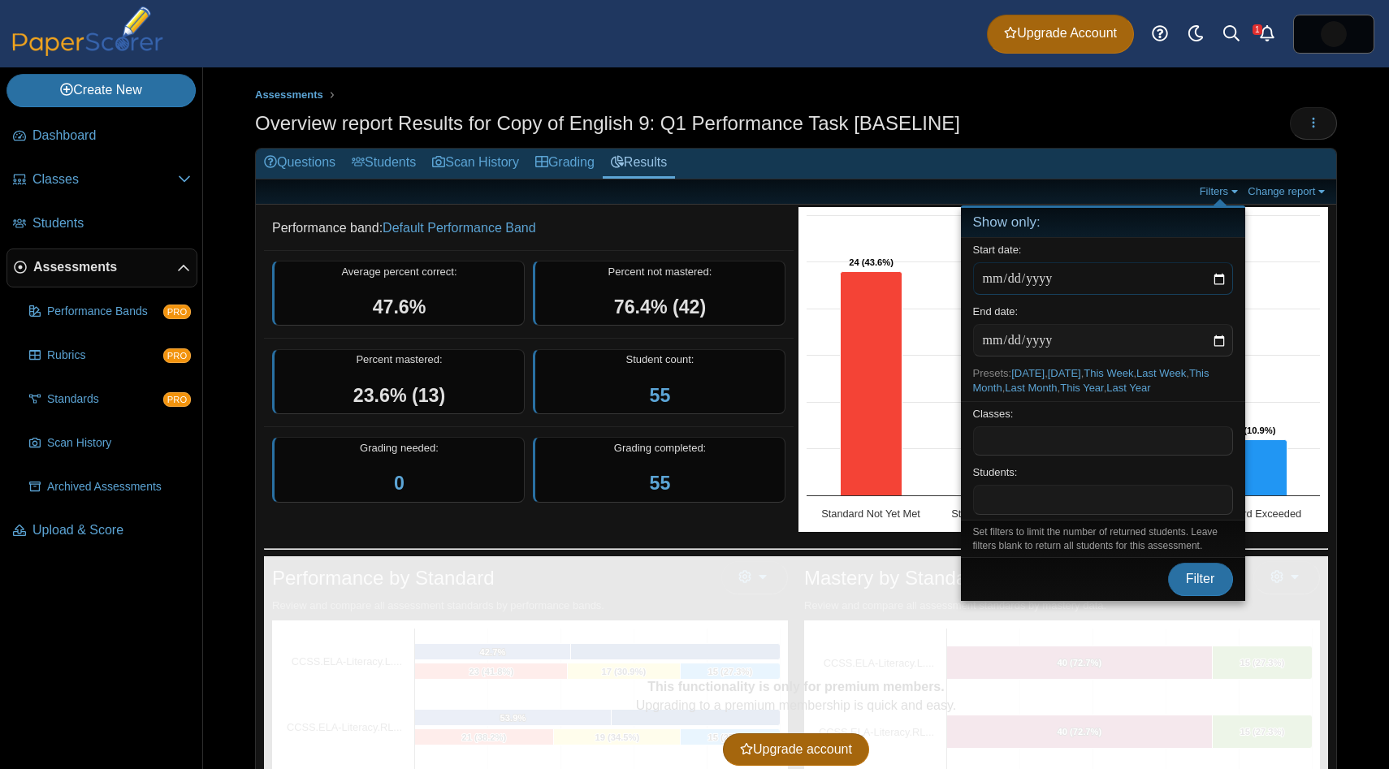
click at [1146, 281] on input "date" at bounding box center [1103, 278] width 260 height 32
type input "**********"
click at [990, 344] on input "date" at bounding box center [1103, 340] width 260 height 32
type input "**********"
click at [1177, 577] on button "Filter" at bounding box center [1200, 579] width 65 height 32
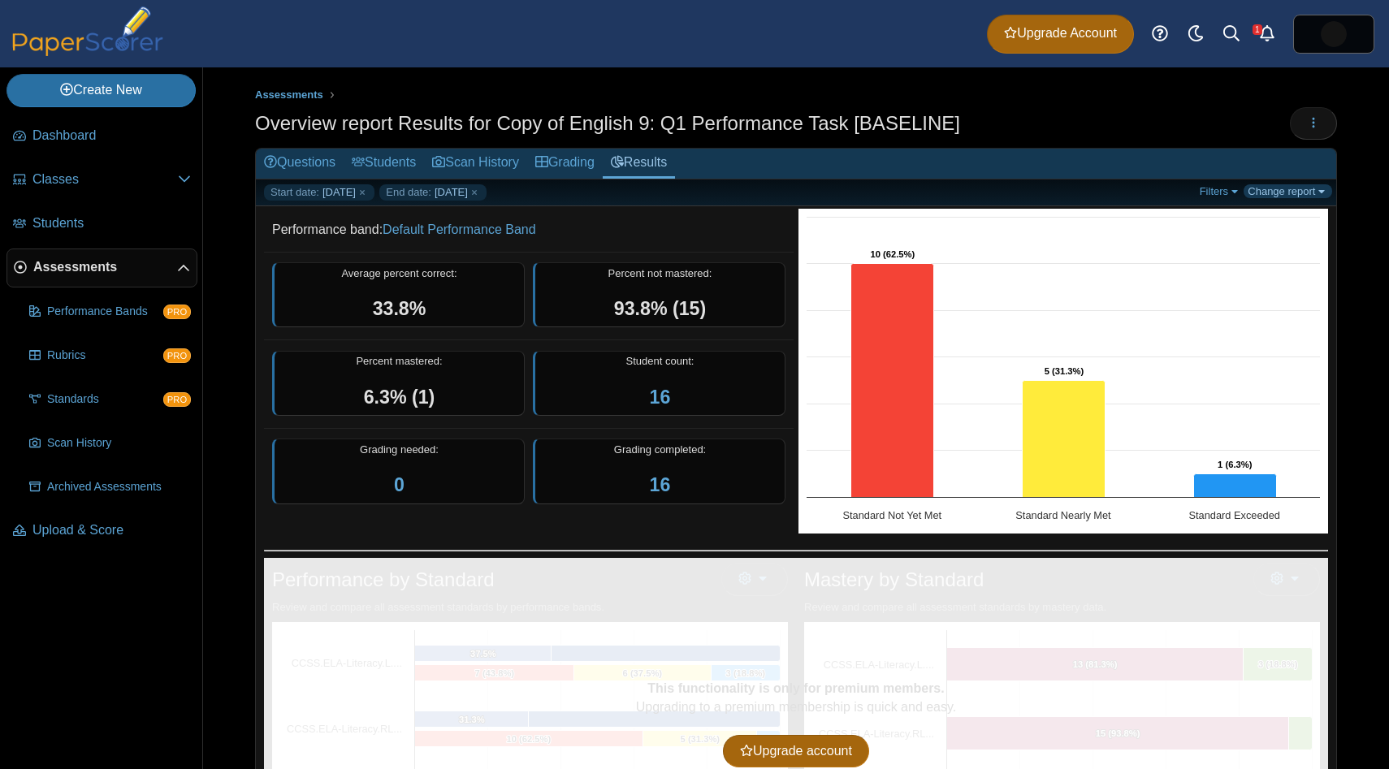
click at [1271, 187] on link "Change report" at bounding box center [1288, 191] width 89 height 14
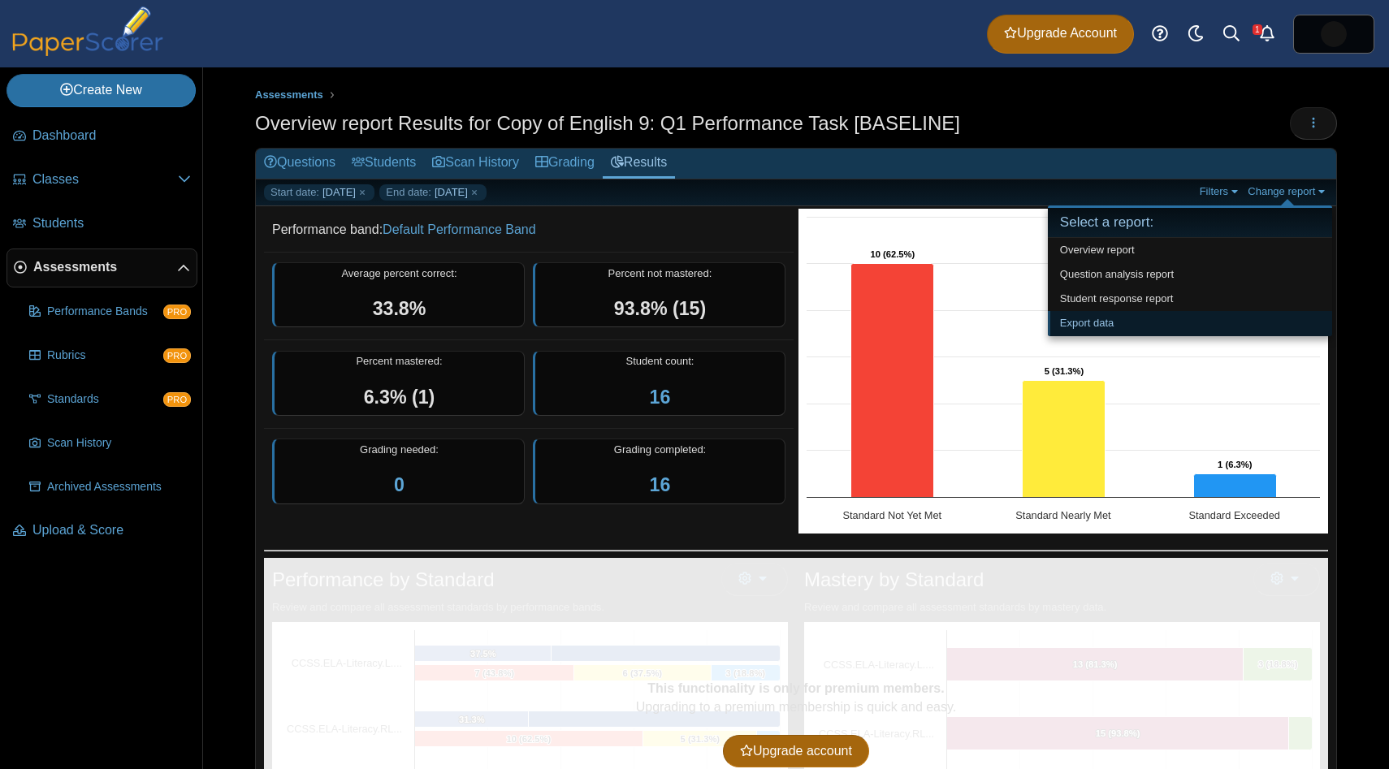
click at [1171, 320] on link "Export data" at bounding box center [1190, 323] width 284 height 24
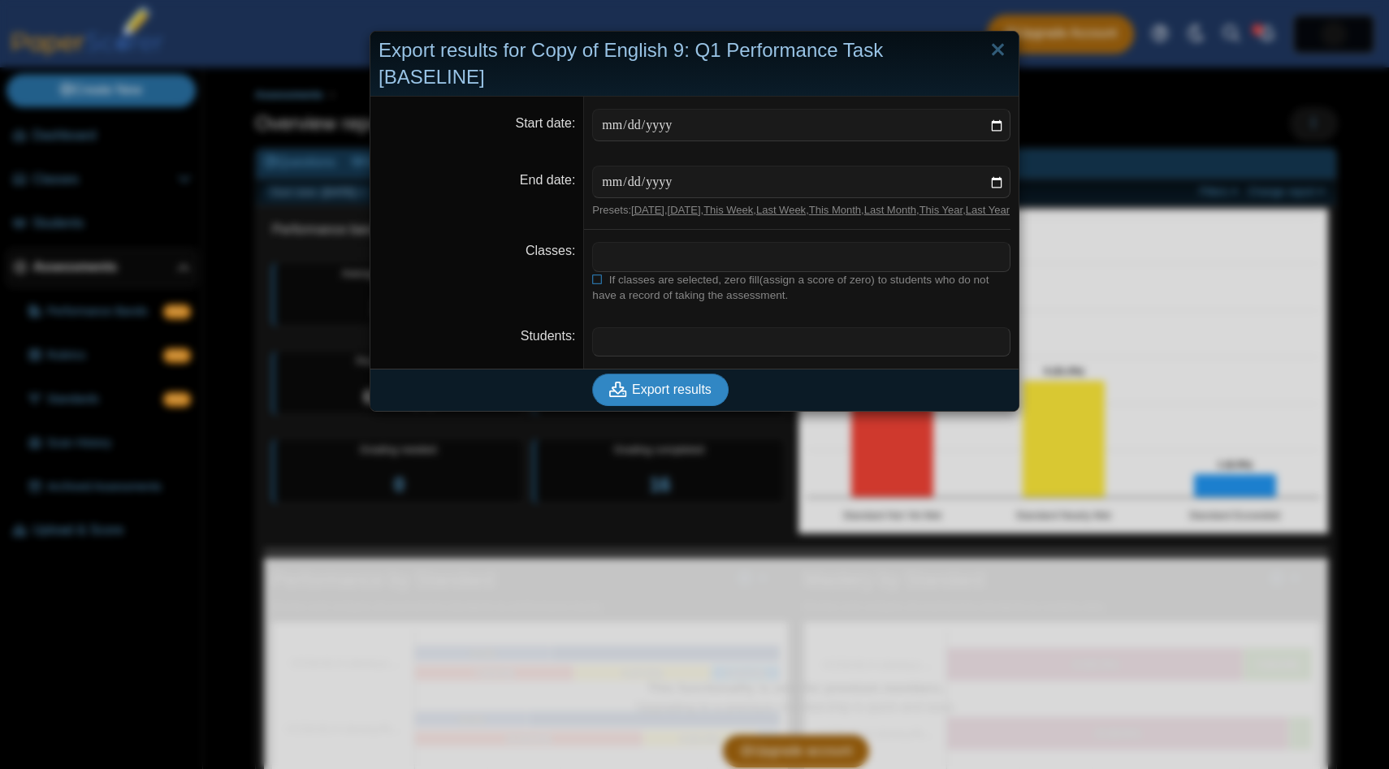
click at [658, 396] on span "Export results" at bounding box center [672, 390] width 80 height 14
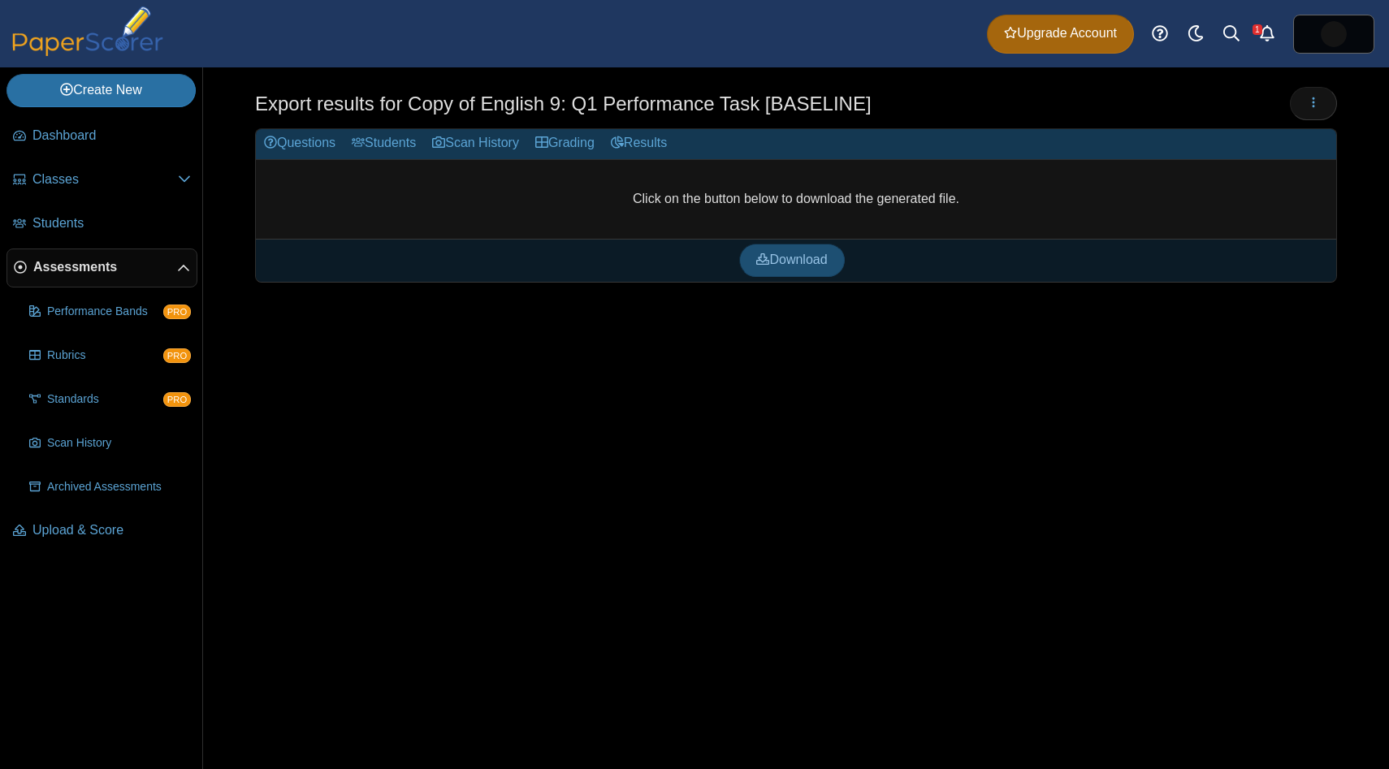
click at [811, 253] on span "Download" at bounding box center [791, 260] width 71 height 14
click at [1077, 283] on div at bounding box center [796, 291] width 1082 height 16
click at [1306, 109] on button "button" at bounding box center [1313, 103] width 47 height 32
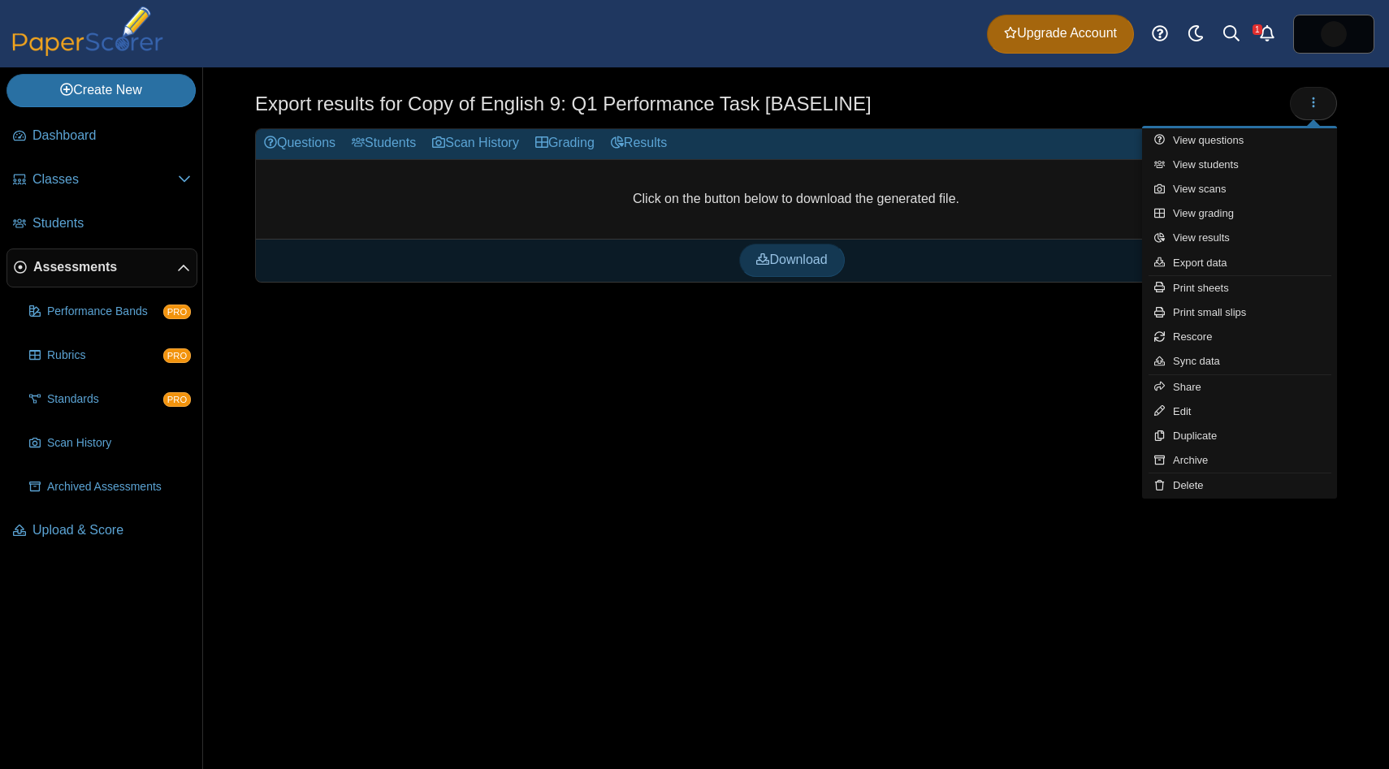
click at [1042, 405] on div "Export results for Copy of English 9: Q1 Performance Task [BASELINE] Questions" at bounding box center [796, 418] width 1186 height 702
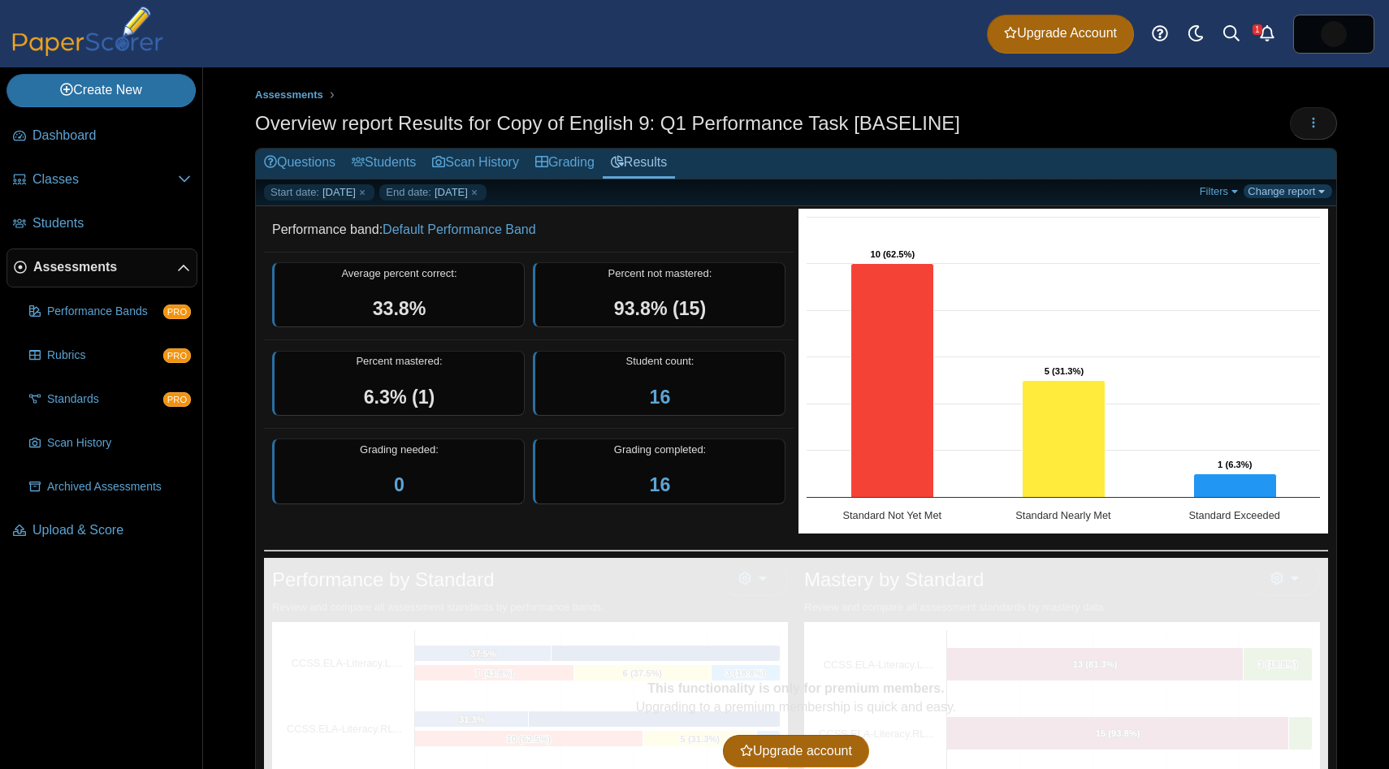
click at [1301, 184] on link "Change report" at bounding box center [1288, 191] width 89 height 14
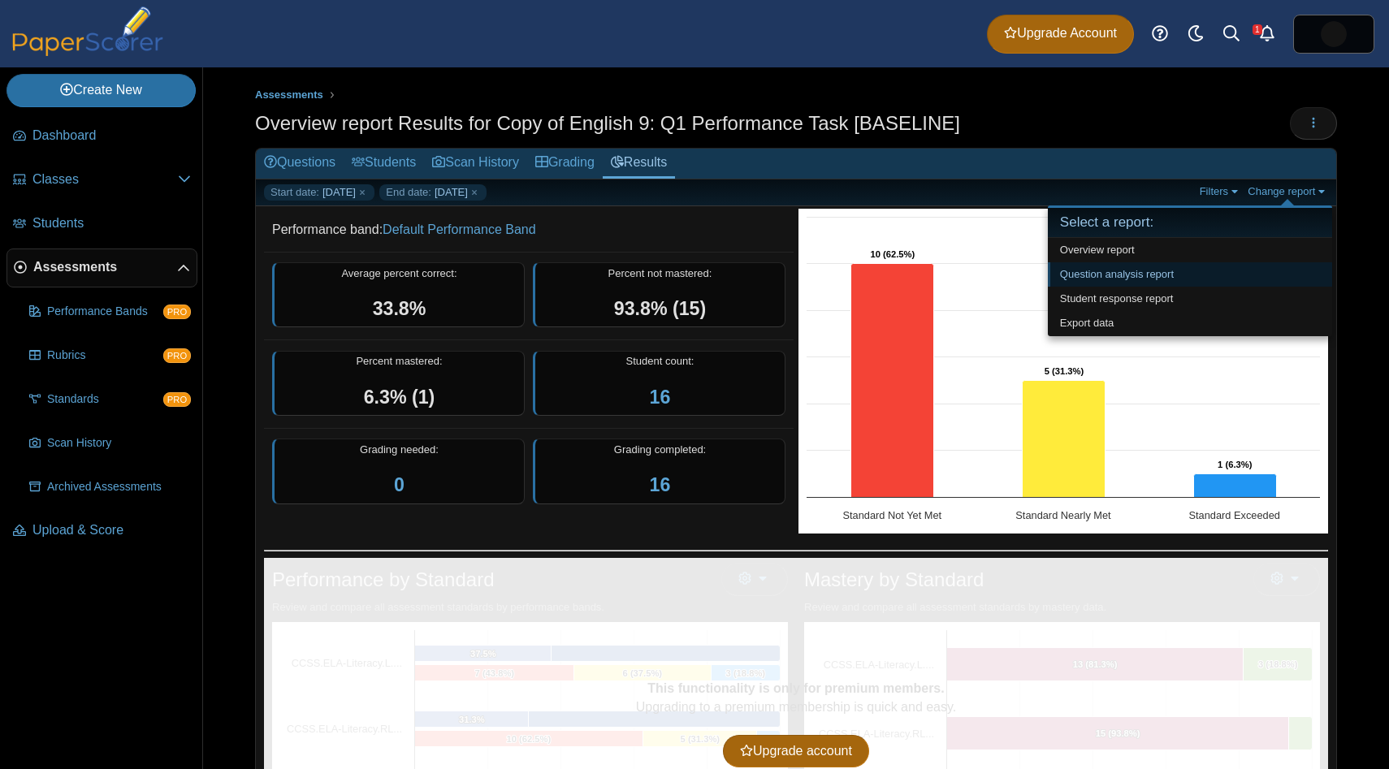
click at [1252, 272] on link "Question analysis report" at bounding box center [1190, 274] width 284 height 24
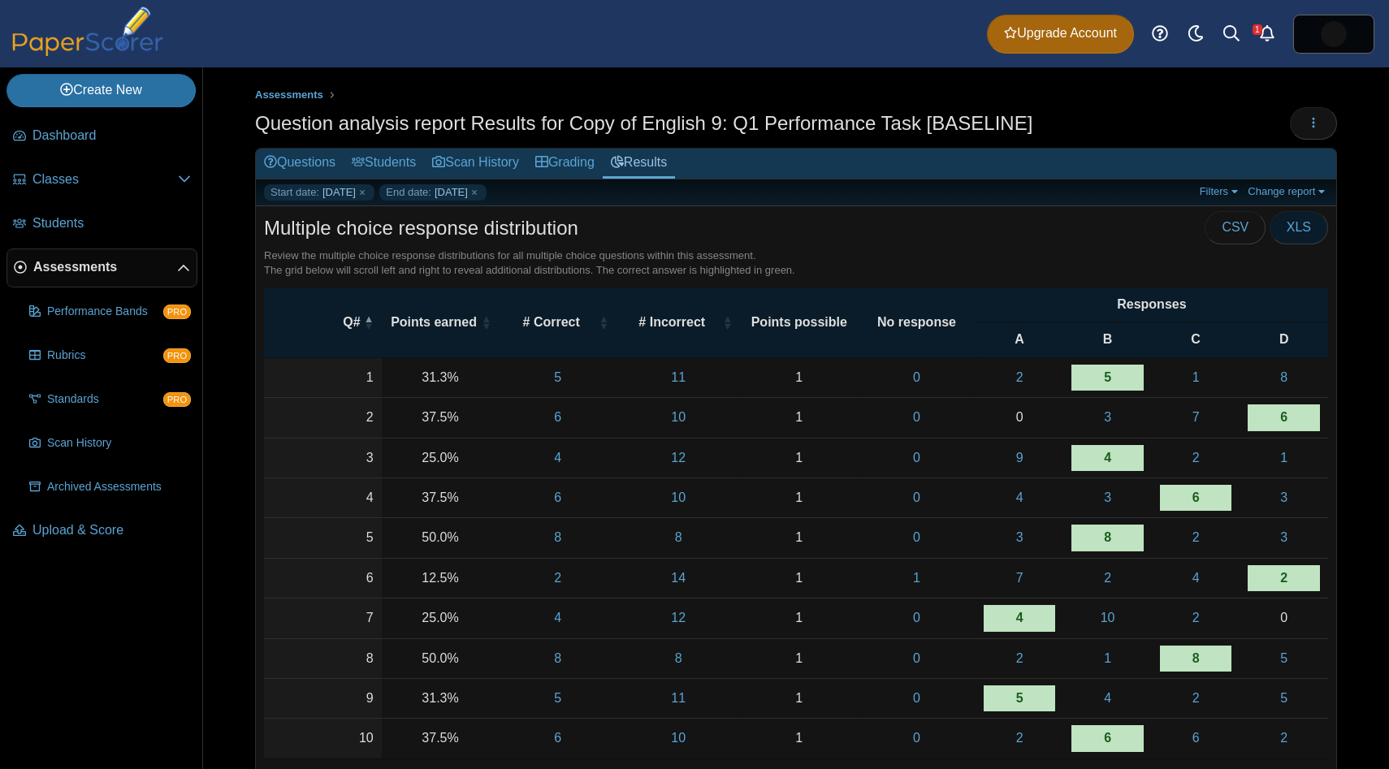
click at [1284, 236] on button "XLS" at bounding box center [1299, 227] width 58 height 32
